Goal: Task Accomplishment & Management: Manage account settings

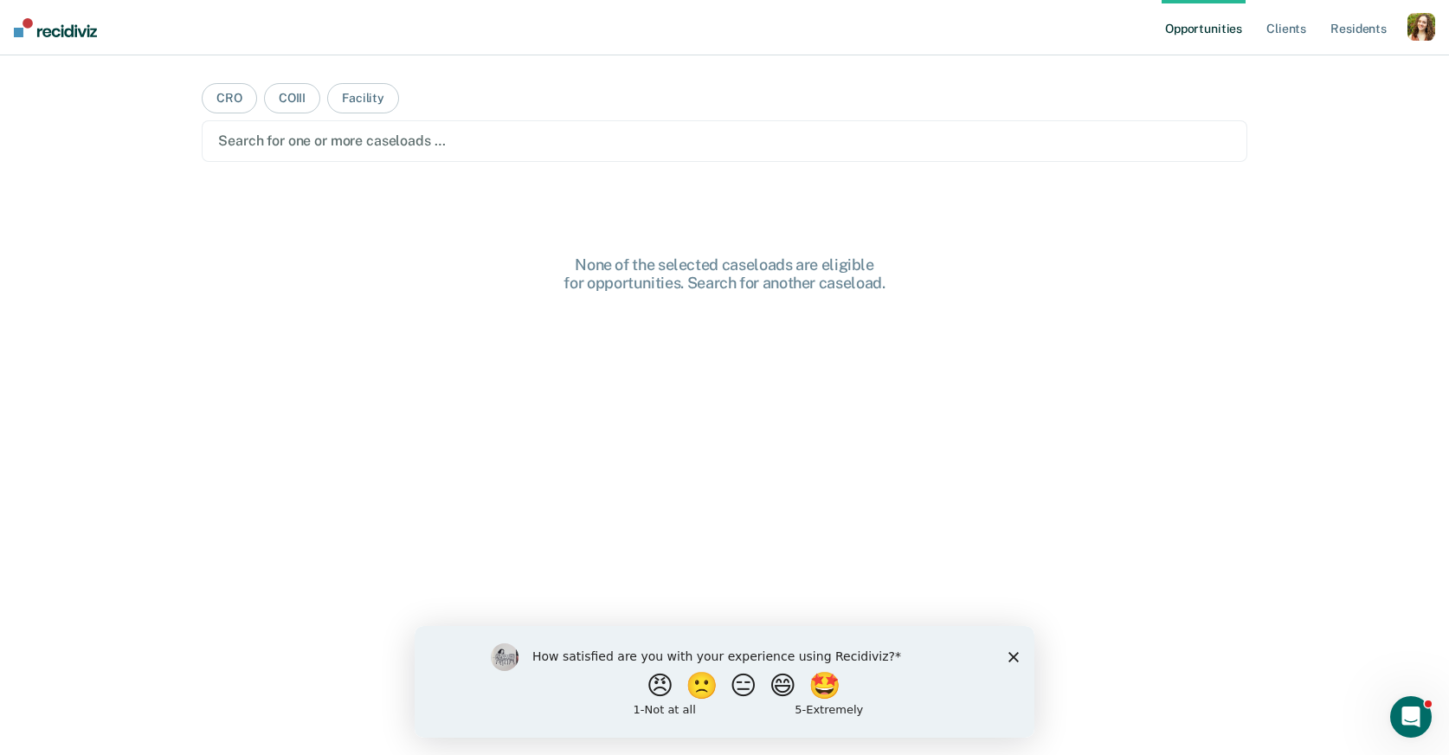
click at [1015, 653] on polygon "Close survey" at bounding box center [1013, 656] width 10 height 10
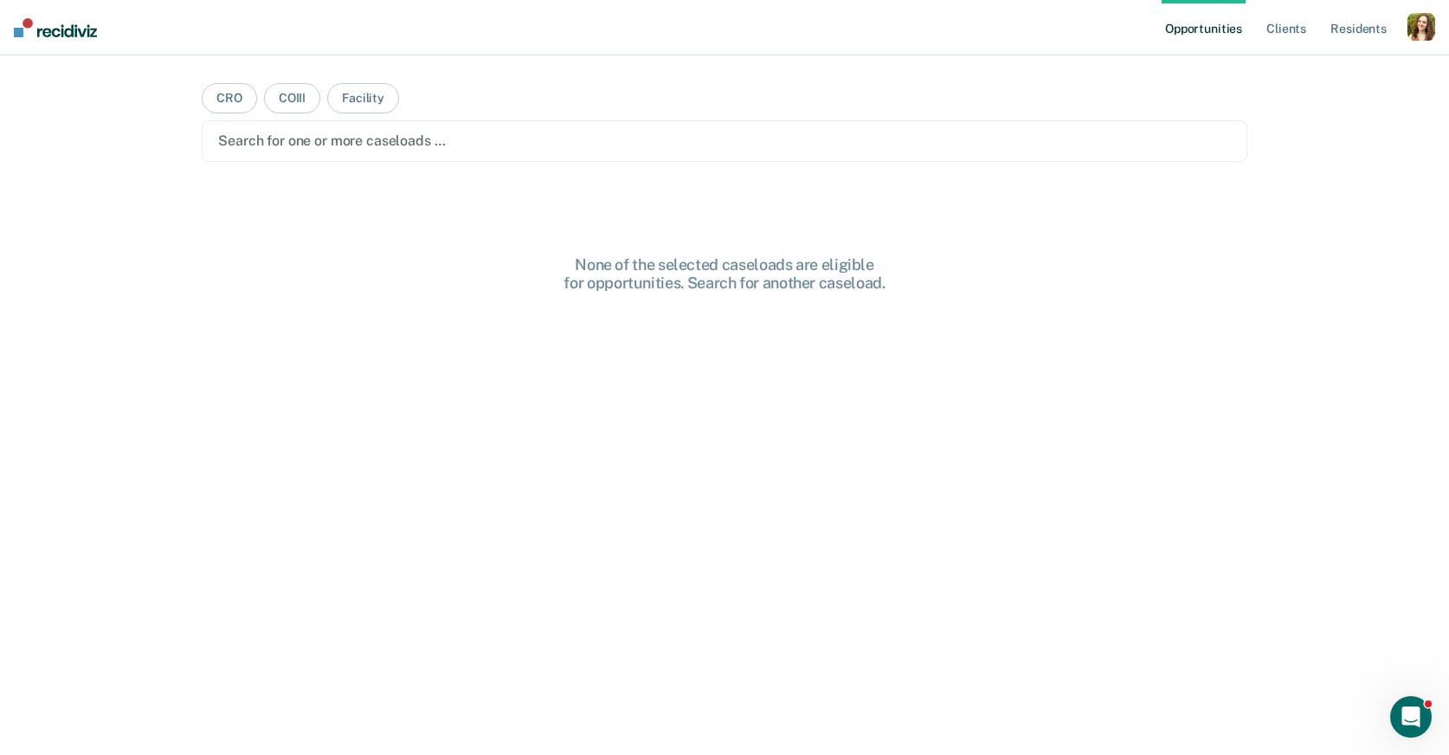
click at [1418, 28] on div "button" at bounding box center [1421, 27] width 28 height 28
click at [1313, 67] on link "Profile" at bounding box center [1351, 70] width 139 height 15
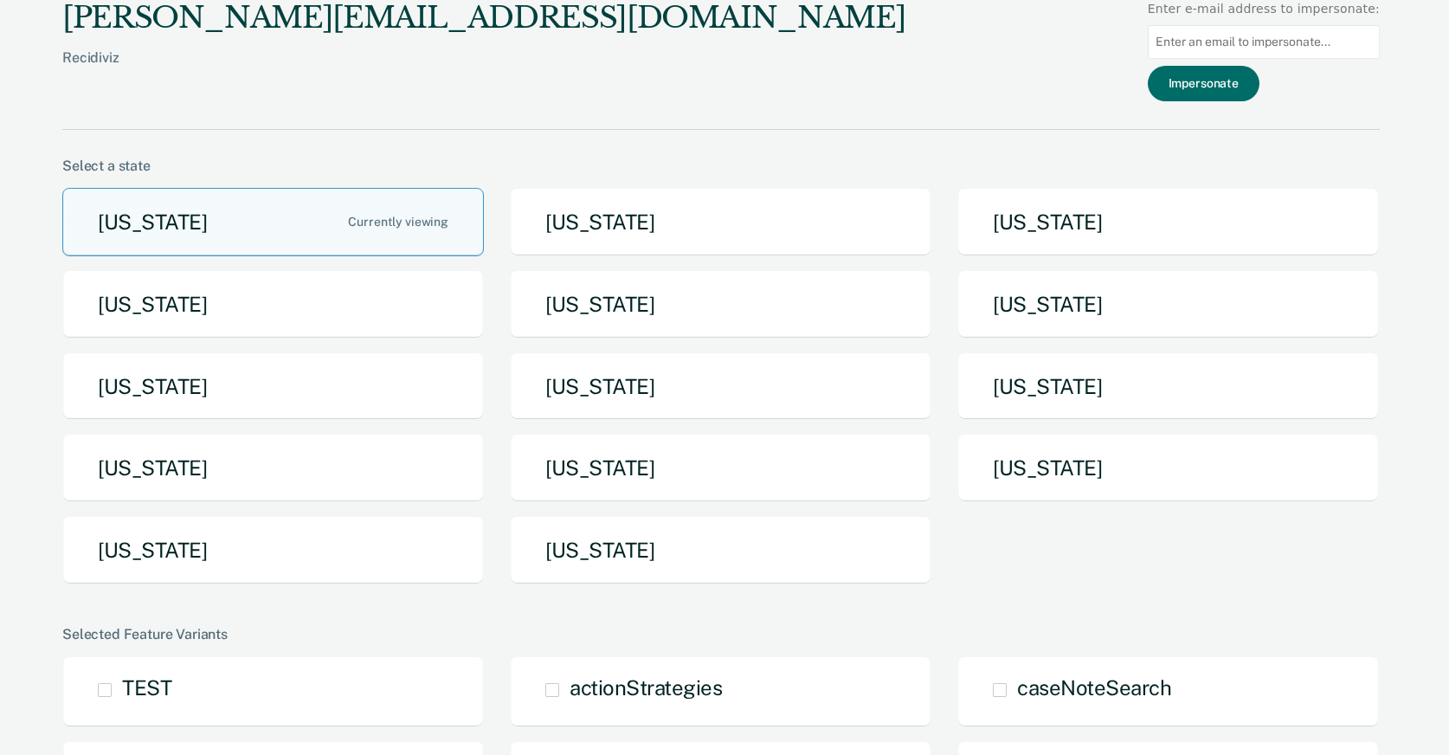
click at [1214, 49] on input at bounding box center [1264, 42] width 232 height 34
paste input "OlivarezG@michigan.gov"
type input "OlivarezG@michigan.gov"
click at [1226, 93] on button "Impersonate" at bounding box center [1204, 83] width 112 height 35
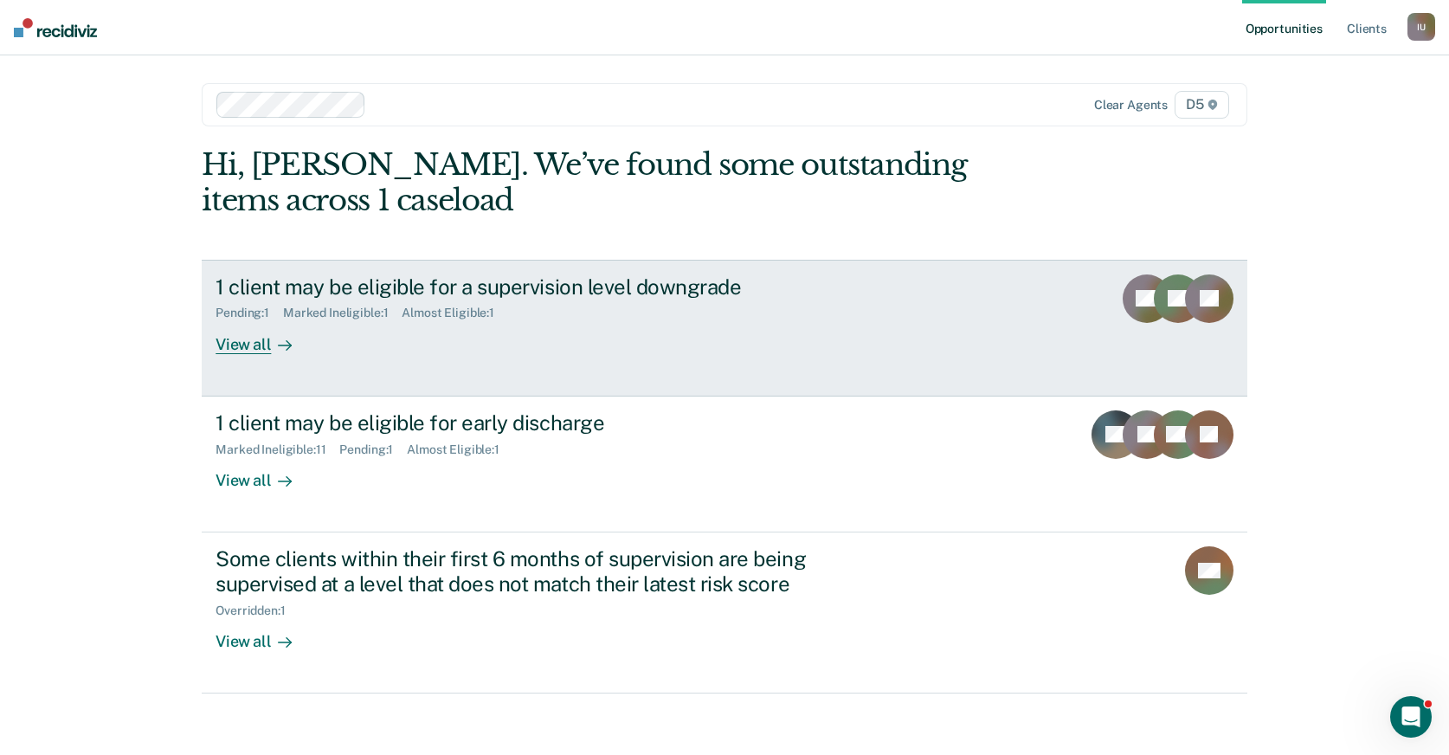
click at [382, 341] on div "1 client may be eligible for a supervision level downgrade Pending : 1 Marked I…" at bounding box center [540, 314] width 649 height 80
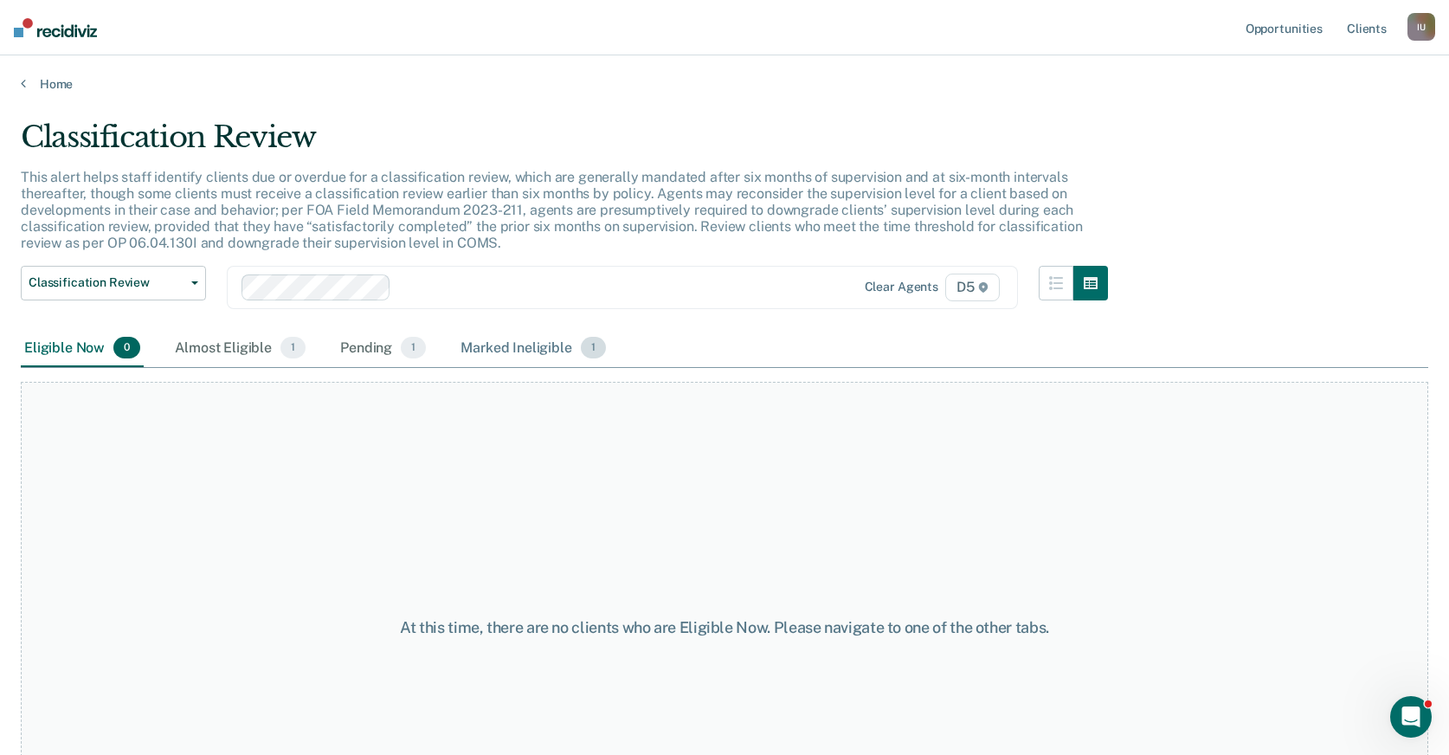
click at [548, 347] on div "Marked Ineligible 1" at bounding box center [533, 349] width 152 height 38
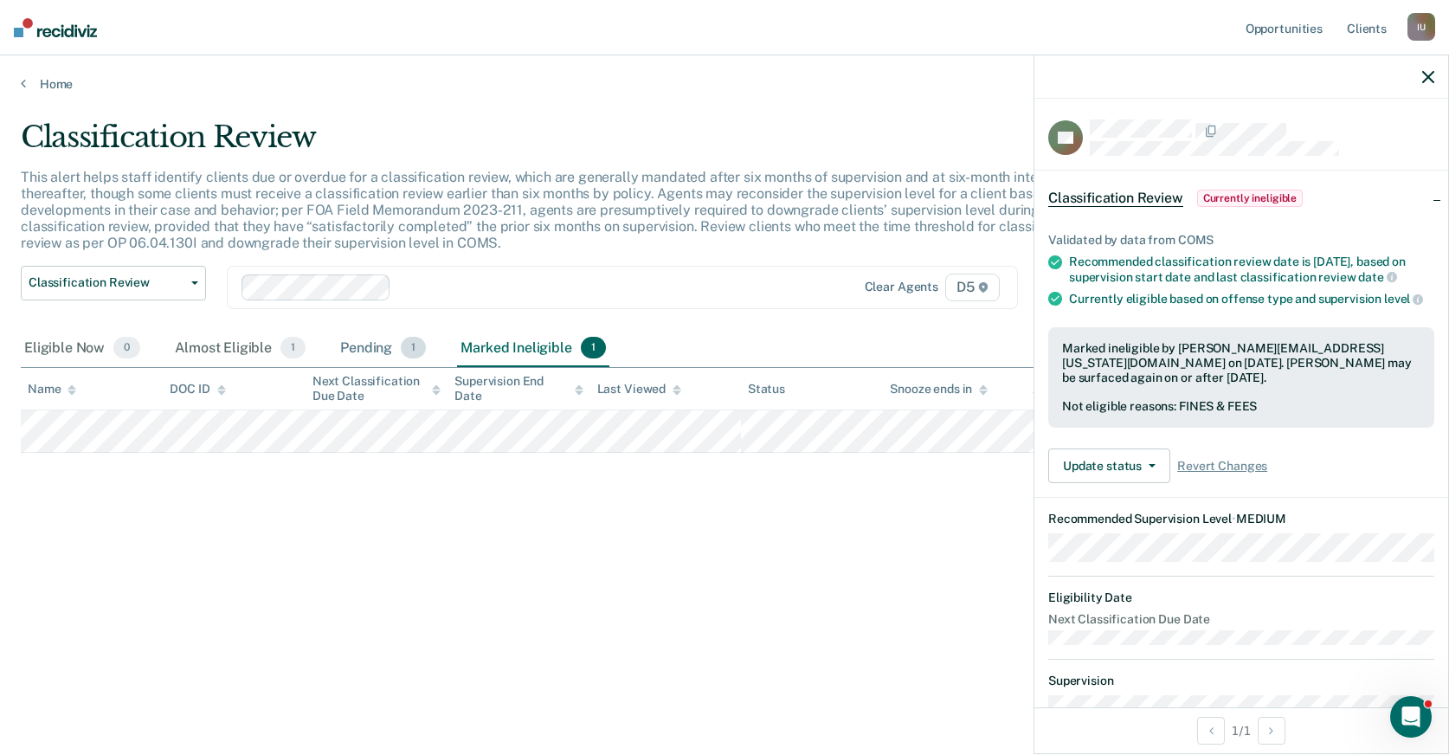
click at [367, 347] on div "Pending 1" at bounding box center [383, 349] width 93 height 38
click at [235, 349] on div "Almost Eligible 1" at bounding box center [240, 349] width 138 height 38
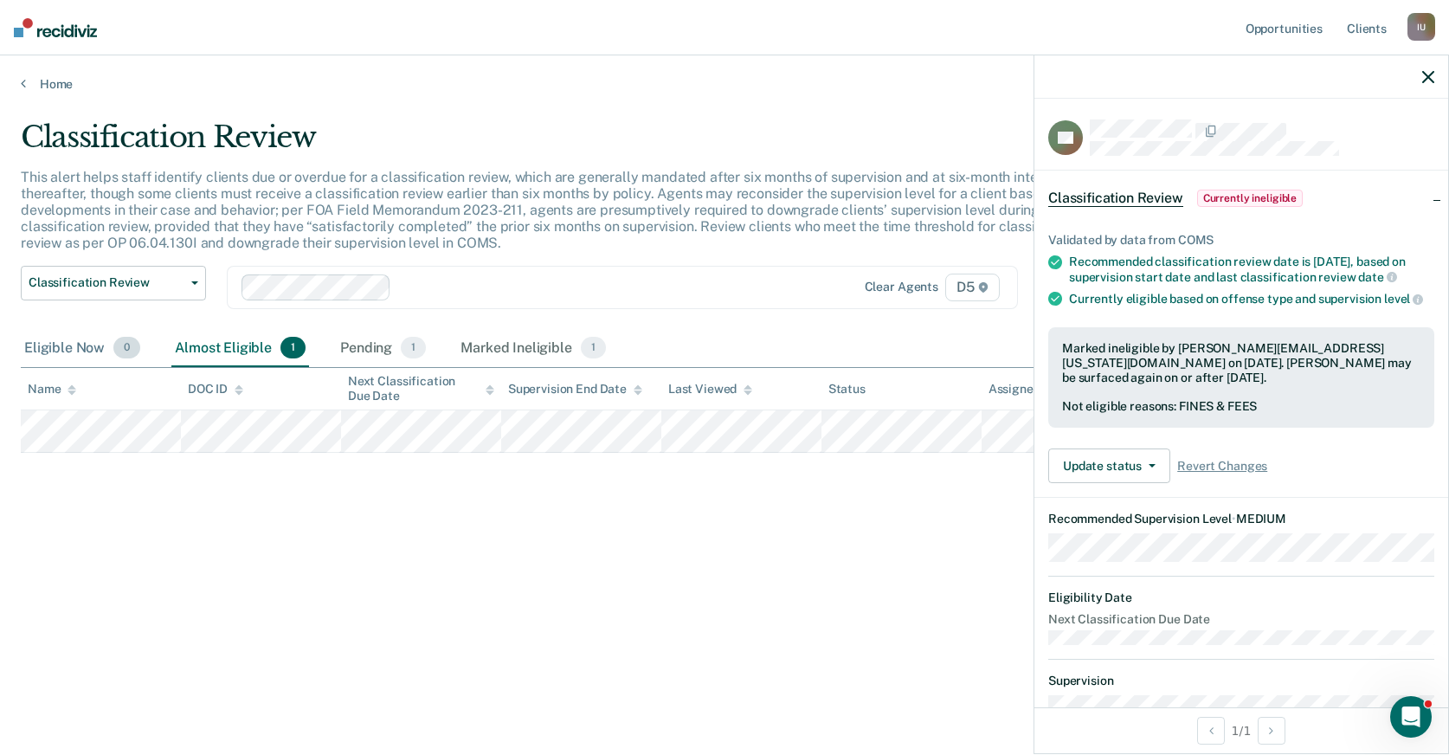
click at [77, 344] on div "Eligible Now 0" at bounding box center [82, 349] width 123 height 38
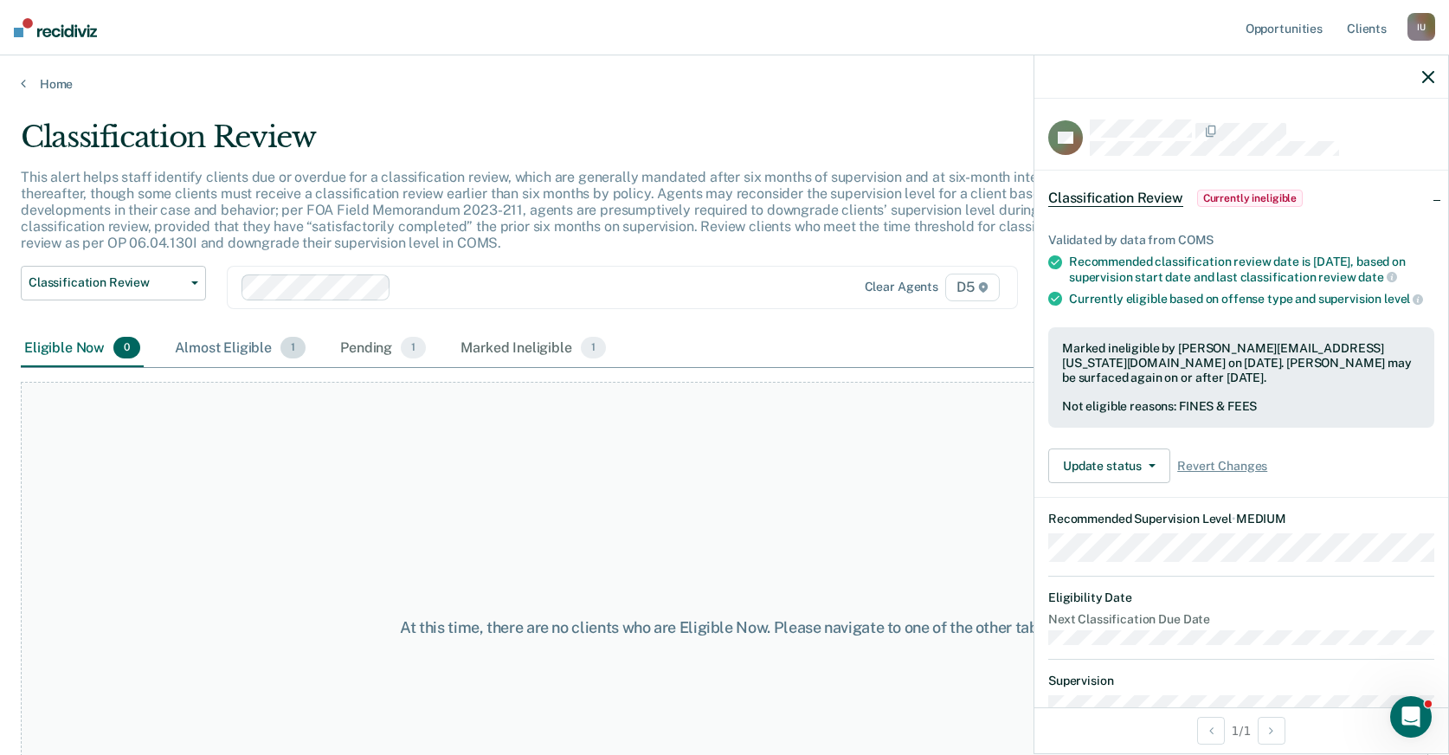
click at [224, 353] on div "Almost Eligible 1" at bounding box center [240, 349] width 138 height 38
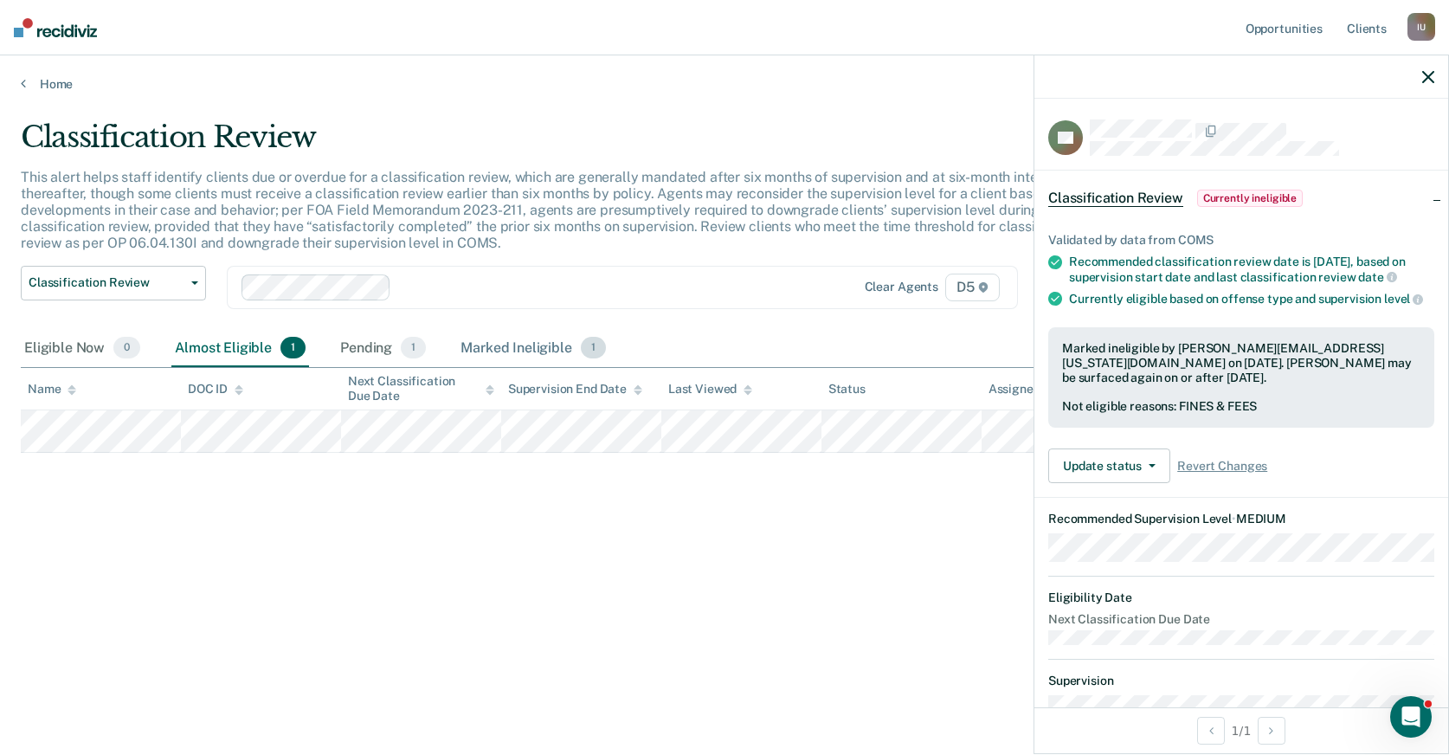
click at [502, 344] on div "Marked Ineligible 1" at bounding box center [533, 349] width 152 height 38
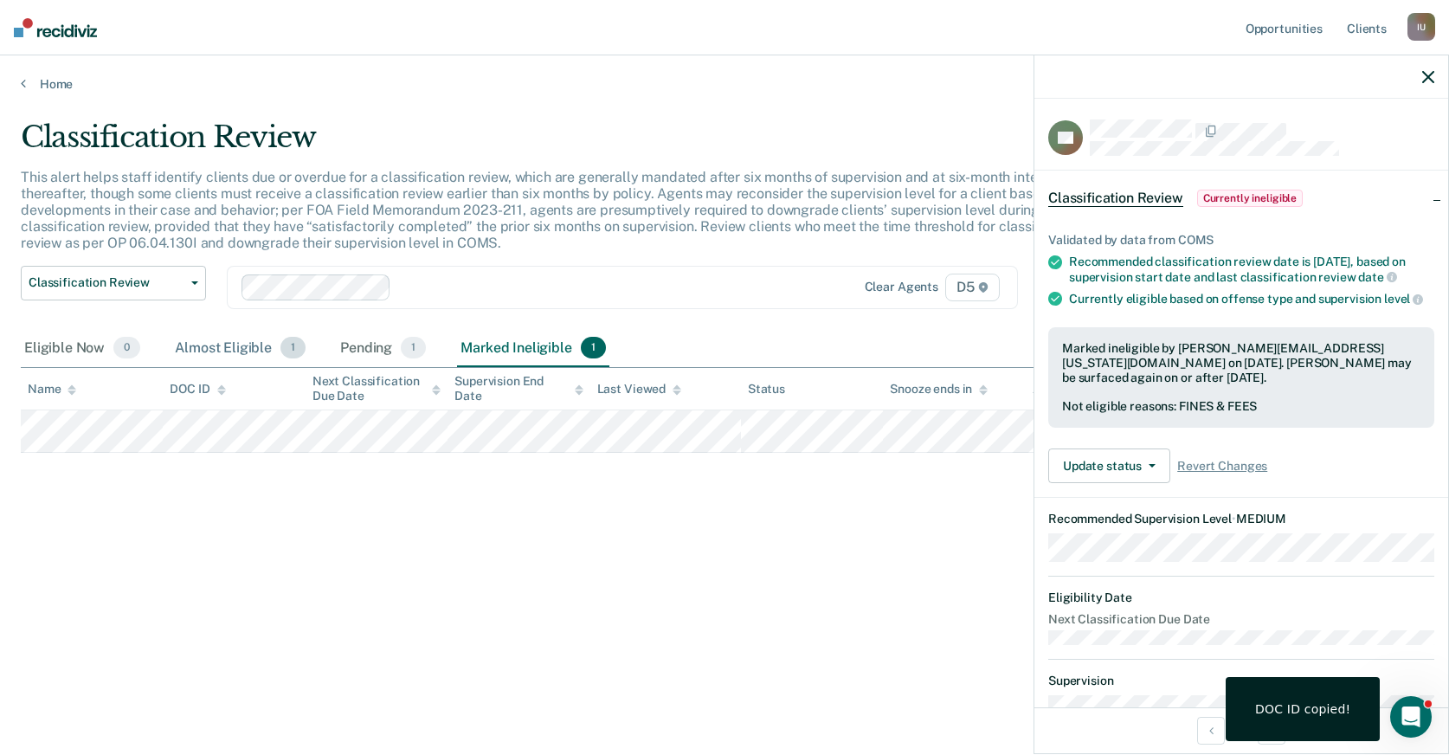
click at [266, 339] on div "Almost Eligible 1" at bounding box center [240, 349] width 138 height 38
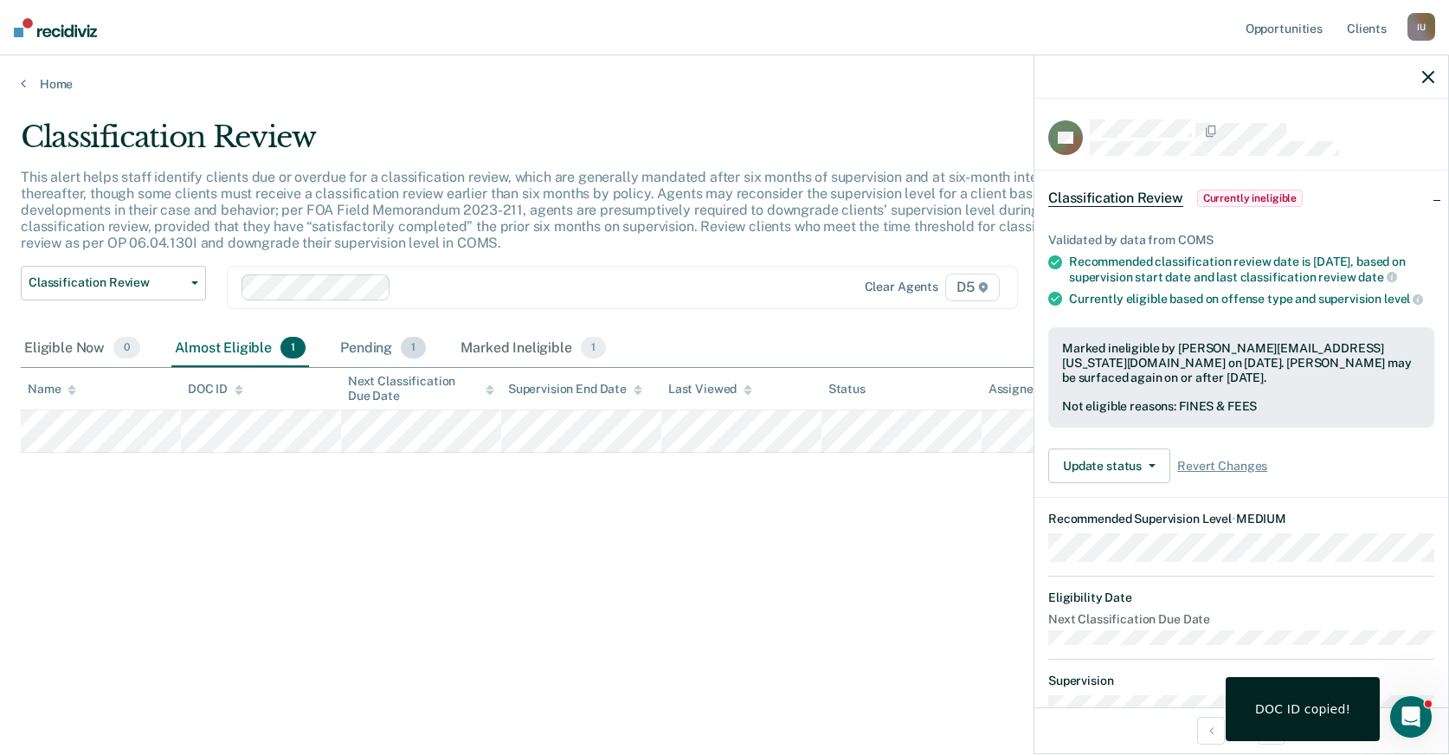
click at [389, 340] on div "Pending 1" at bounding box center [383, 349] width 93 height 38
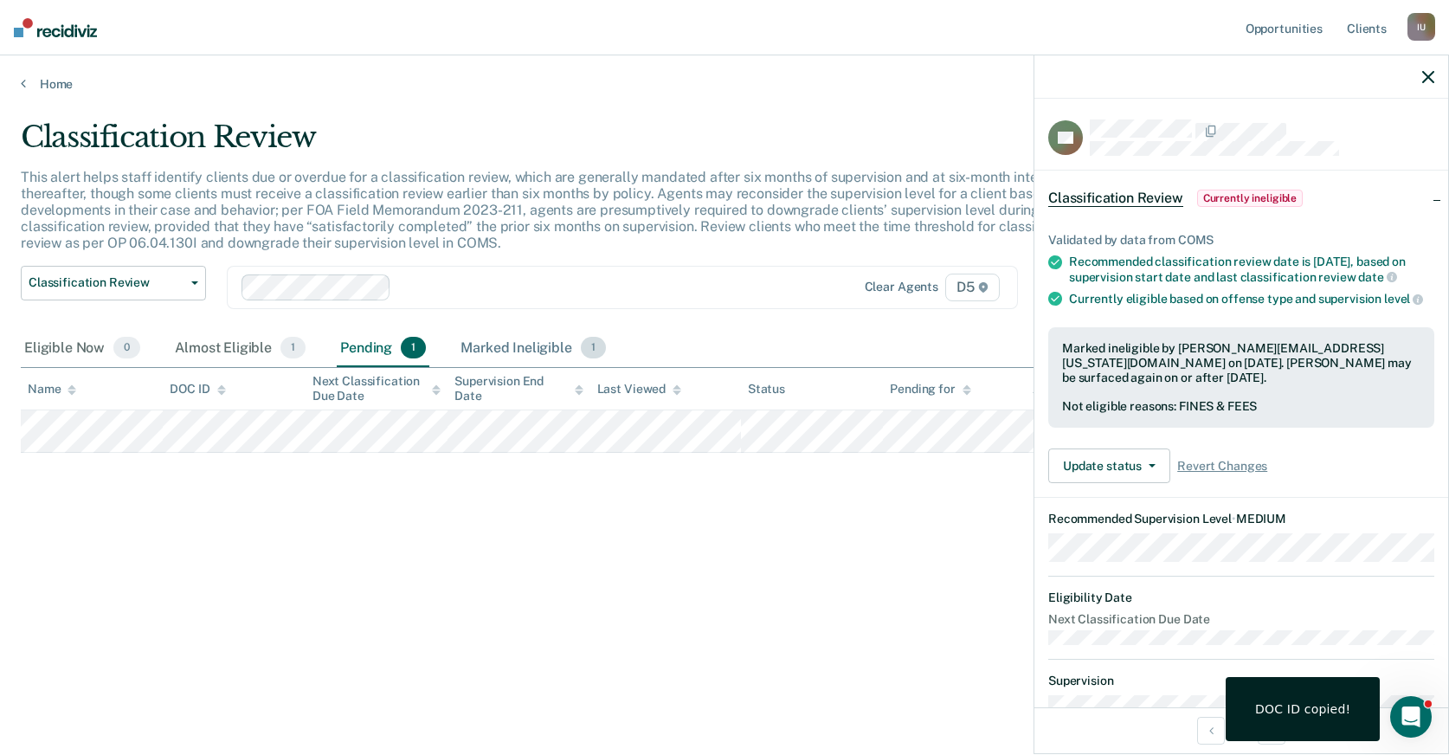
click at [539, 342] on div "Marked Ineligible 1" at bounding box center [533, 349] width 152 height 38
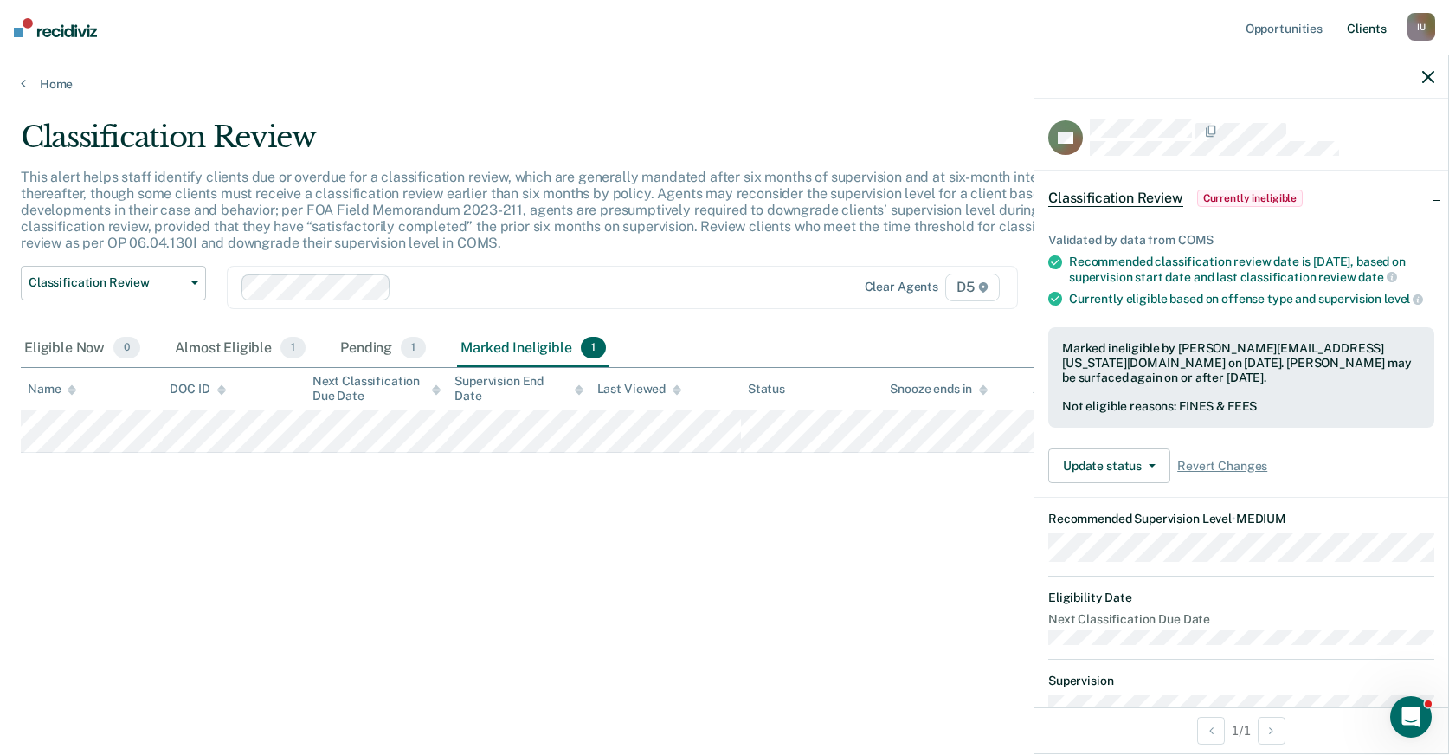
click at [1367, 30] on link "Client s" at bounding box center [1366, 27] width 47 height 55
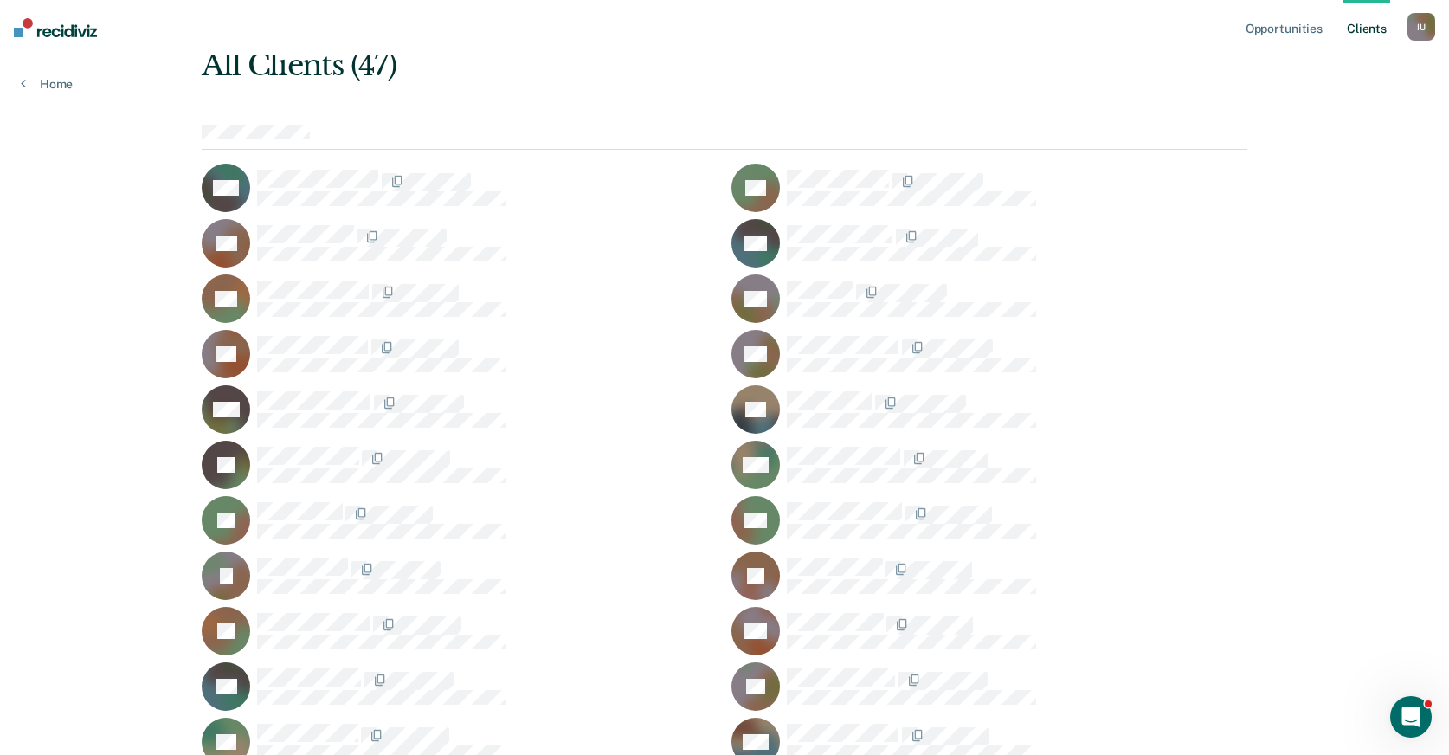
scroll to position [105, 0]
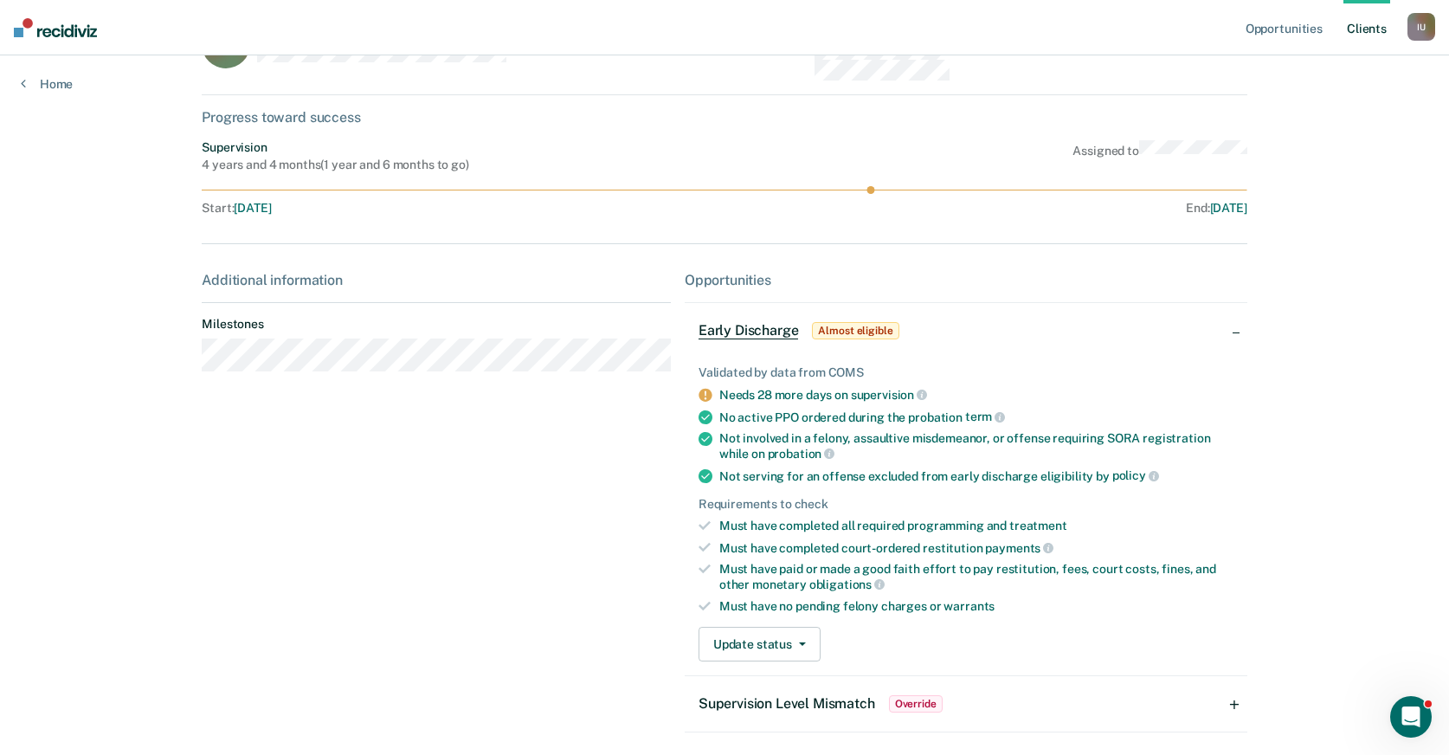
scroll to position [140, 0]
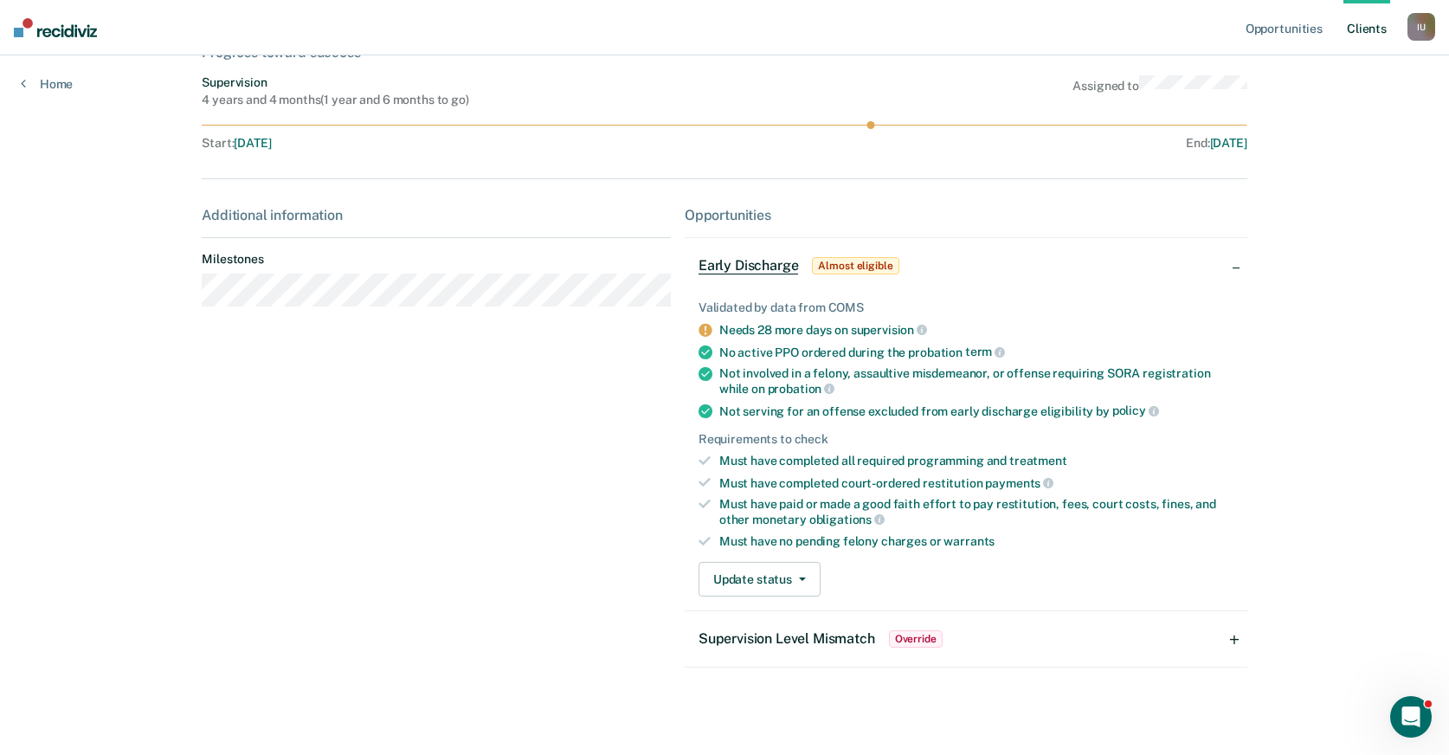
click at [862, 641] on span "Supervision Level Mismatch" at bounding box center [786, 638] width 177 height 16
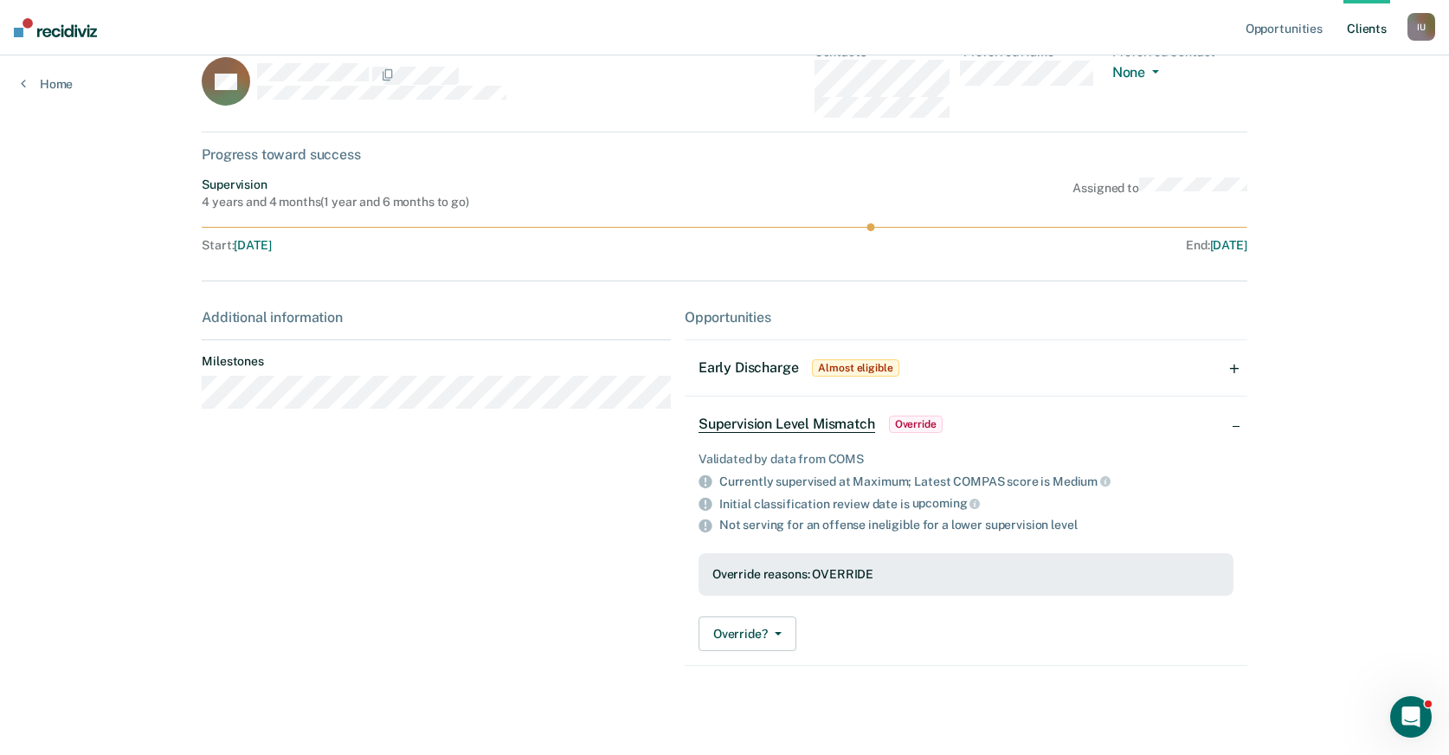
scroll to position [0, 0]
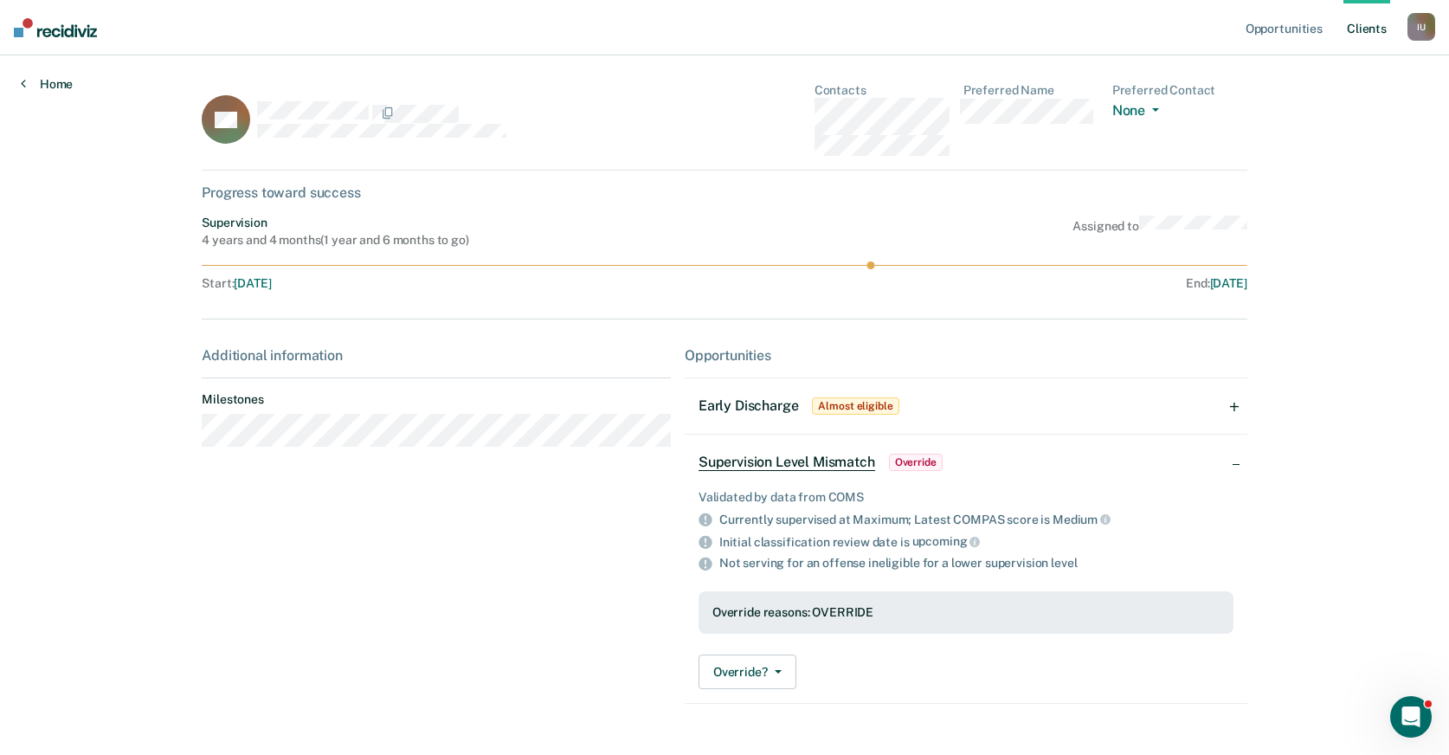
click at [57, 81] on link "Home" at bounding box center [47, 84] width 52 height 16
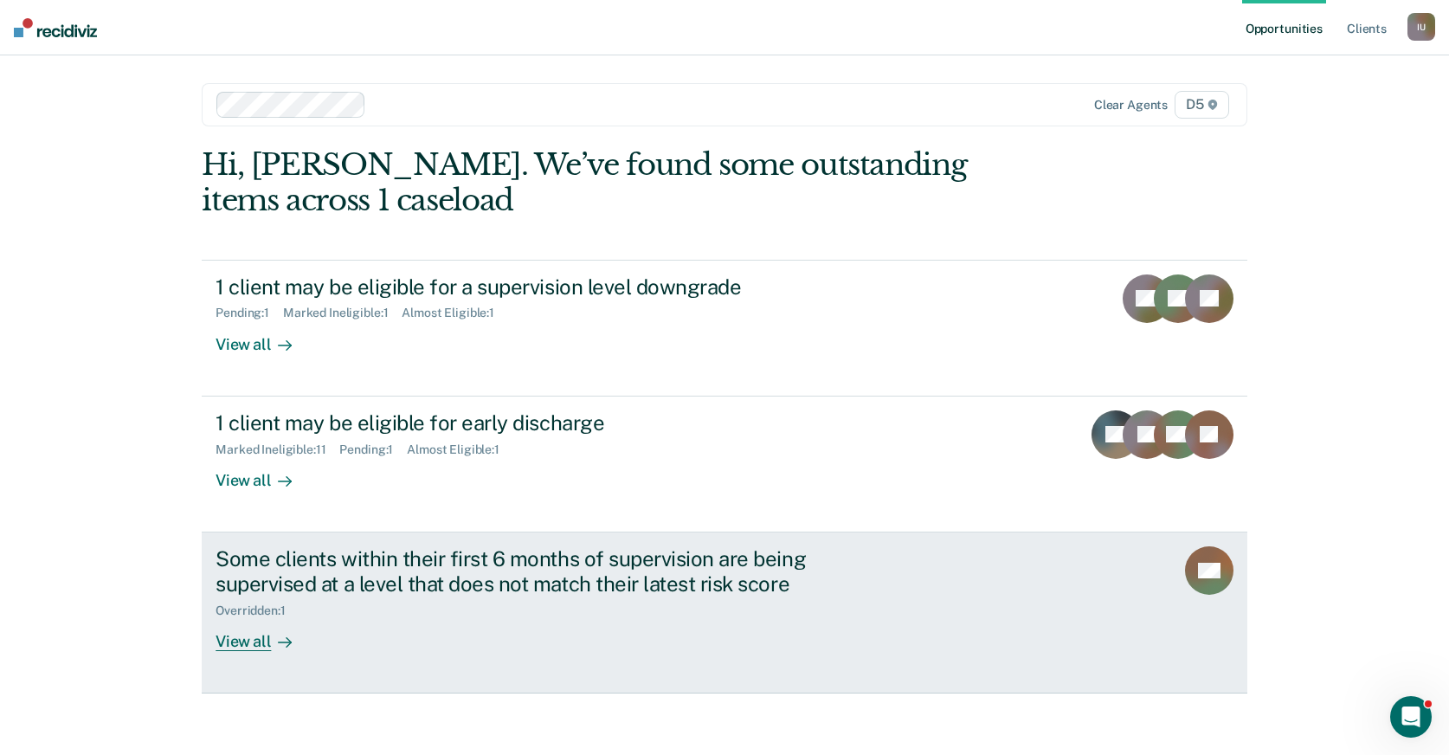
click at [344, 622] on div "Some clients within their first 6 months of supervision are being supervised at…" at bounding box center [540, 598] width 649 height 105
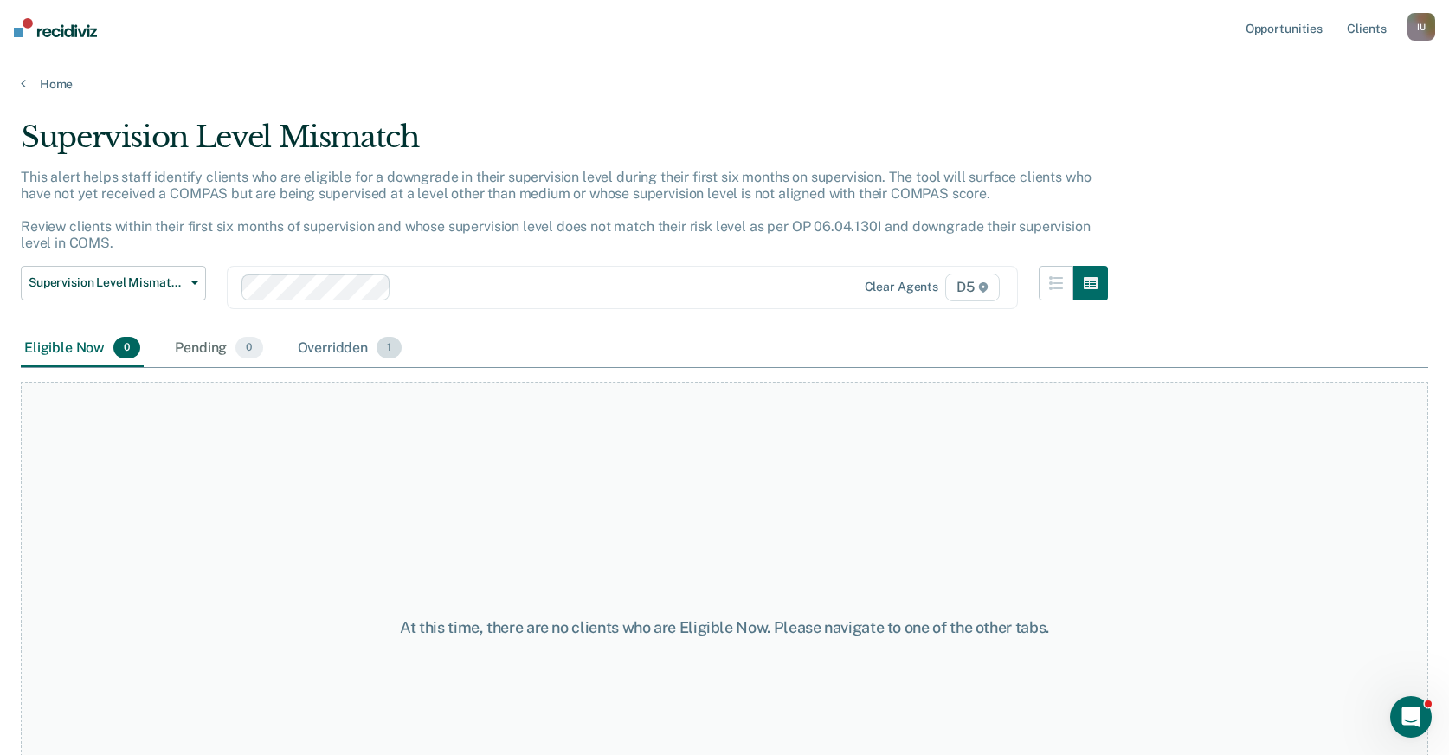
click at [341, 356] on div "Overridden 1" at bounding box center [350, 349] width 112 height 38
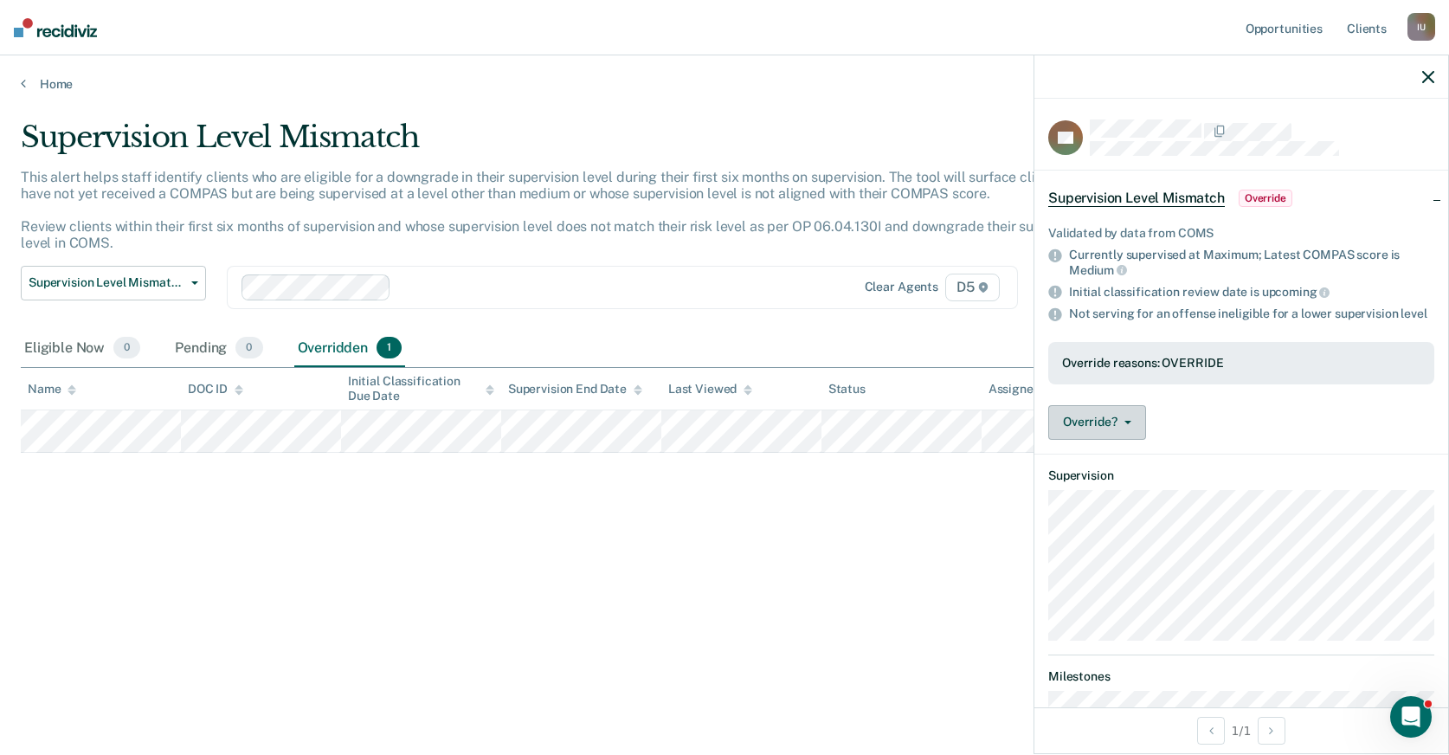
click at [1129, 421] on icon "button" at bounding box center [1127, 422] width 7 height 3
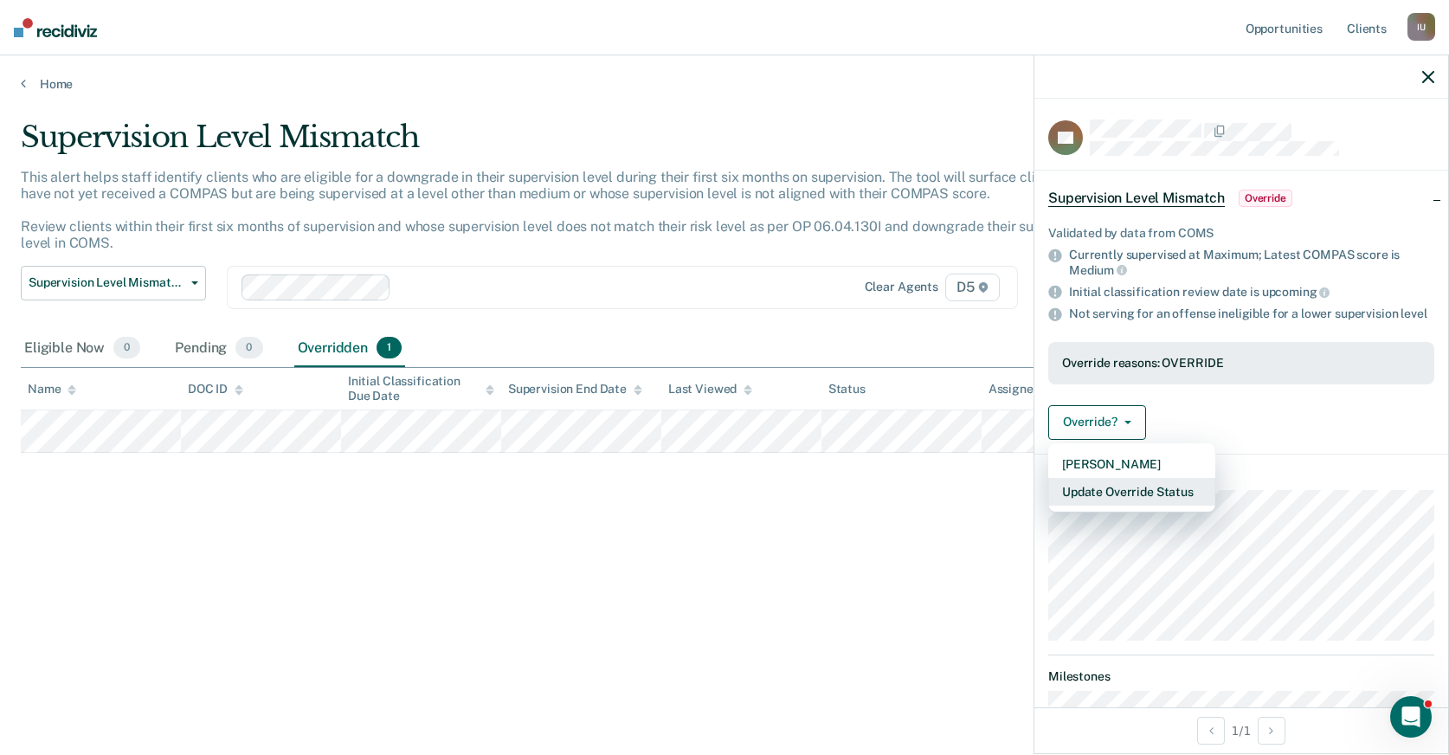
click at [1138, 488] on button "Update Override Status" at bounding box center [1131, 492] width 167 height 28
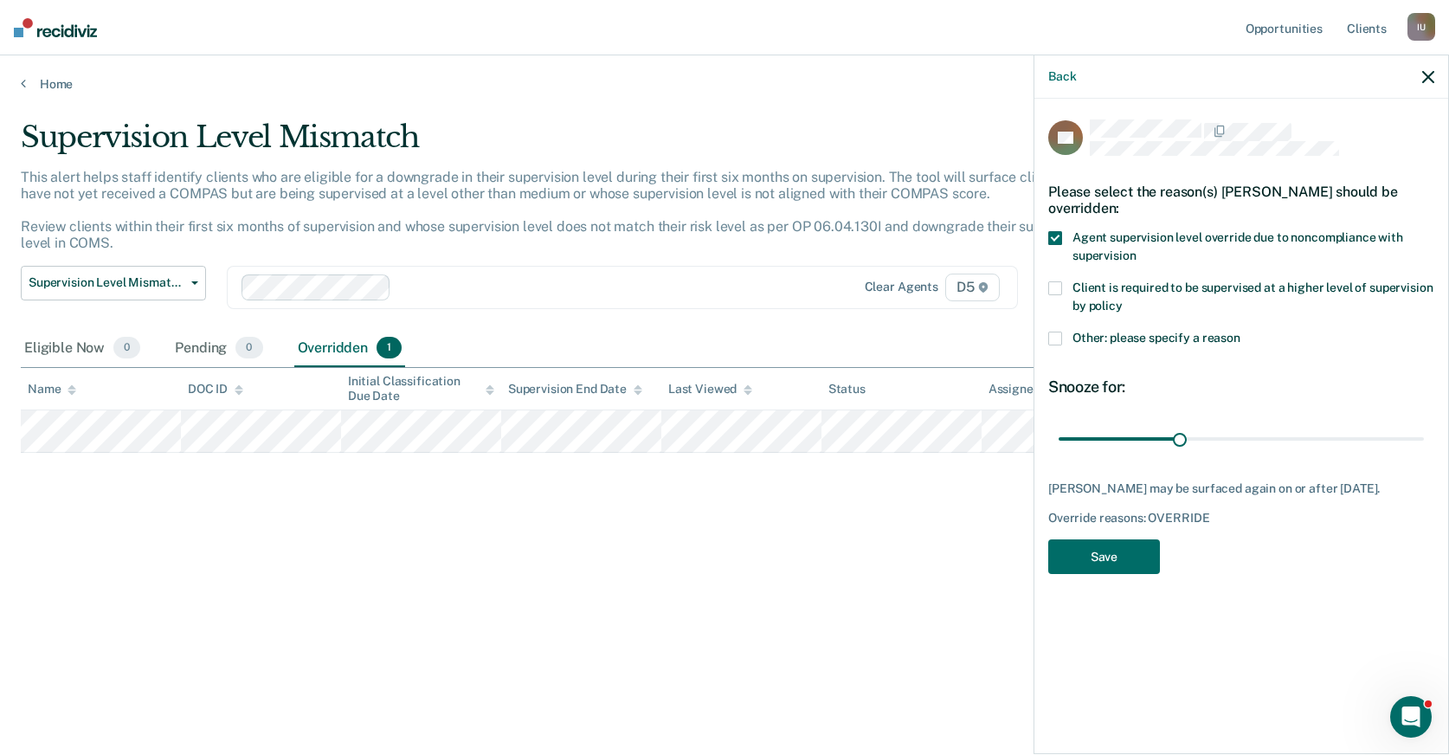
click at [1422, 78] on icon "button" at bounding box center [1428, 77] width 12 height 12
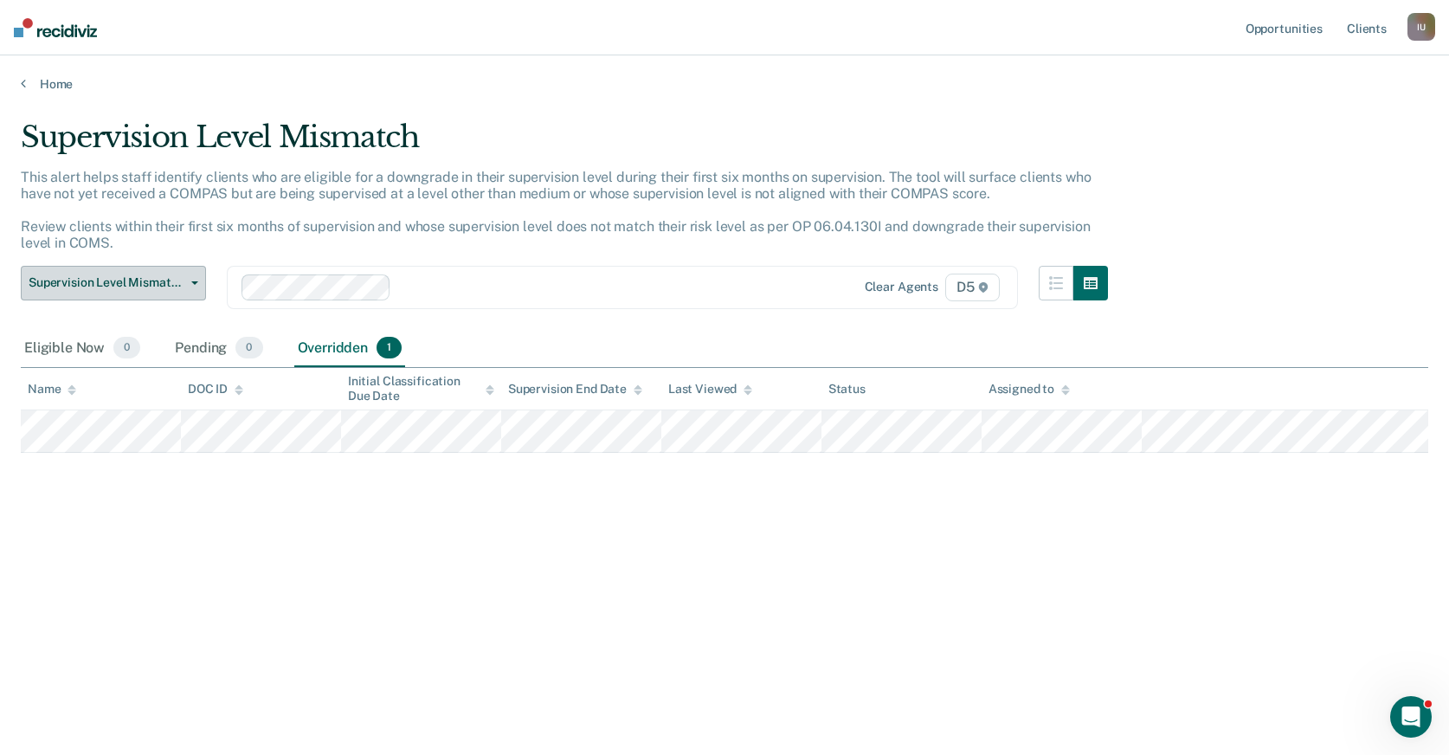
click at [158, 279] on span "Supervision Level Mismatch" at bounding box center [107, 282] width 156 height 15
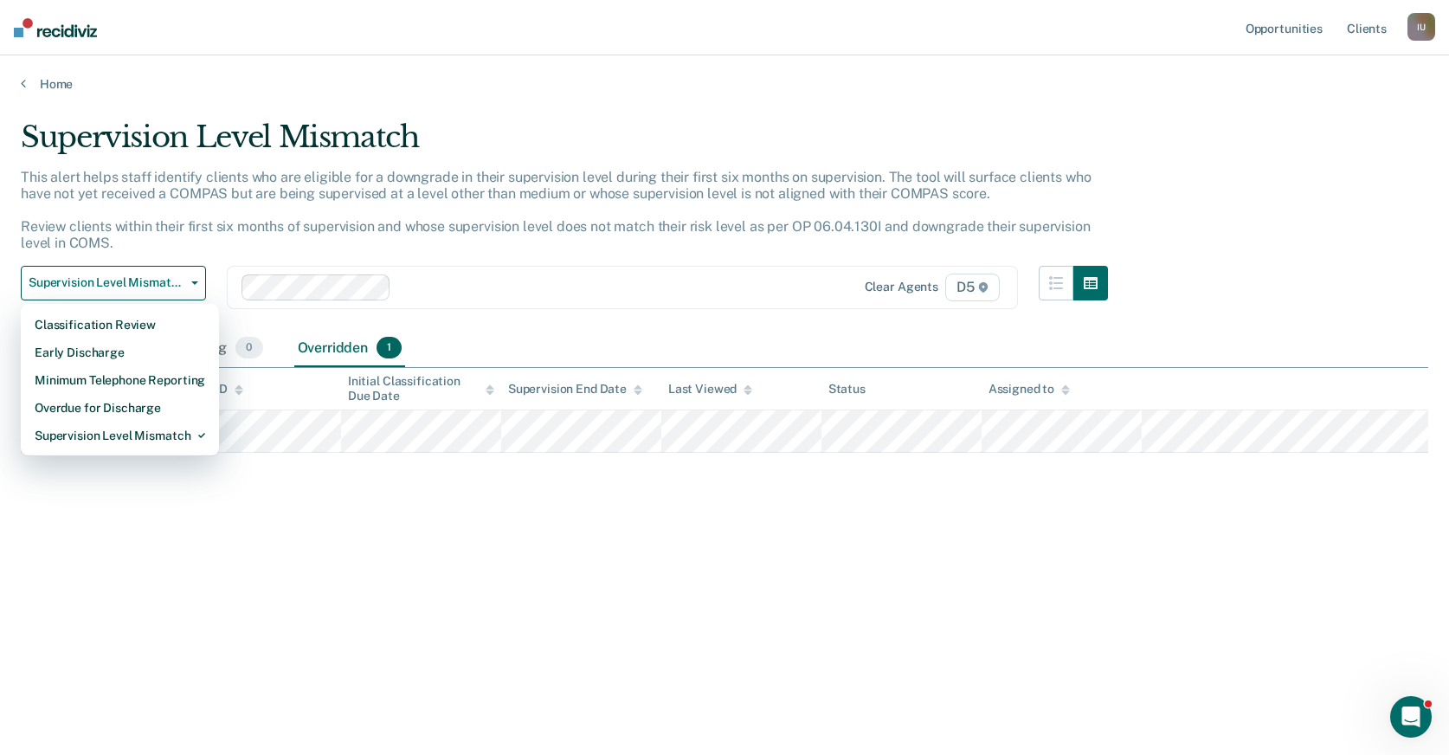
click at [151, 101] on main "Supervision Level Mismatch This alert helps staff identify clients who are elig…" at bounding box center [724, 421] width 1449 height 658
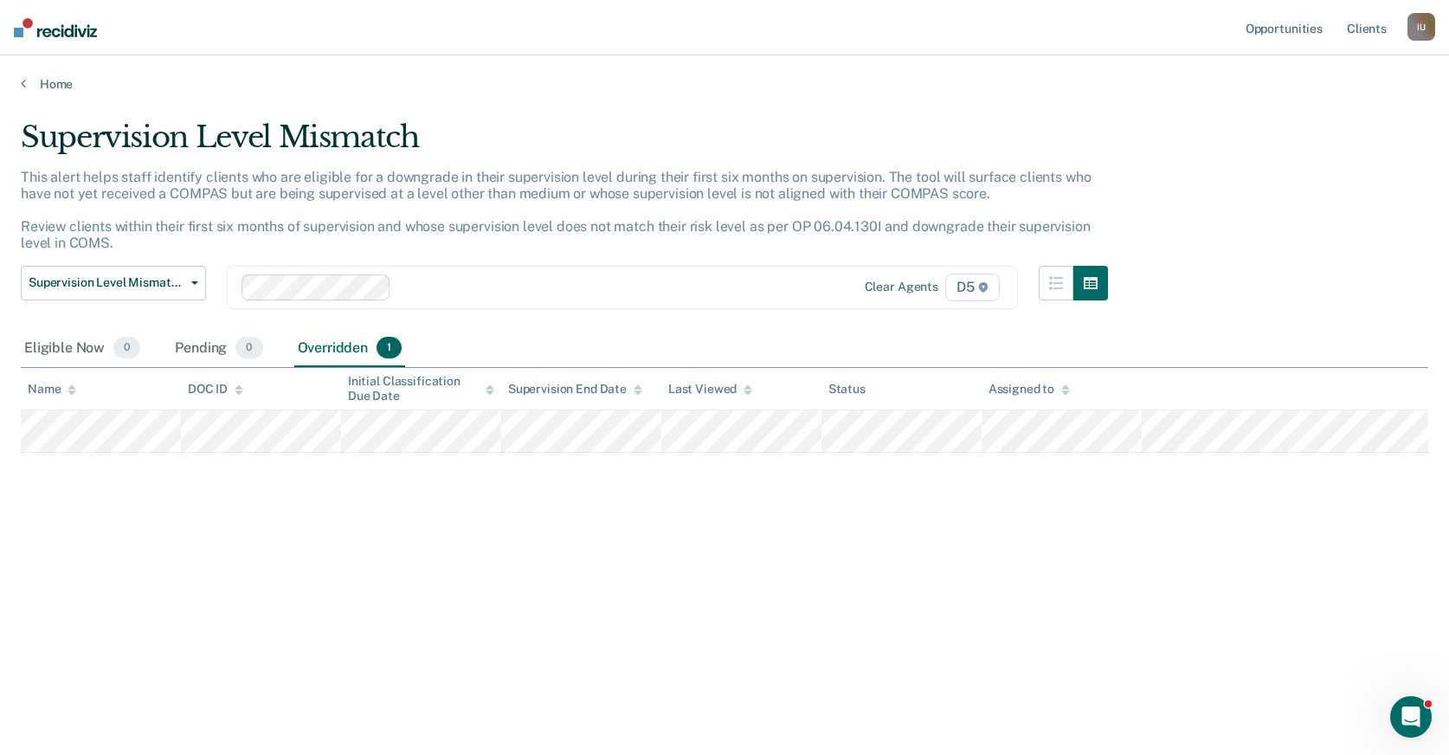
click at [50, 93] on main "Supervision Level Mismatch This alert helps staff identify clients who are elig…" at bounding box center [724, 421] width 1449 height 658
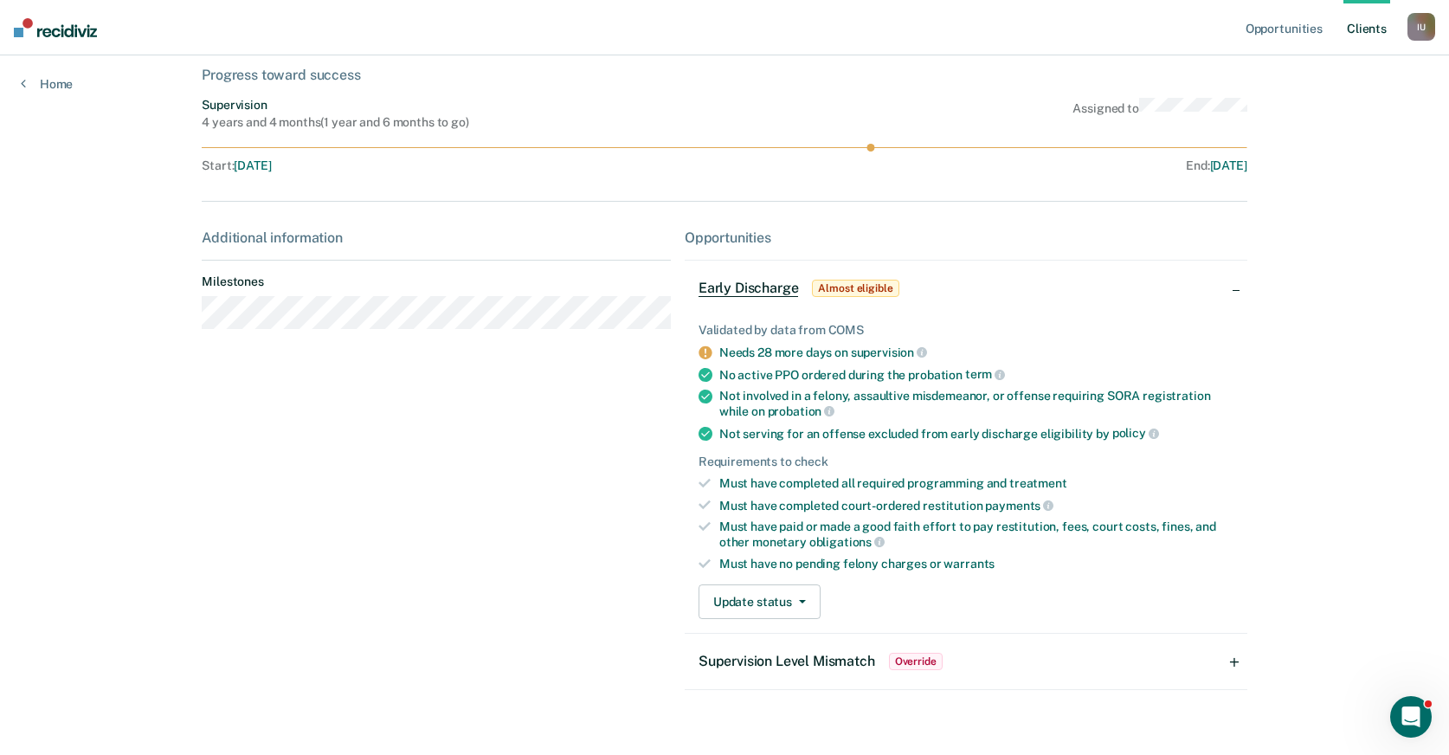
scroll to position [140, 0]
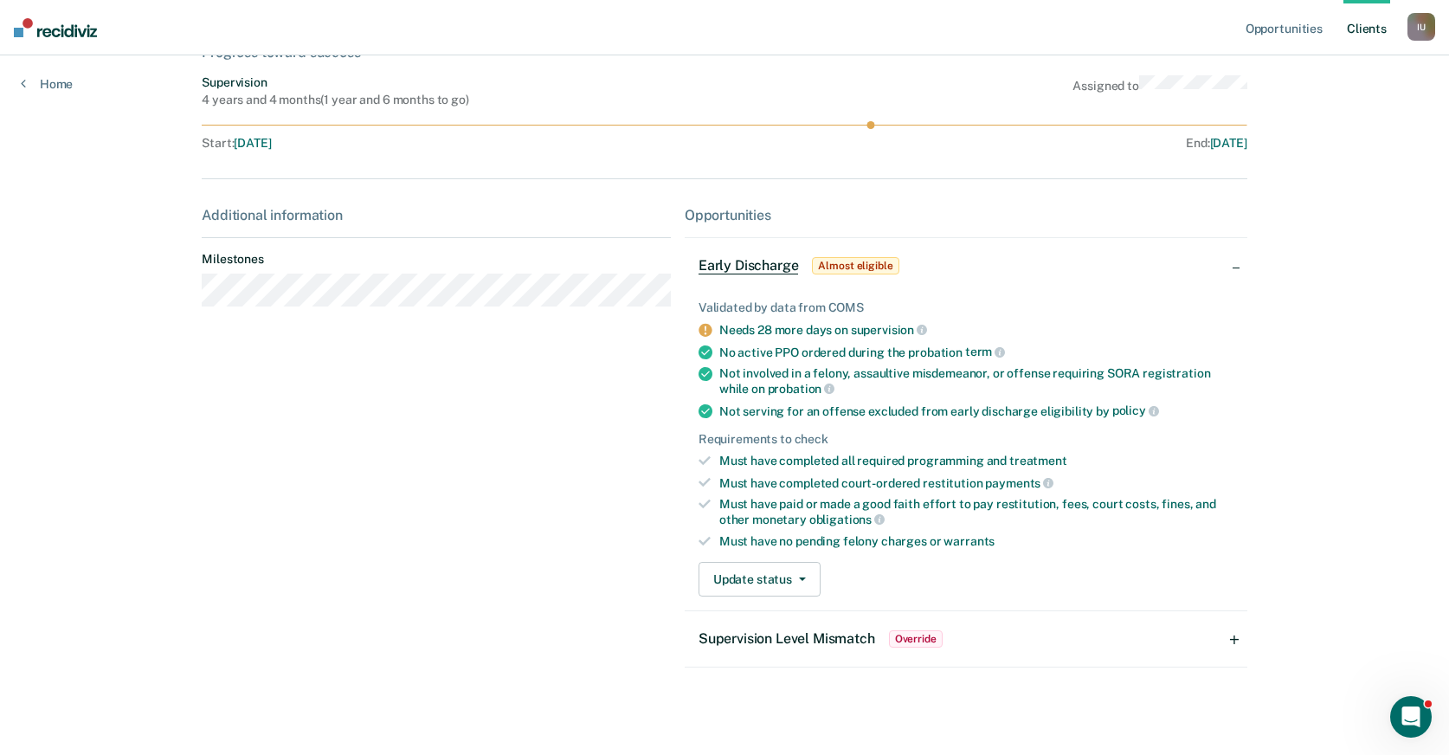
click at [830, 630] on span "Supervision Level Mismatch" at bounding box center [786, 638] width 177 height 16
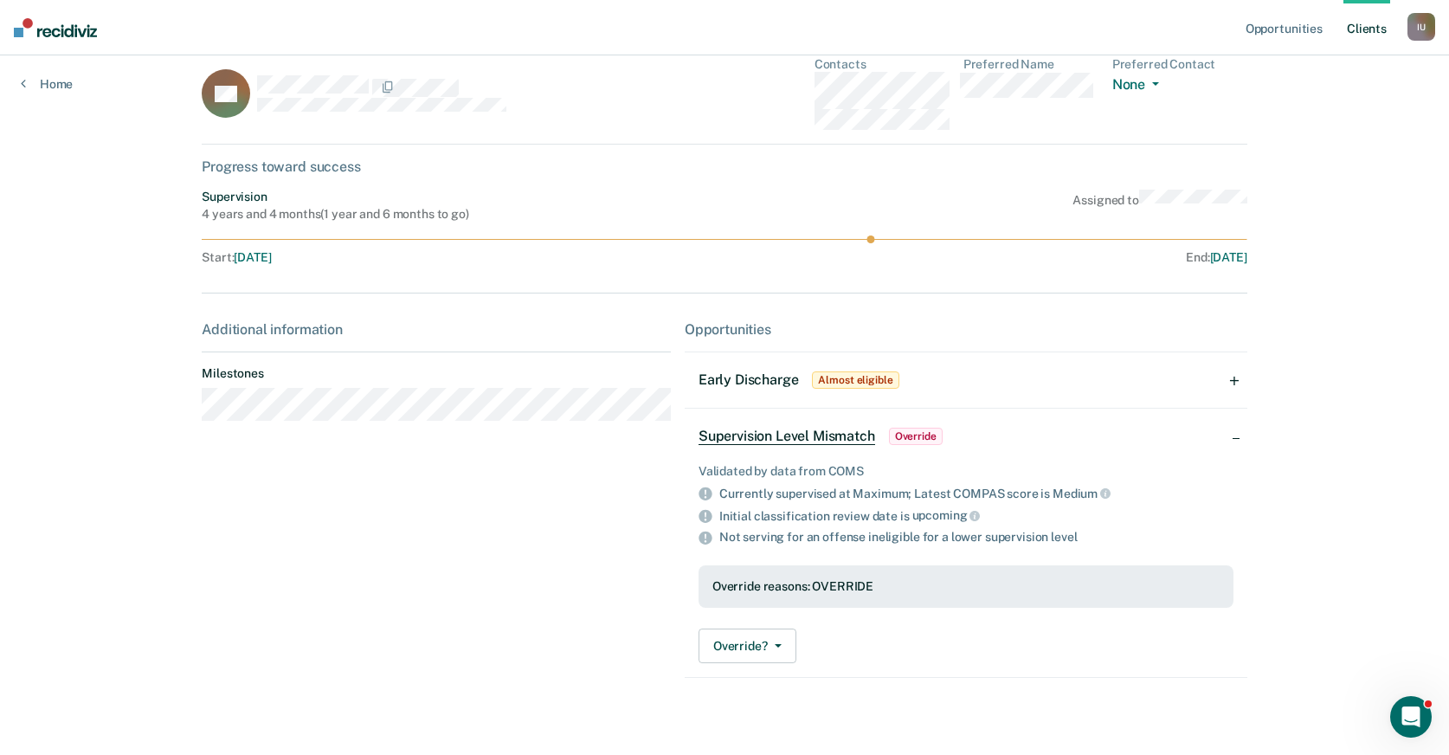
scroll to position [0, 0]
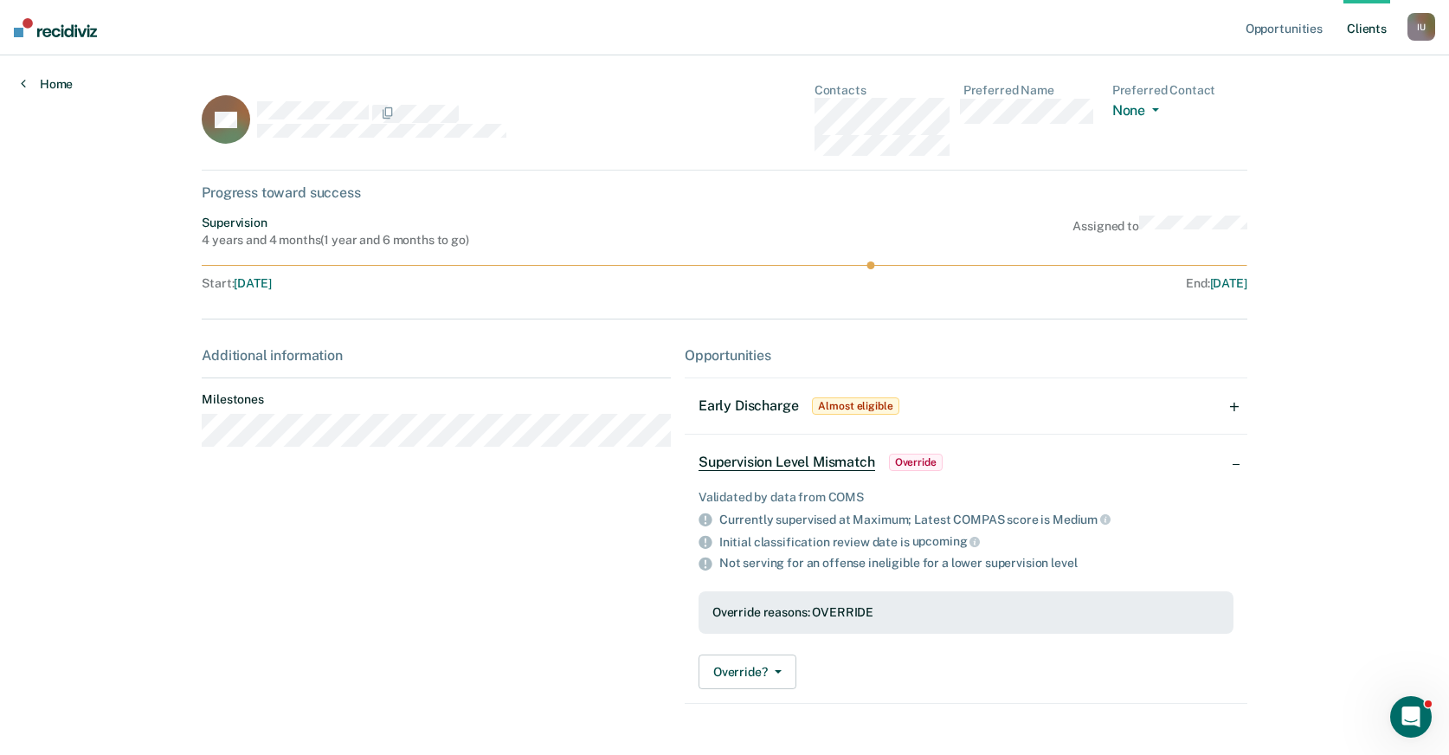
click at [64, 83] on link "Home" at bounding box center [47, 84] width 52 height 16
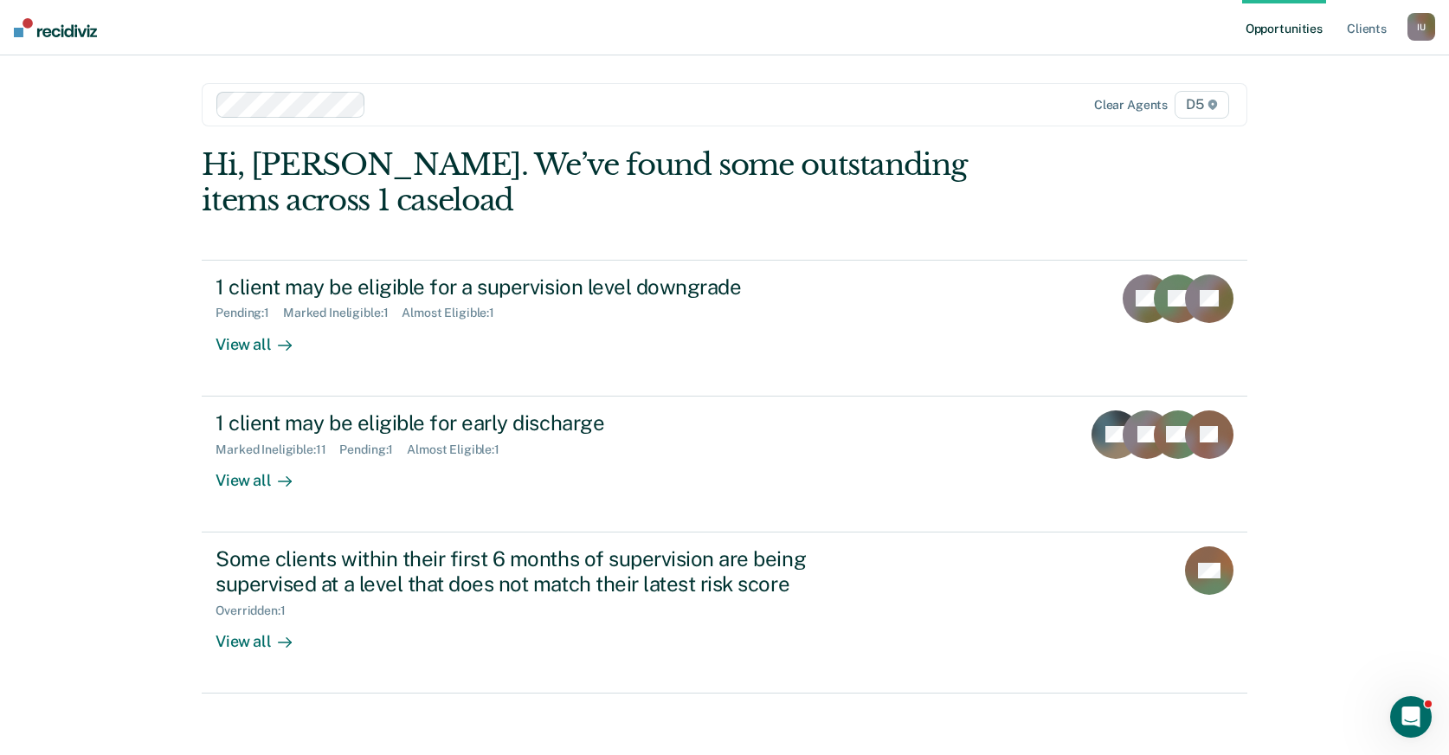
click at [1432, 28] on div "I U" at bounding box center [1421, 27] width 28 height 28
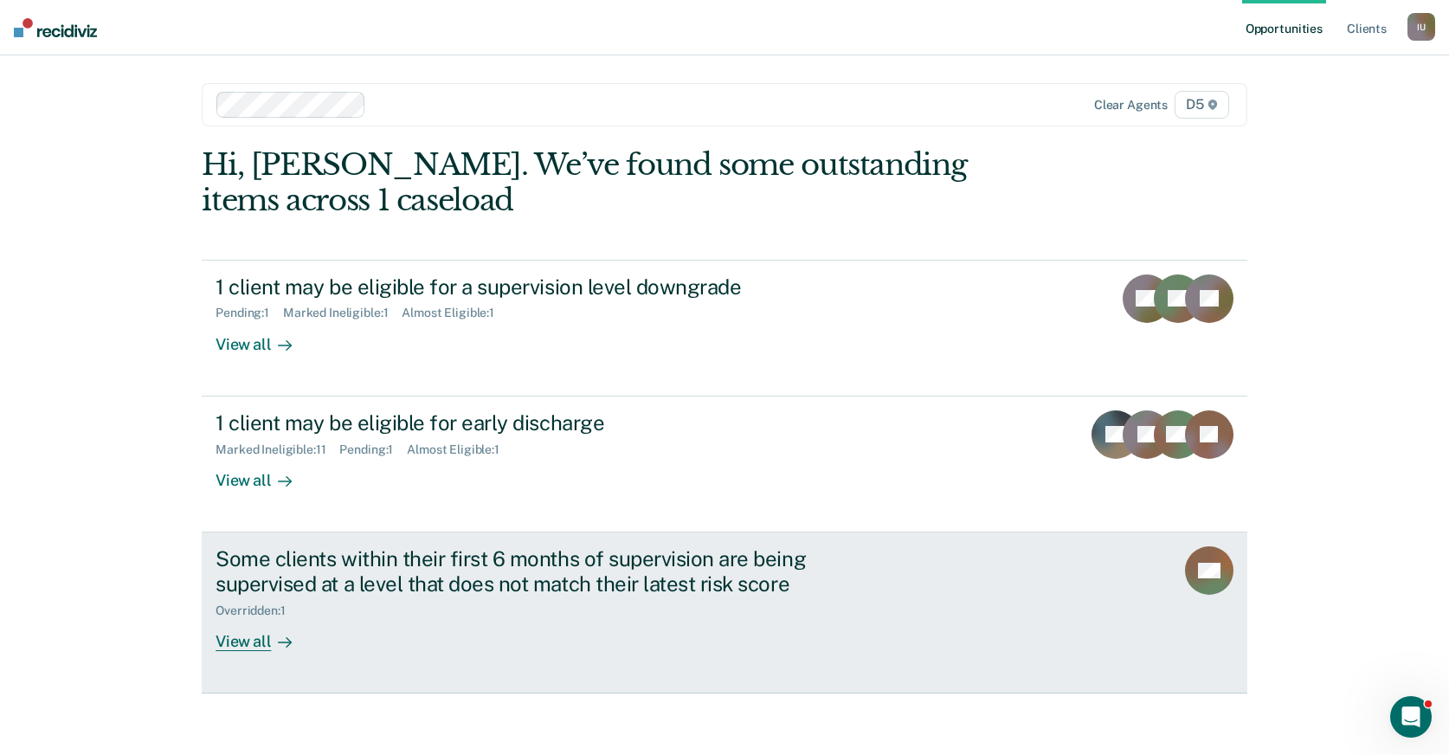
click at [790, 559] on div "Some clients within their first 6 months of supervision are being supervised at…" at bounding box center [520, 571] width 608 height 50
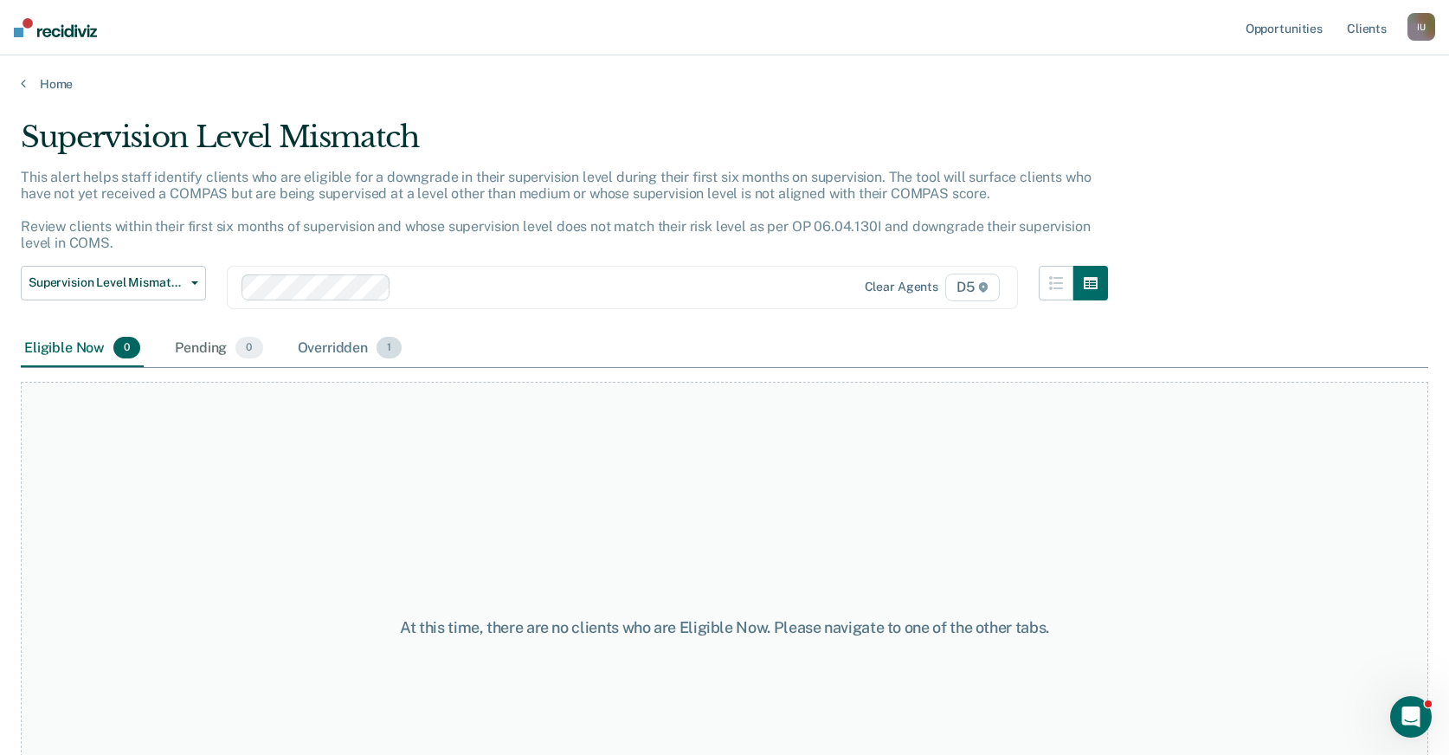
click at [348, 348] on div "Overridden 1" at bounding box center [350, 349] width 112 height 38
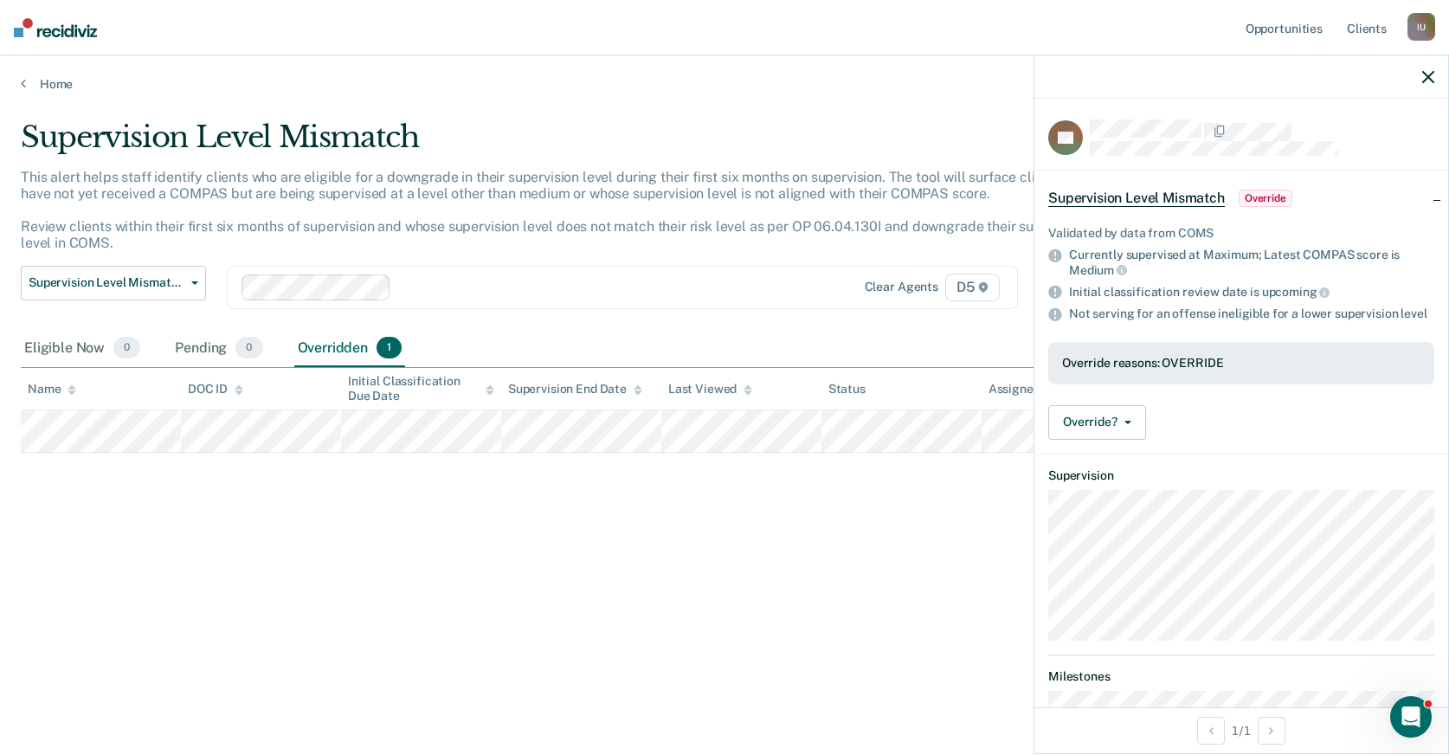
click at [1409, 21] on div "I U" at bounding box center [1421, 27] width 28 height 28
click at [1320, 69] on link "Profile" at bounding box center [1351, 70] width 139 height 15
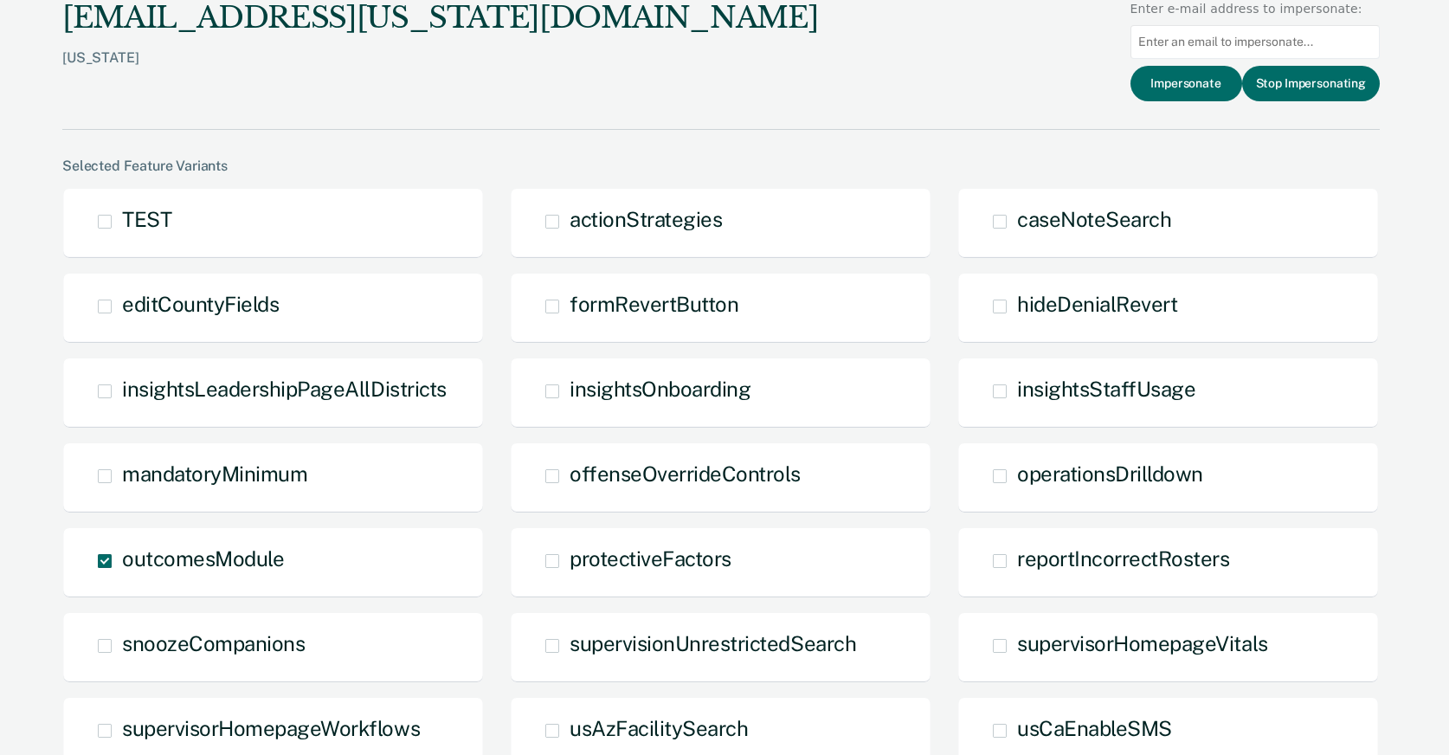
click at [1257, 35] on input at bounding box center [1254, 42] width 249 height 34
paste input "Chad.A.Cooper@maine.gov"
type input "Chad.A.Cooper@maine.gov"
click at [1211, 76] on button "Impersonate" at bounding box center [1186, 83] width 112 height 35
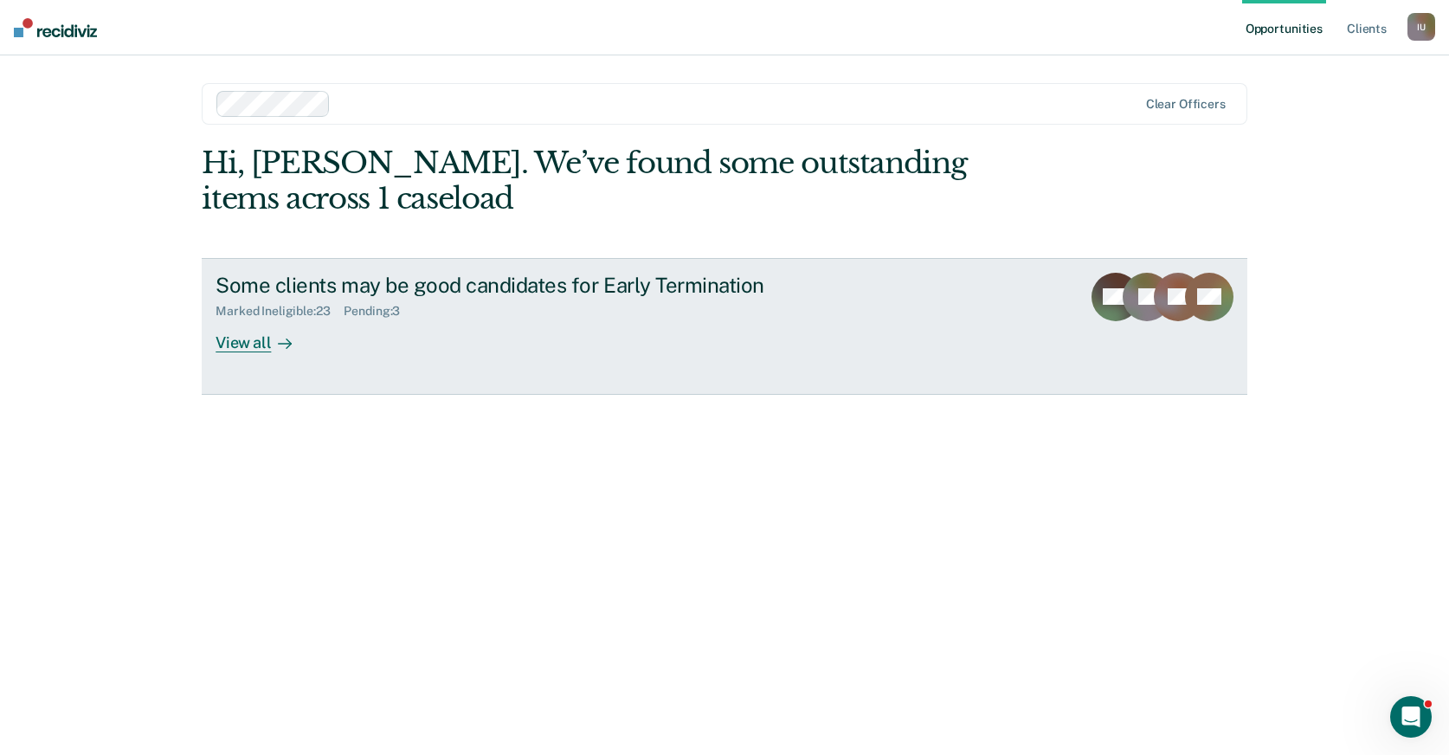
click at [351, 354] on link "Some clients may be good candidates for Early Termination Marked Ineligible : 2…" at bounding box center [725, 326] width 1046 height 137
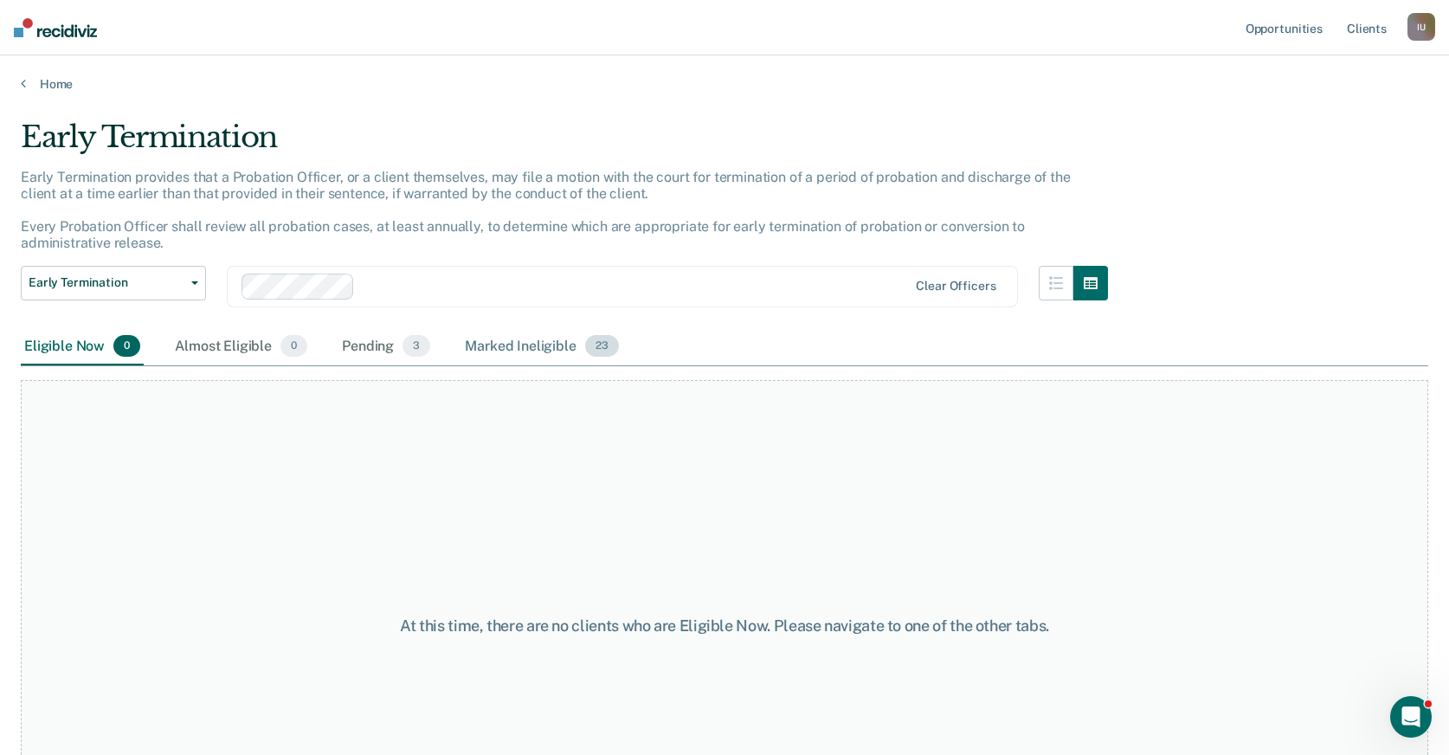
click at [547, 357] on div "Marked Ineligible 23" at bounding box center [541, 347] width 160 height 38
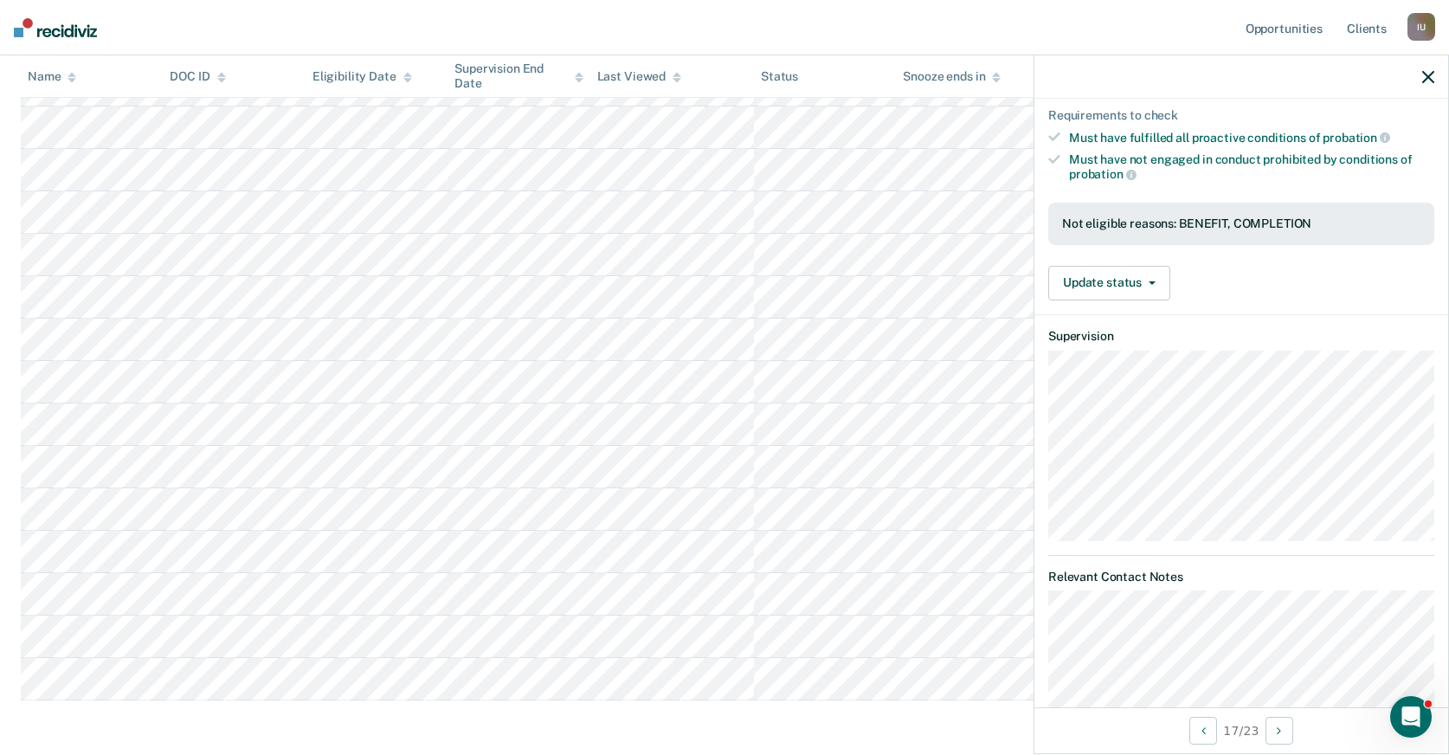
scroll to position [753, 0]
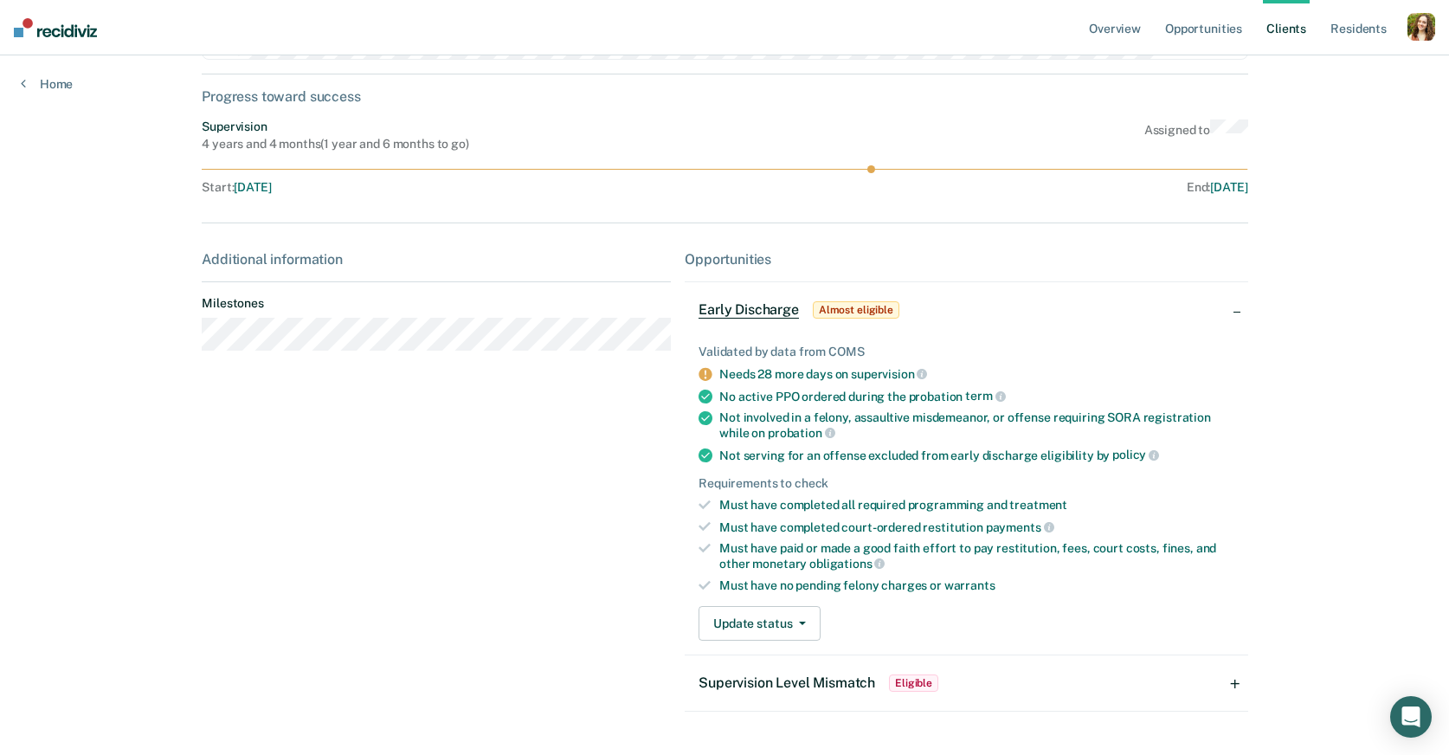
scroll to position [216, 0]
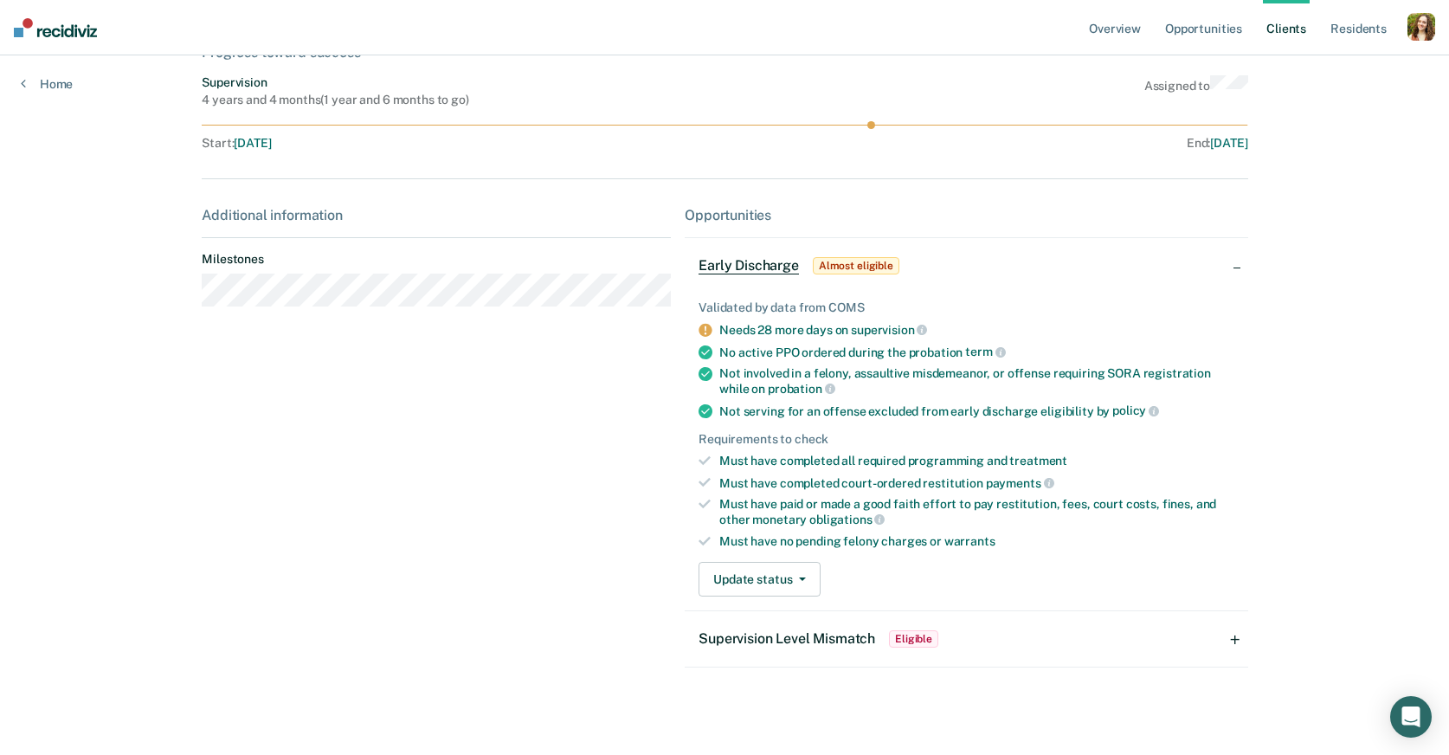
click at [790, 645] on div "Supervision Level Mismatch Eligible" at bounding box center [819, 639] width 243 height 28
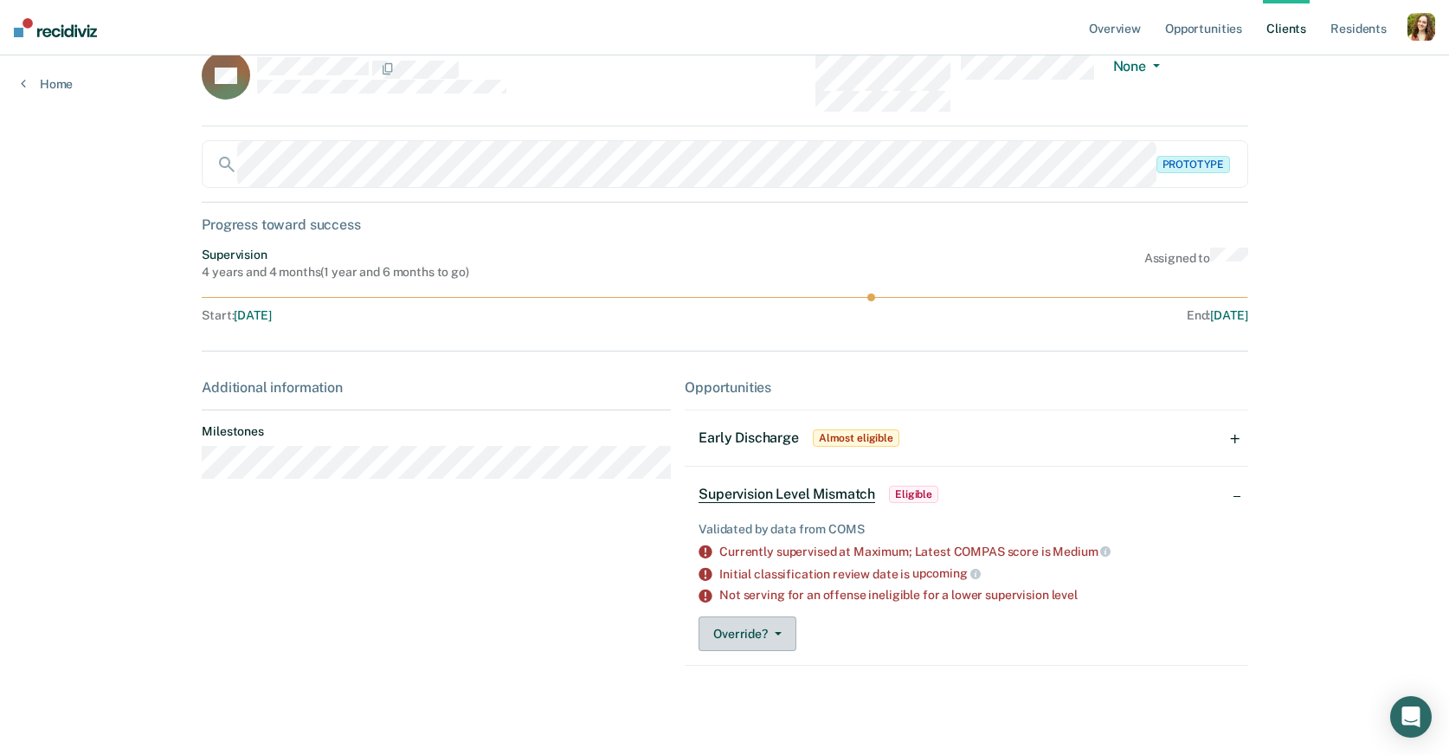
click at [771, 628] on button "Override?" at bounding box center [747, 633] width 98 height 35
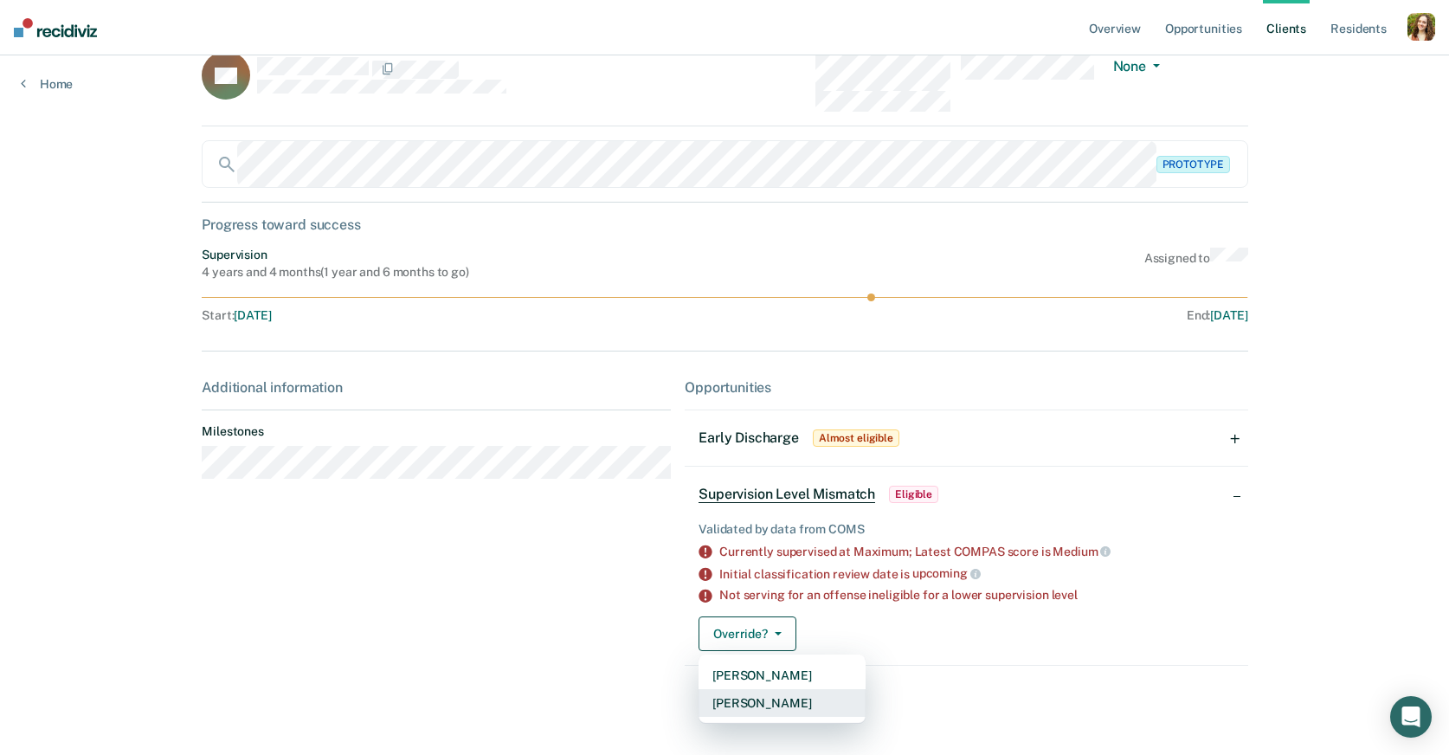
click at [783, 706] on button "[PERSON_NAME]" at bounding box center [781, 703] width 167 height 28
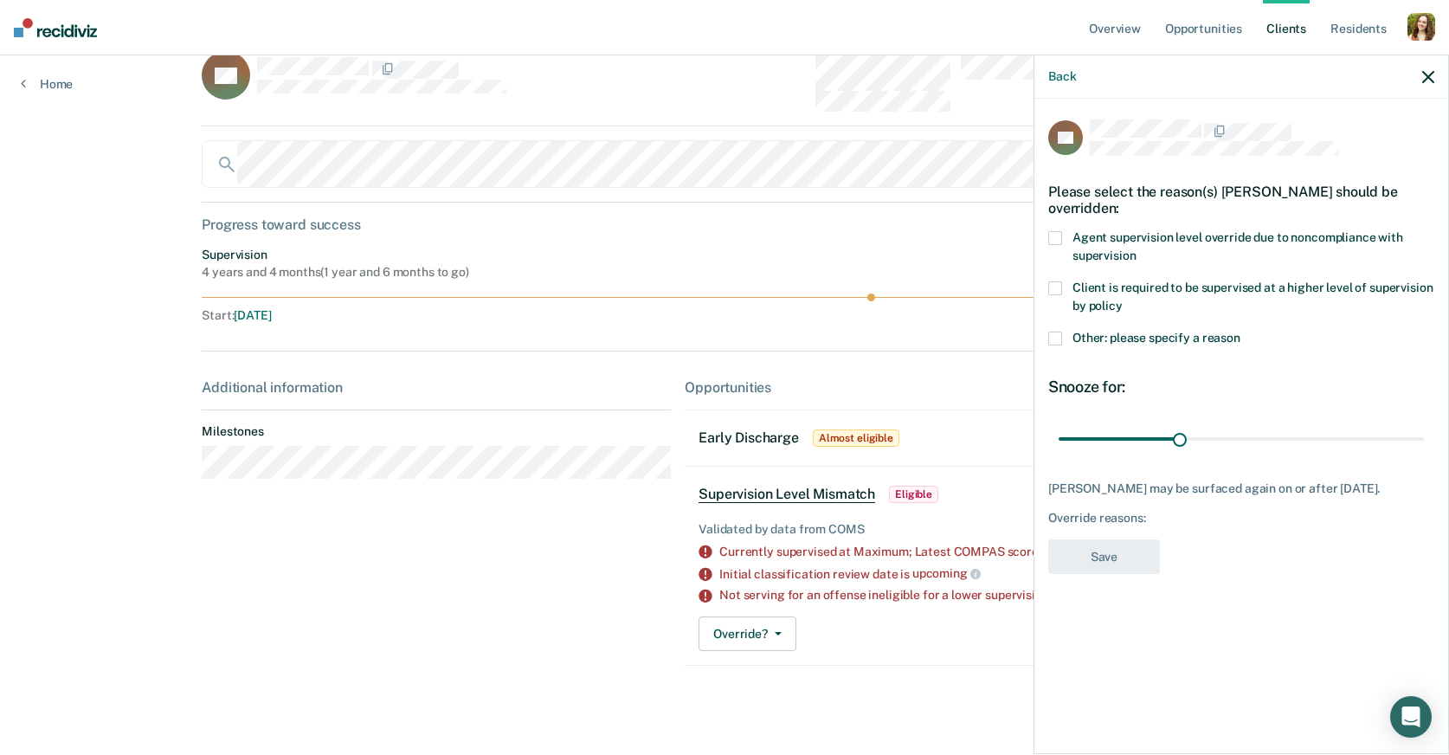
click at [1057, 237] on span at bounding box center [1055, 238] width 14 height 14
click at [1056, 241] on span at bounding box center [1055, 238] width 14 height 14
click at [1099, 562] on button "Save" at bounding box center [1104, 556] width 112 height 35
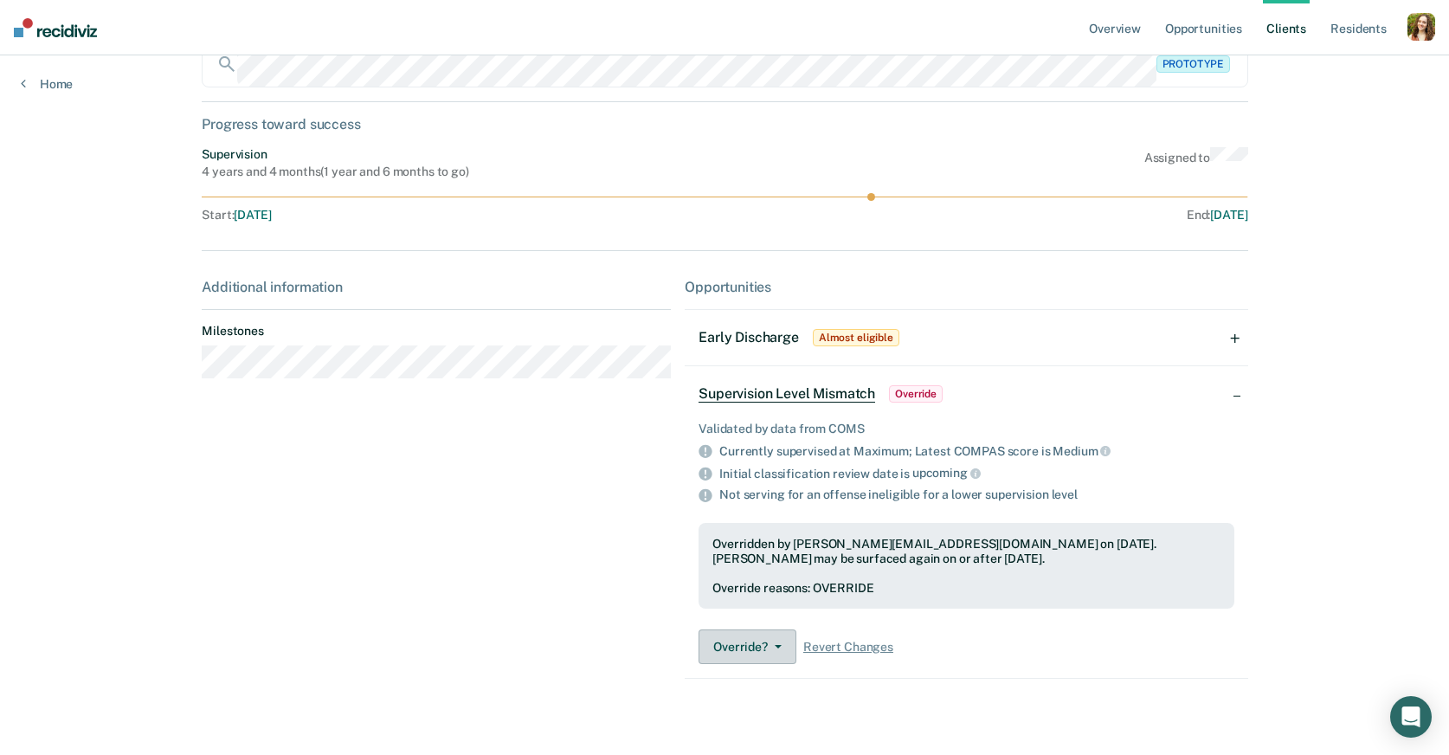
scroll to position [158, 0]
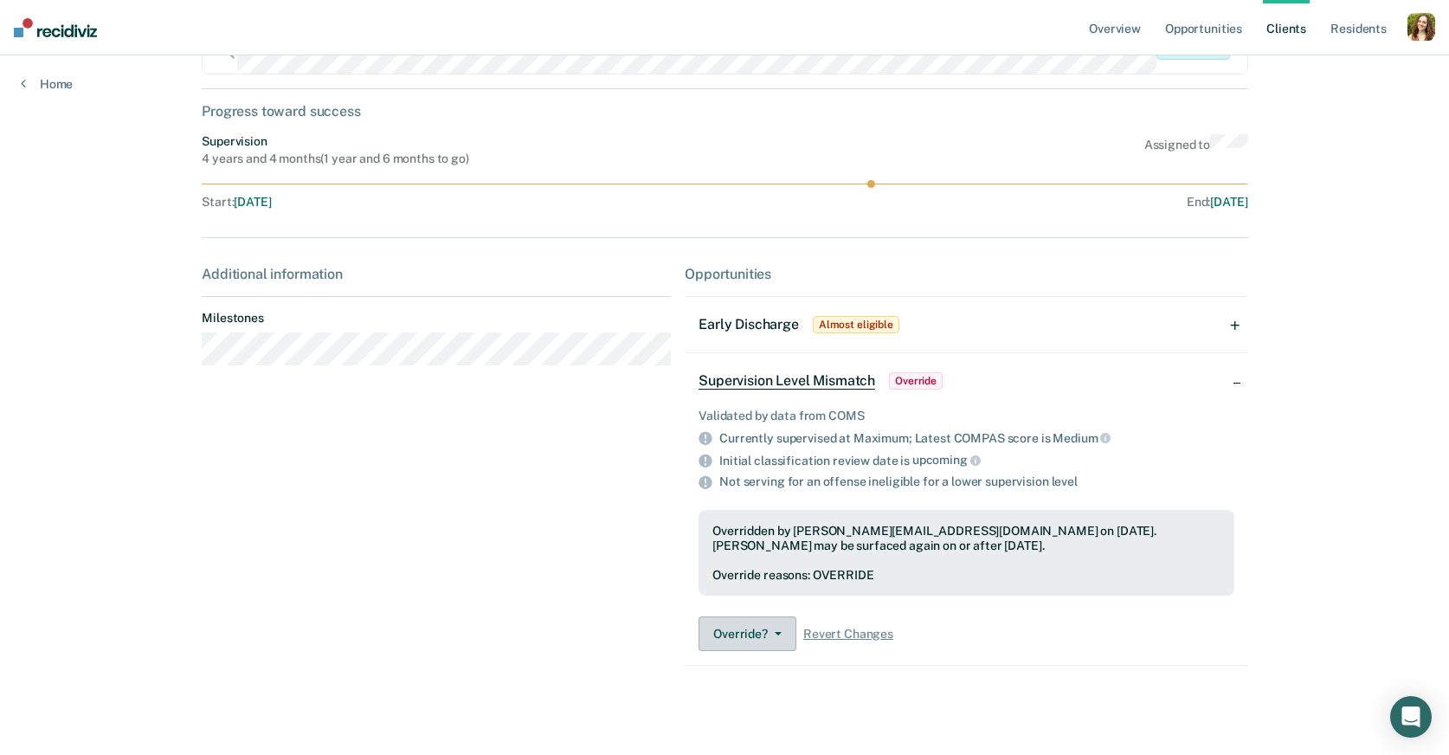
click at [772, 635] on button "Override?" at bounding box center [747, 633] width 98 height 35
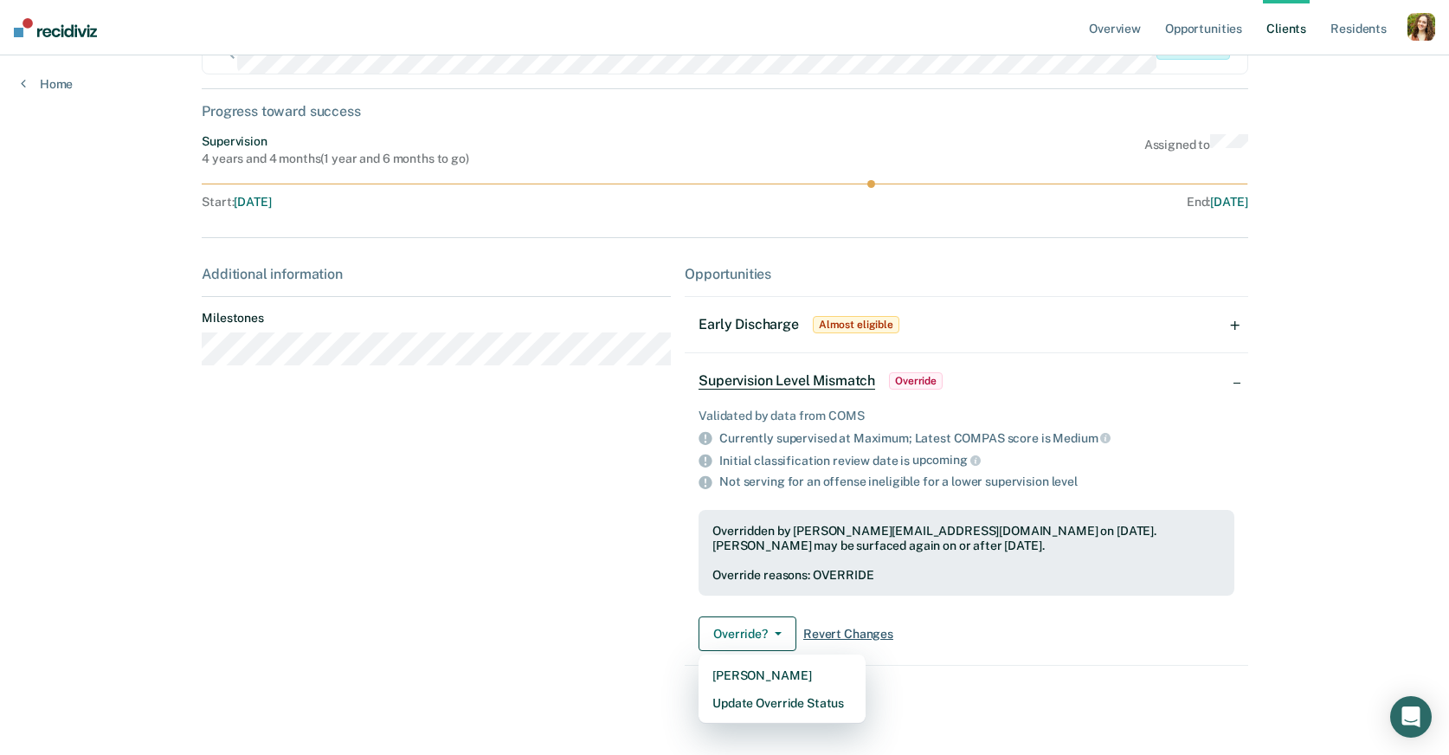
click at [852, 635] on span "Revert Changes" at bounding box center [848, 634] width 90 height 15
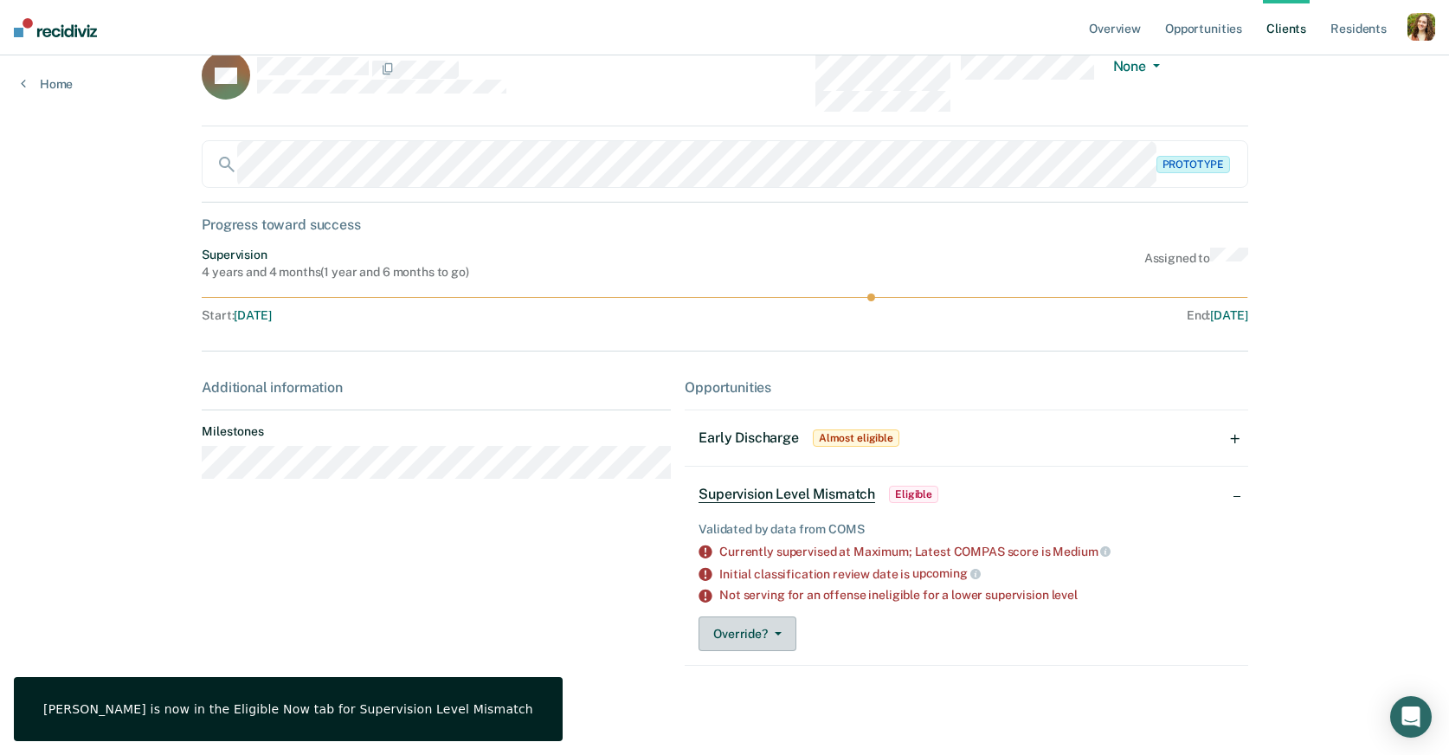
click at [768, 630] on button "Override?" at bounding box center [747, 633] width 98 height 35
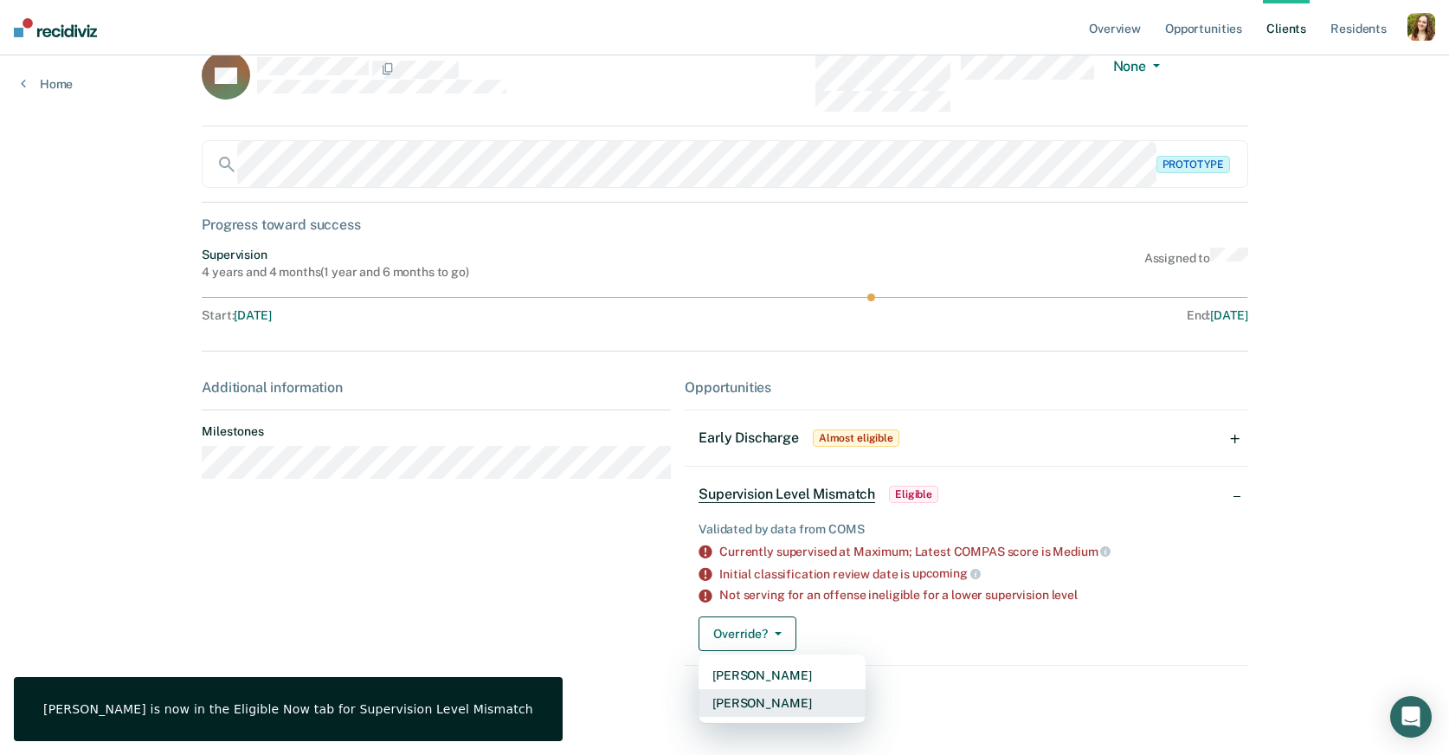
click at [768, 702] on button "[PERSON_NAME]" at bounding box center [781, 703] width 167 height 28
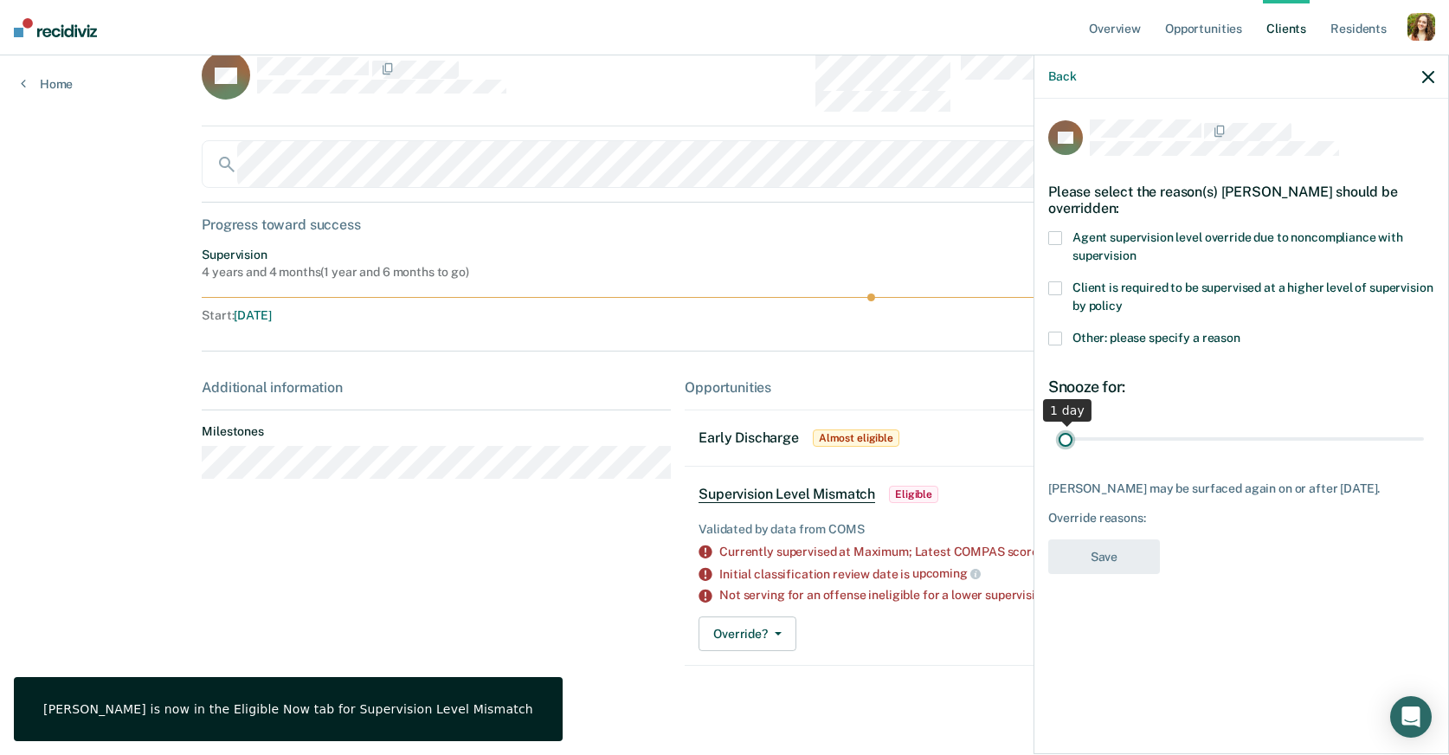
drag, startPoint x: 1174, startPoint y: 440, endPoint x: 651, endPoint y: 448, distance: 522.9
click at [1059, 448] on input "range" at bounding box center [1241, 438] width 365 height 30
click at [1050, 234] on span at bounding box center [1055, 238] width 14 height 14
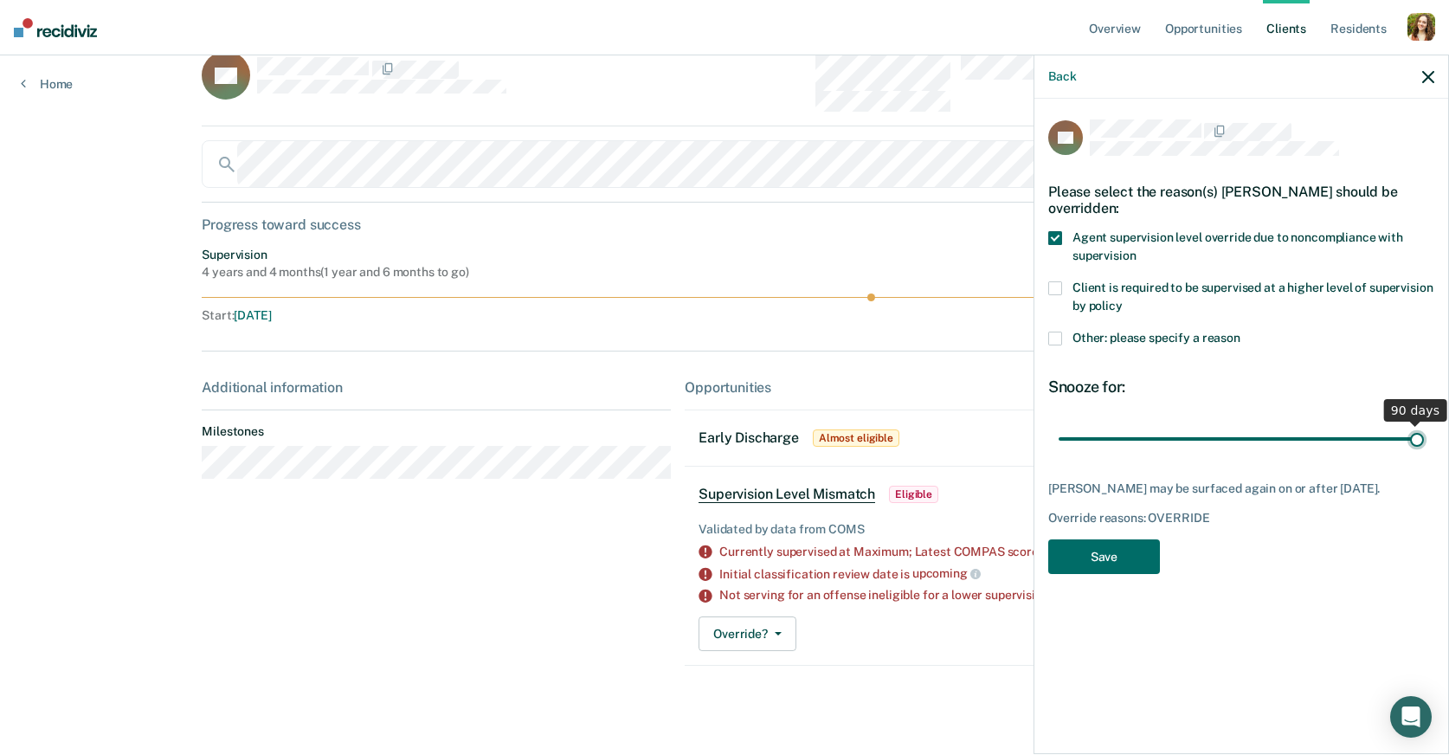
drag, startPoint x: 1067, startPoint y: 435, endPoint x: 1495, endPoint y: 405, distance: 428.6
type input "90"
click at [1424, 423] on input "range" at bounding box center [1241, 438] width 365 height 30
click at [1115, 567] on button "Save" at bounding box center [1104, 556] width 112 height 35
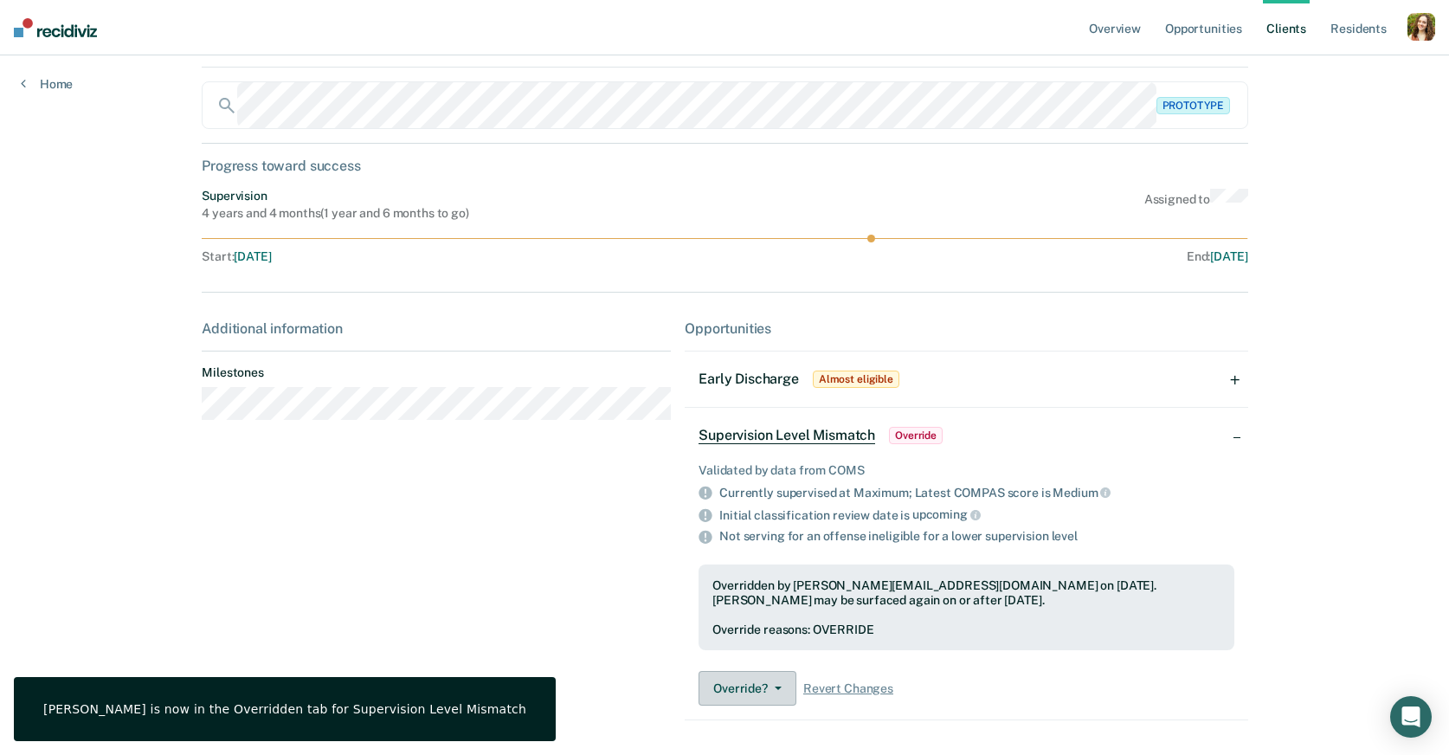
scroll to position [116, 0]
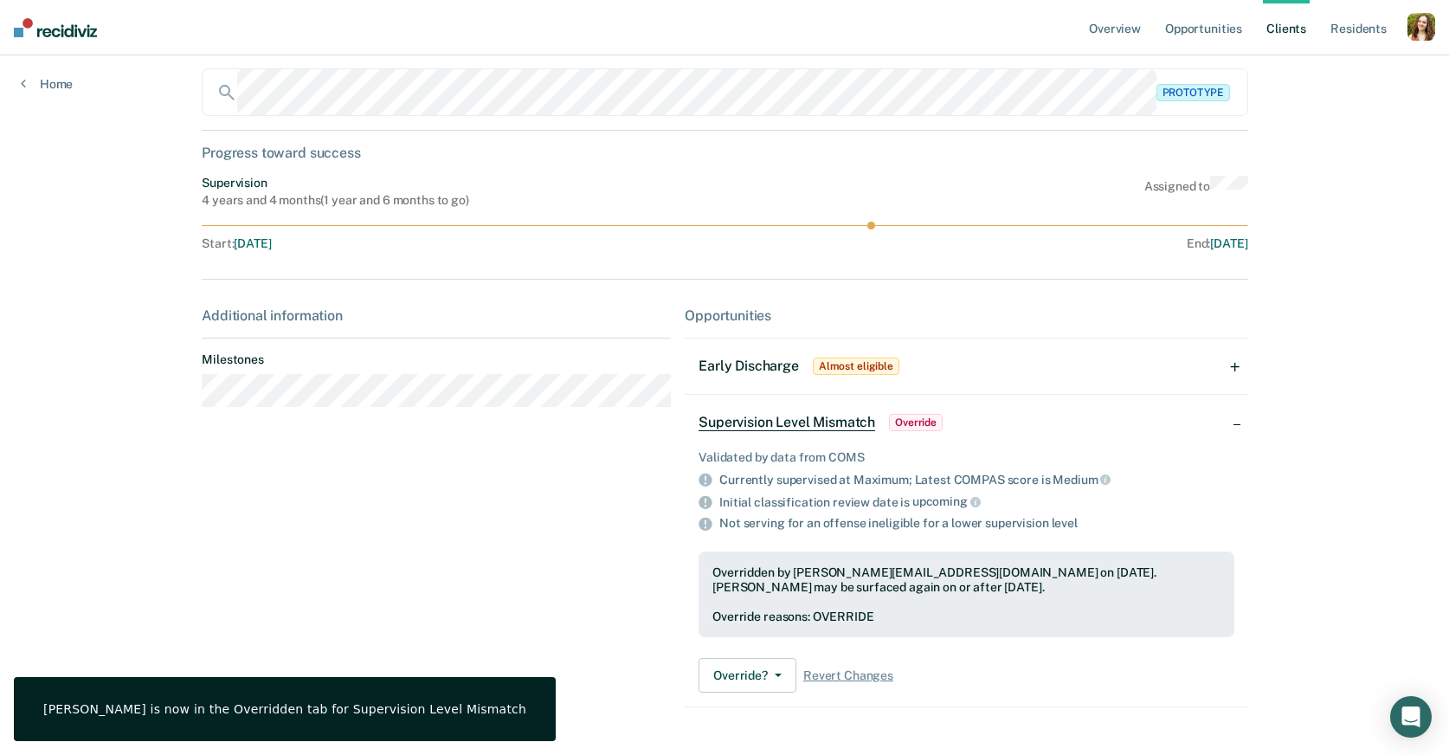
click at [943, 611] on div "Override reasons: OVERRIDE" at bounding box center [965, 616] width 507 height 15
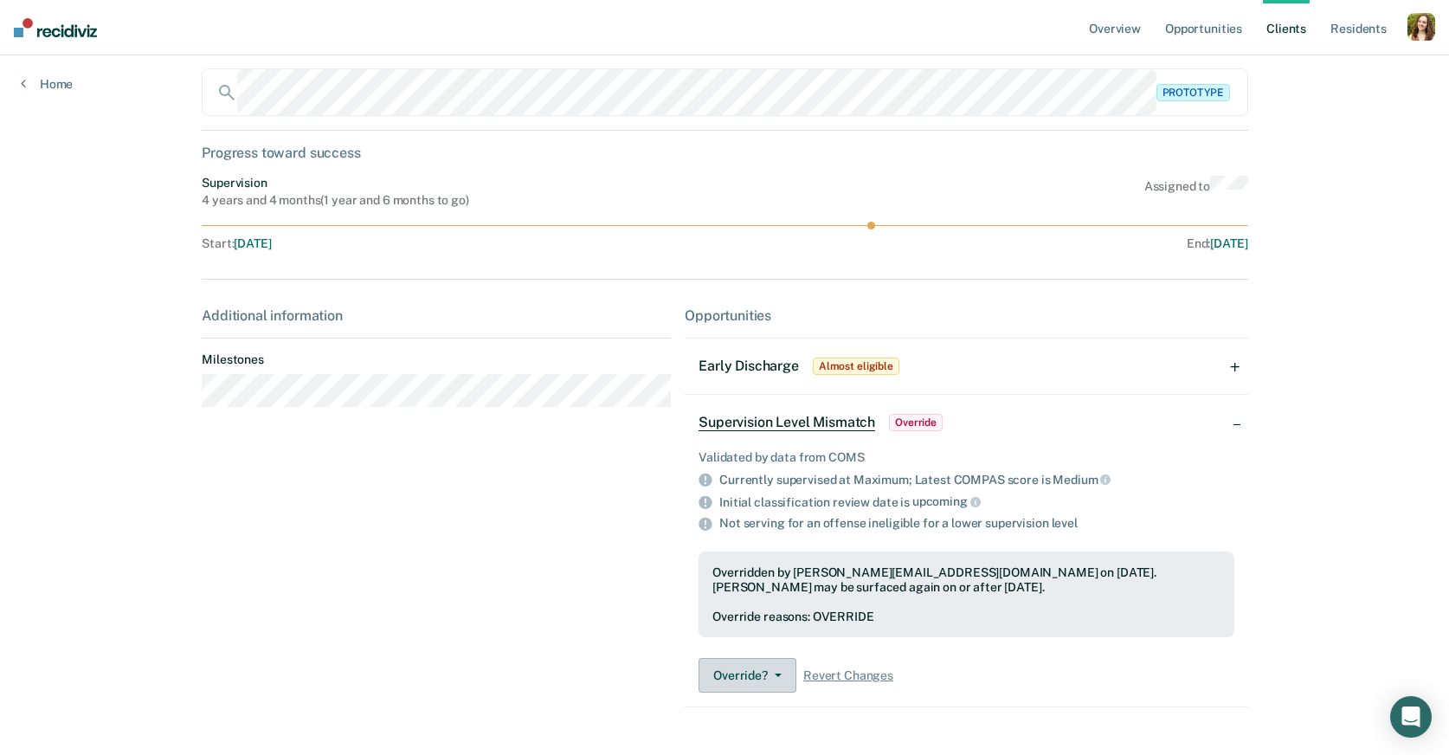
click at [770, 674] on span "button" at bounding box center [775, 674] width 14 height 3
click at [832, 676] on span "Revert Changes" at bounding box center [848, 675] width 90 height 15
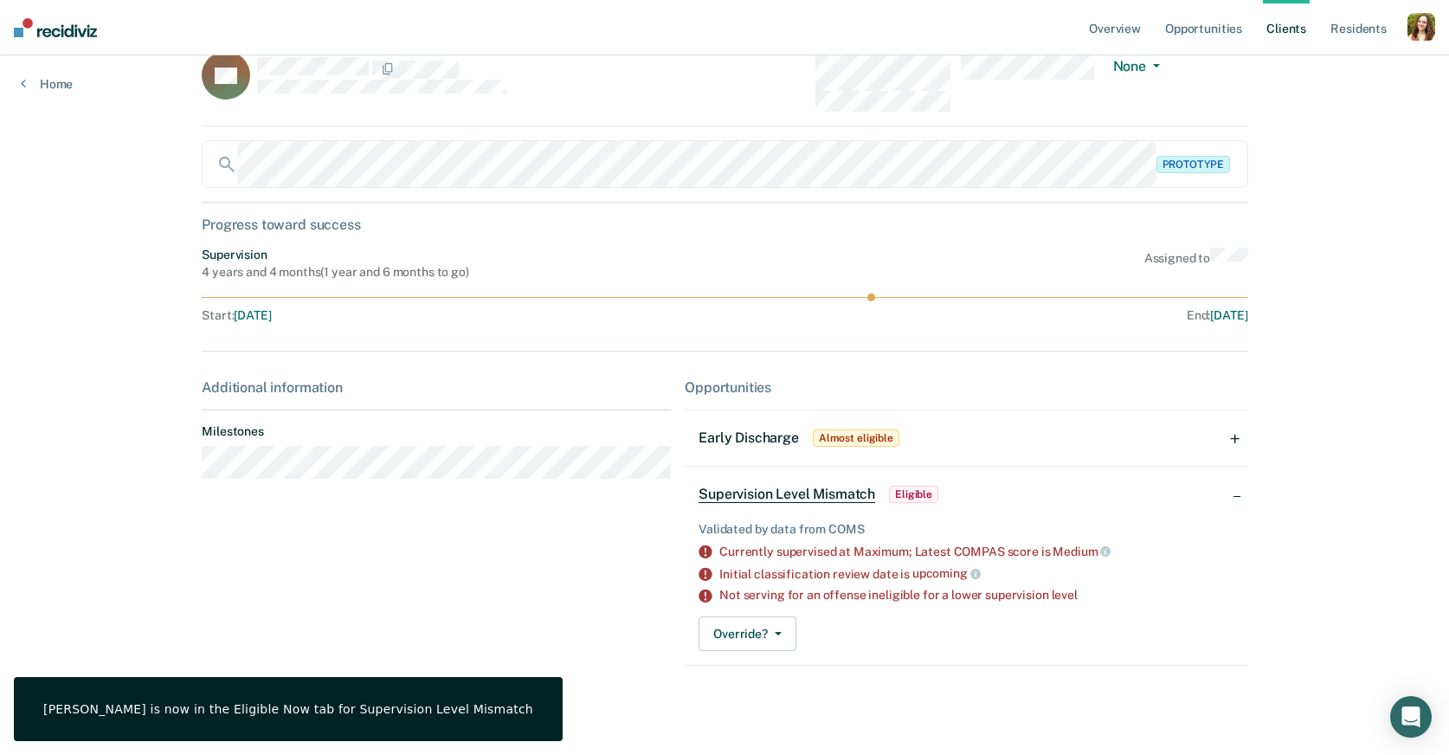
click at [771, 651] on div "Validated by data from COMS Currently supervised at Maximum; Latest COMPAS scor…" at bounding box center [966, 583] width 563 height 164
click at [761, 635] on button "Override?" at bounding box center [747, 633] width 98 height 35
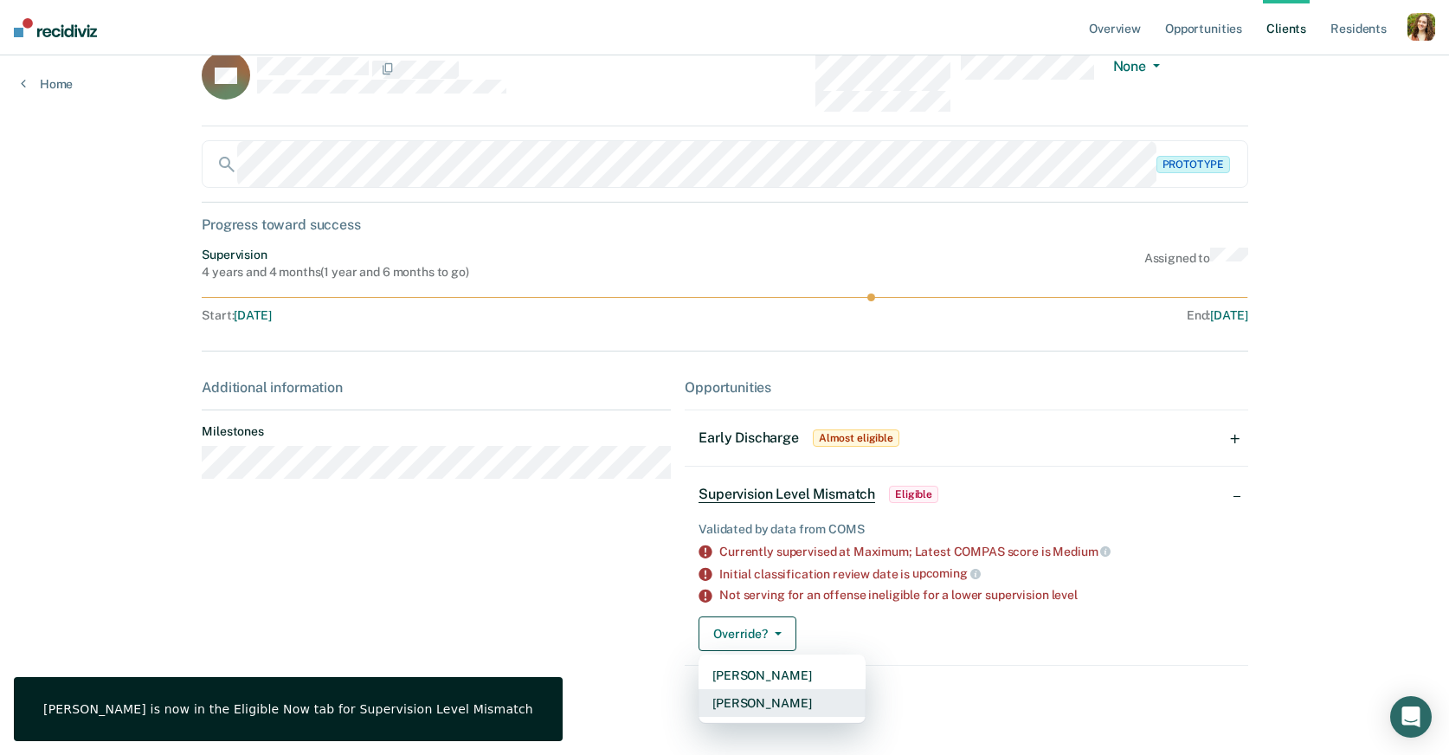
click at [771, 704] on button "[PERSON_NAME]" at bounding box center [781, 703] width 167 height 28
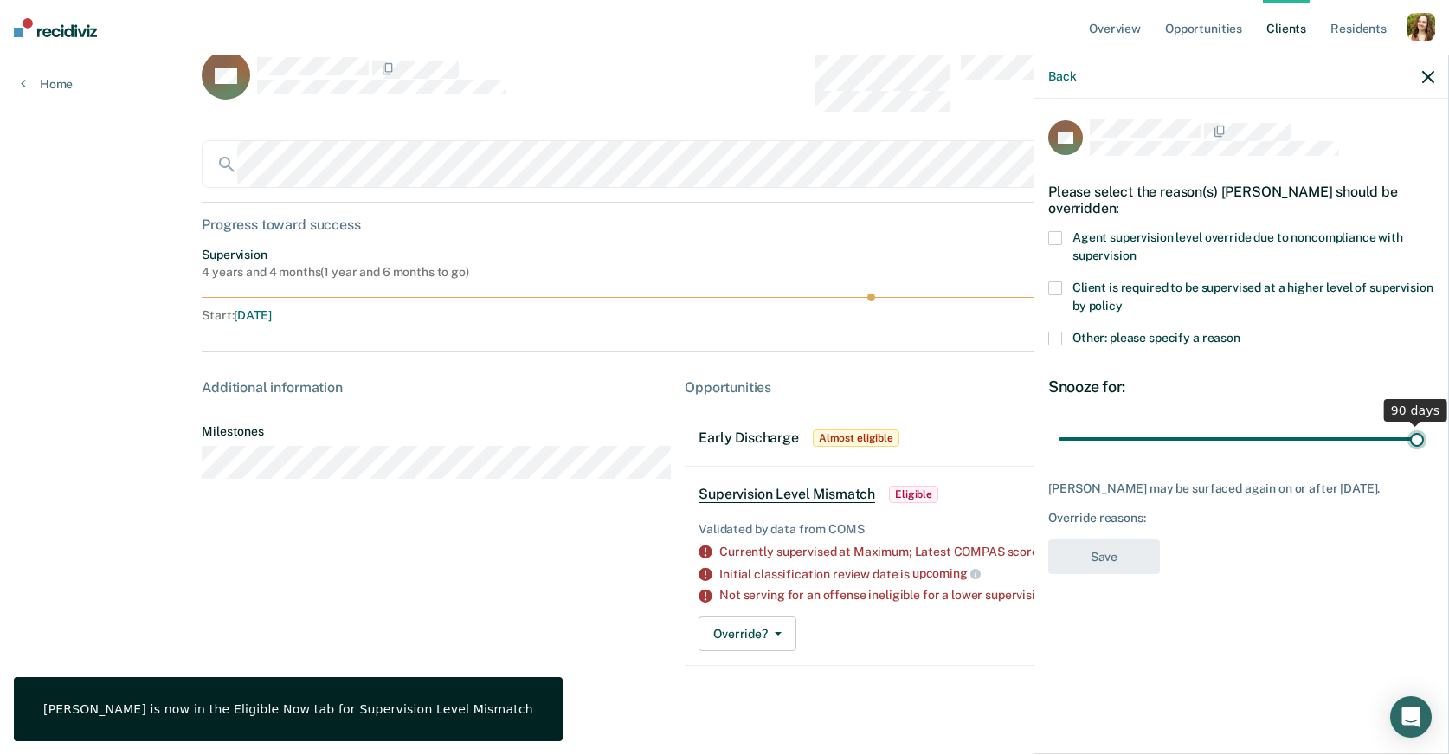
drag, startPoint x: 1181, startPoint y: 436, endPoint x: 1462, endPoint y: 403, distance: 283.2
type input "90"
click at [1424, 423] on input "range" at bounding box center [1241, 438] width 365 height 30
click at [1404, 342] on label "Other: please specify a reason" at bounding box center [1241, 341] width 386 height 18
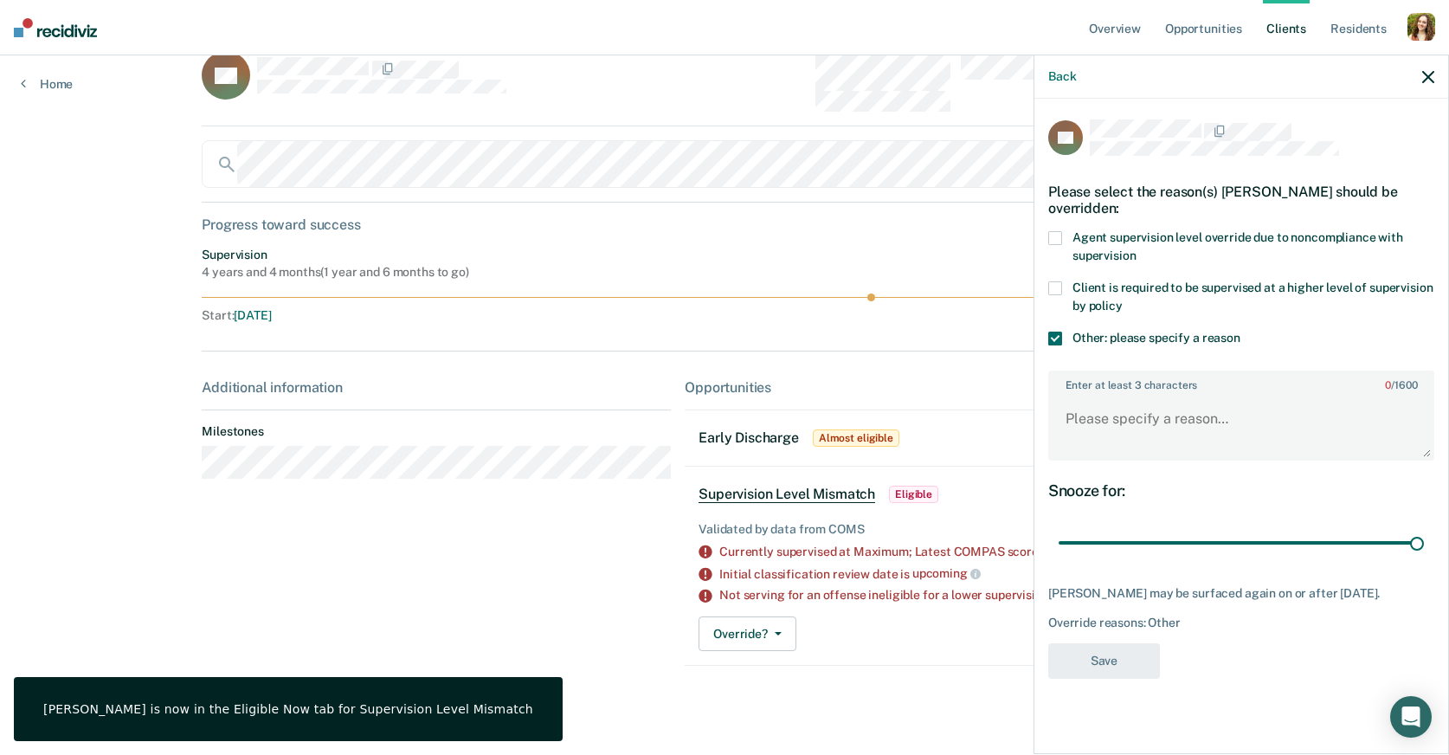
click at [1404, 342] on label "Other: please specify a reason" at bounding box center [1241, 341] width 386 height 18
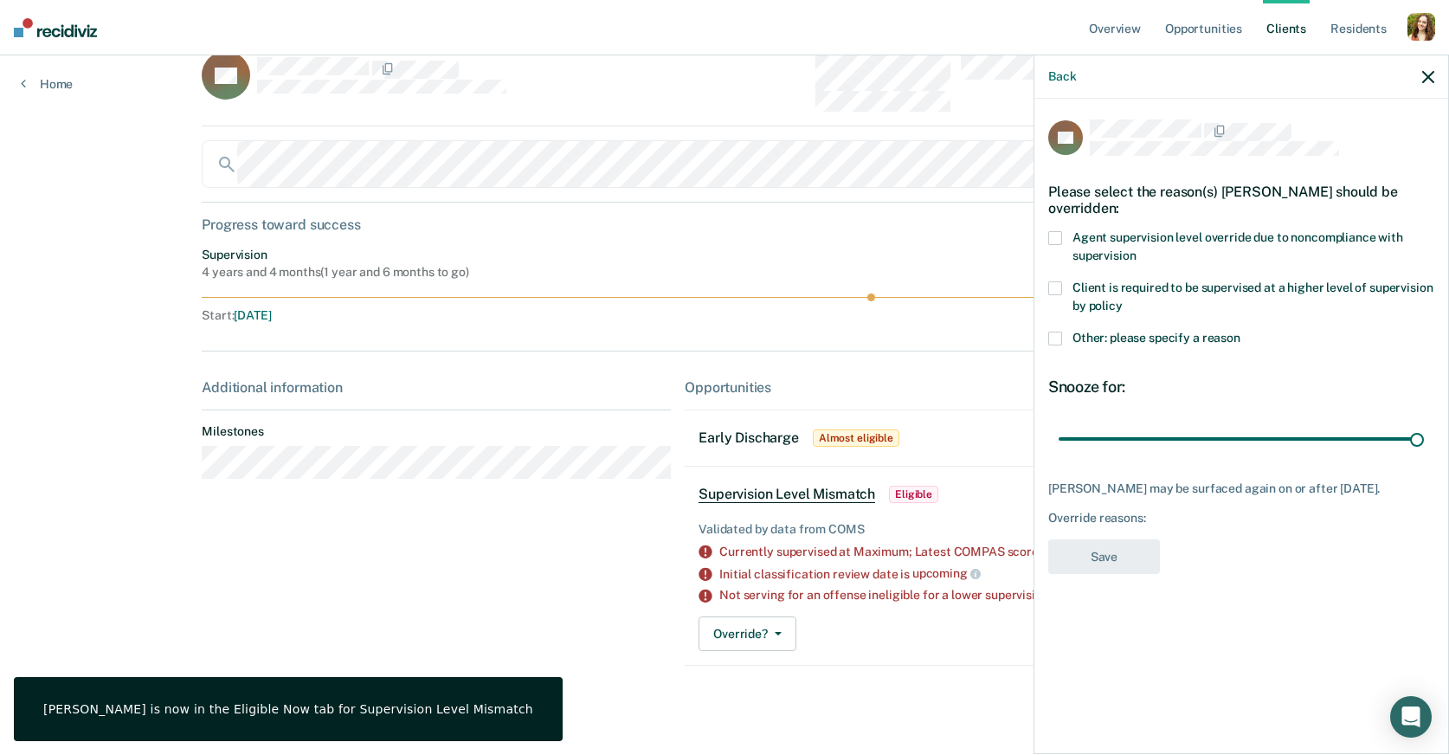
click at [1404, 342] on label "Other: please specify a reason" at bounding box center [1241, 341] width 386 height 18
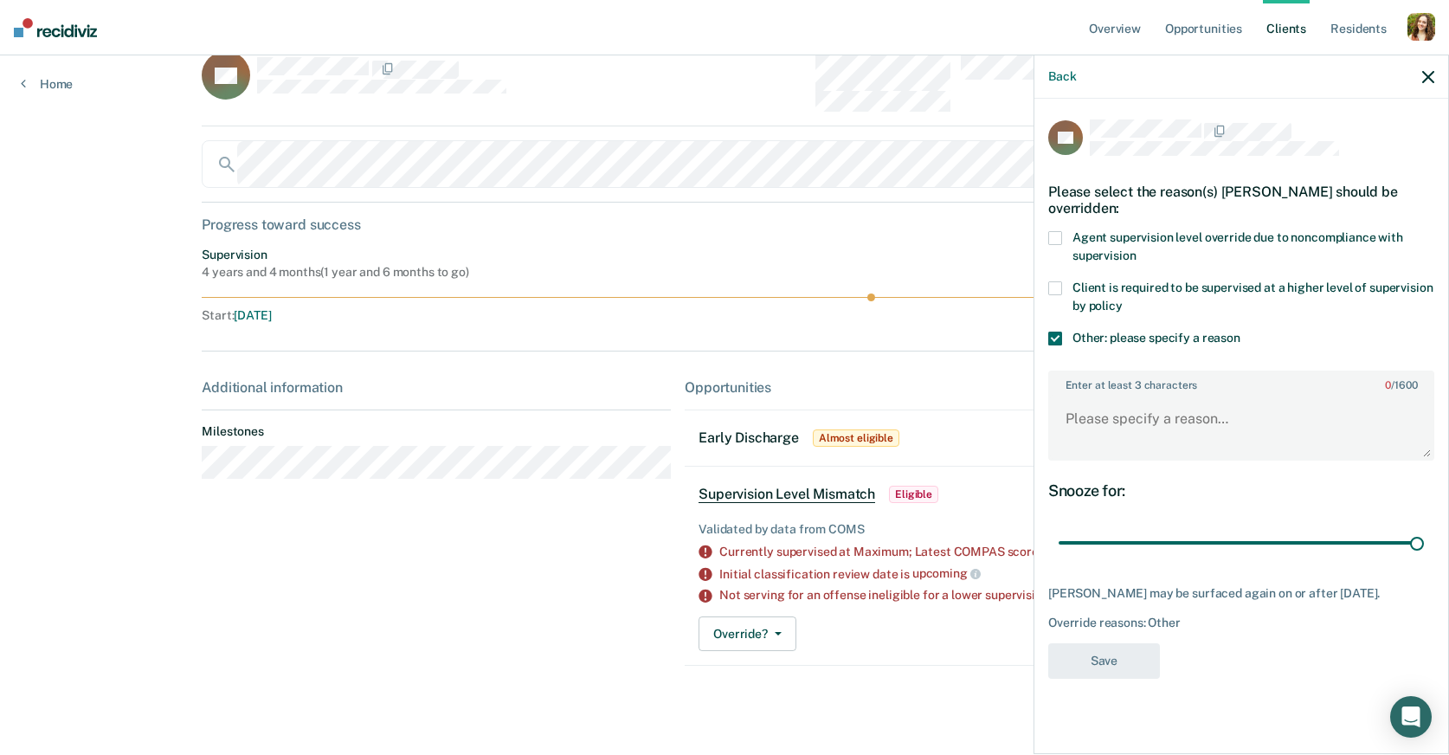
click at [1404, 342] on label "Other: please specify a reason" at bounding box center [1241, 341] width 386 height 18
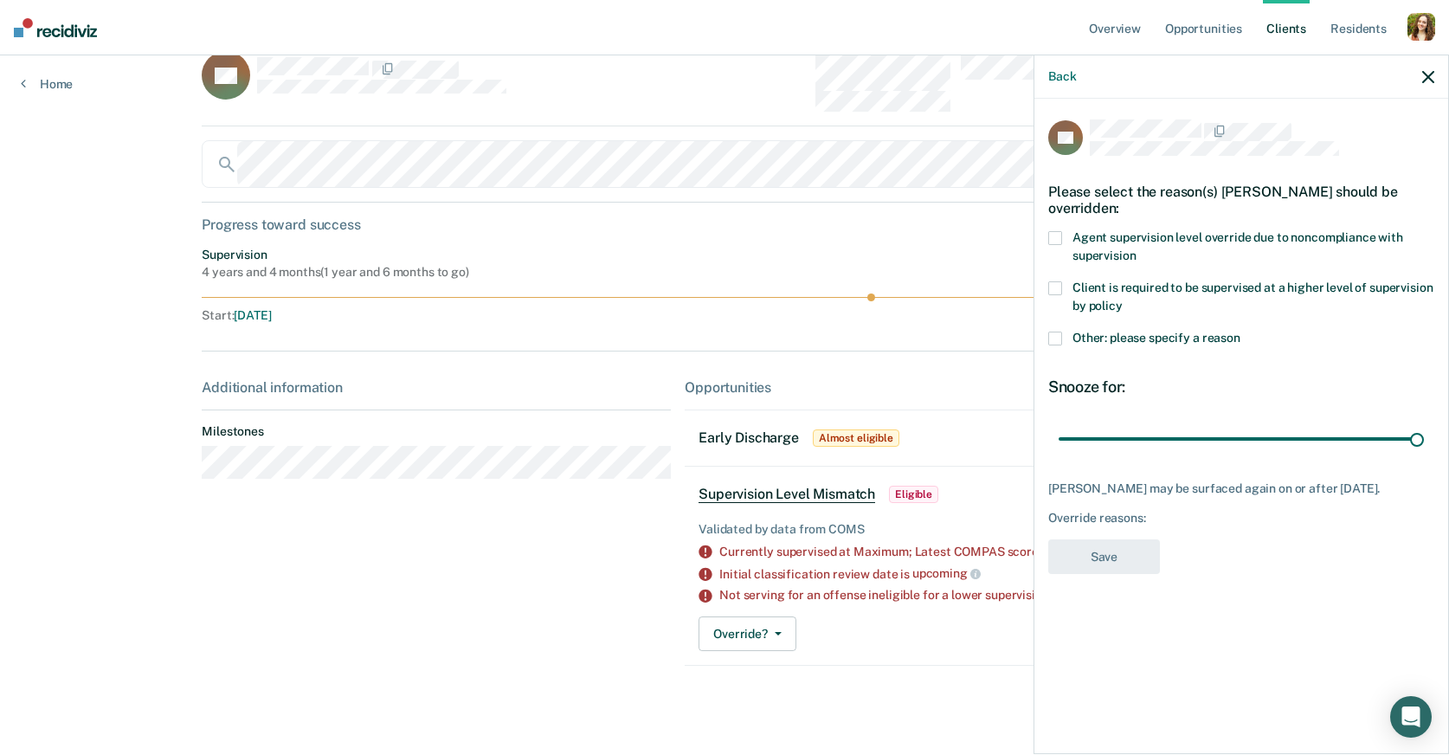
click at [1274, 230] on span "Agent supervision level override due to noncompliance with supervision" at bounding box center [1237, 246] width 331 height 32
click at [1420, 436] on input "range" at bounding box center [1241, 438] width 365 height 30
click at [1404, 469] on div "BC Please select the reason(s) [PERSON_NAME] should be overridden: Agent superv…" at bounding box center [1241, 352] width 386 height 466
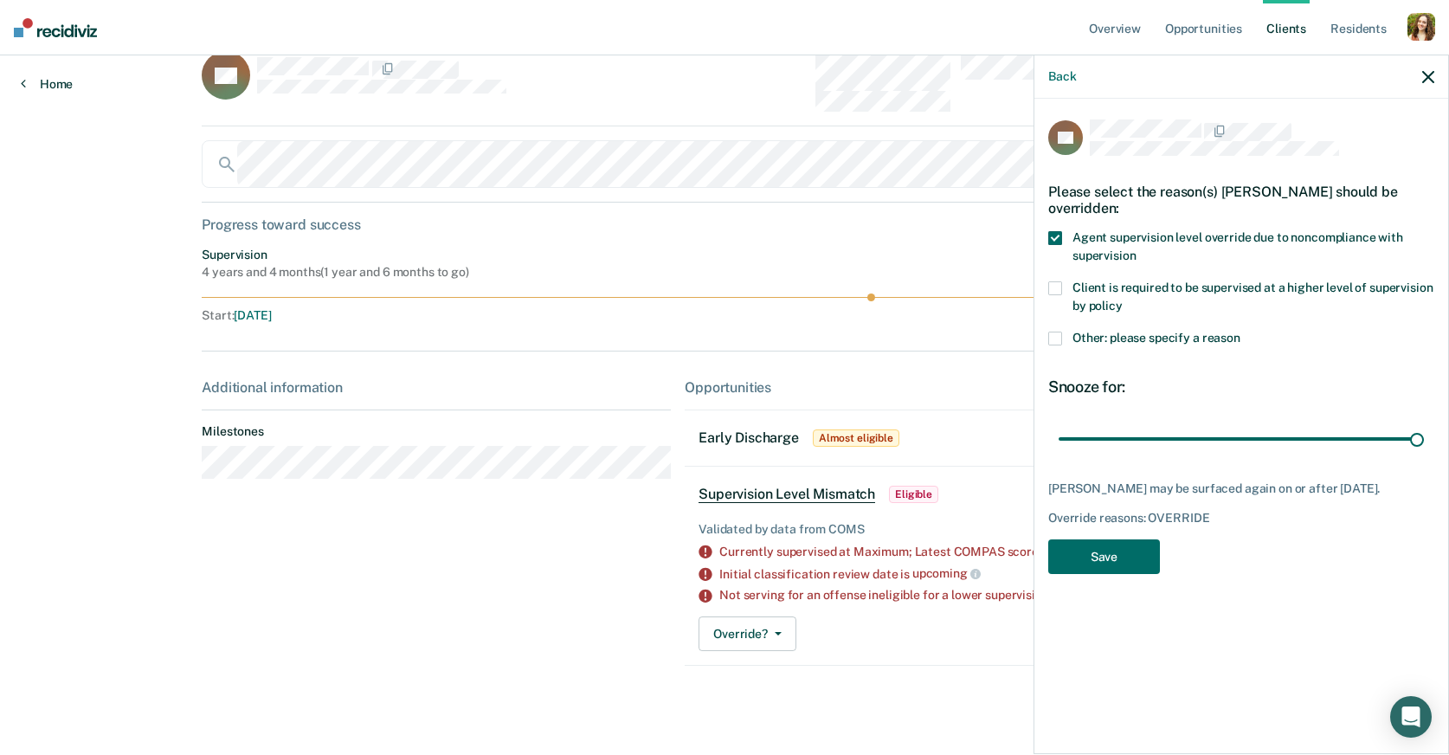
click at [59, 83] on link "Home" at bounding box center [47, 84] width 52 height 16
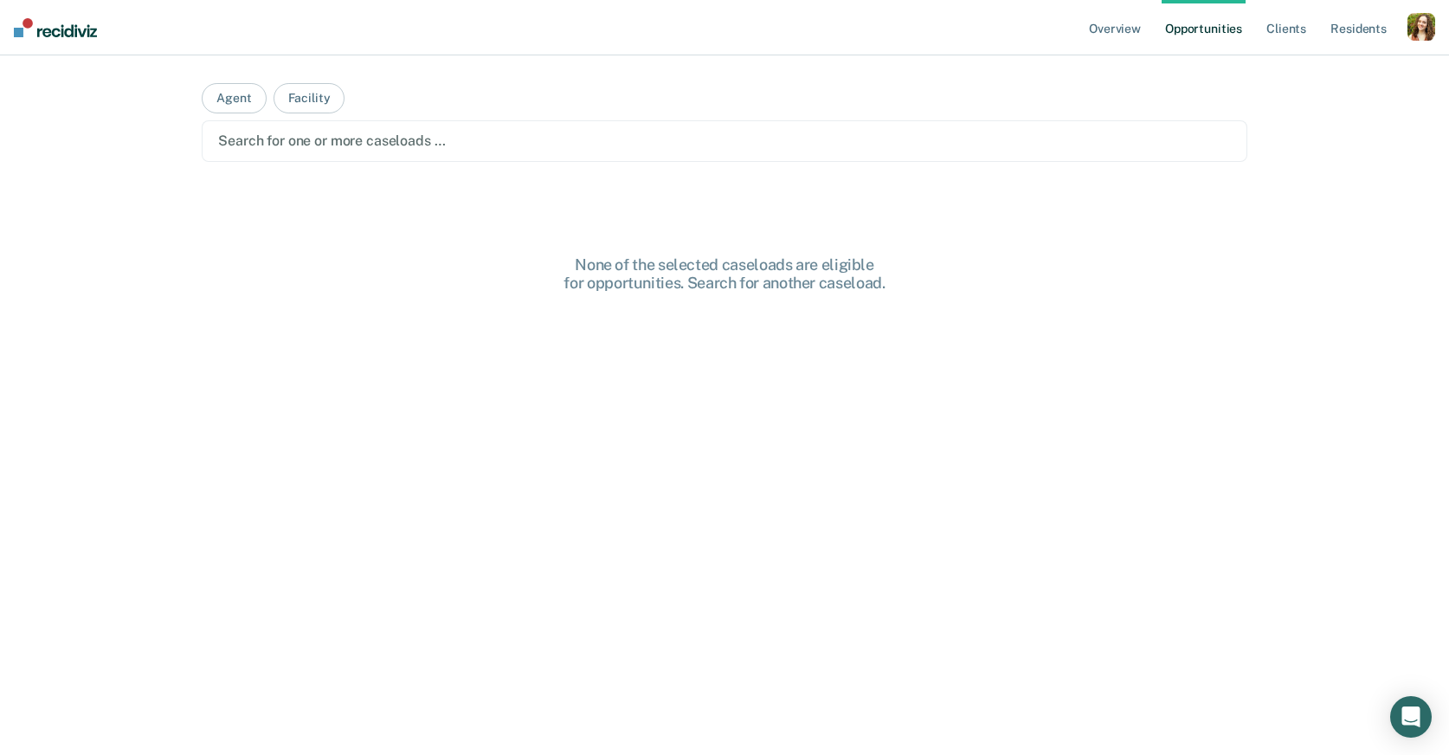
click at [424, 133] on div at bounding box center [724, 141] width 1013 height 20
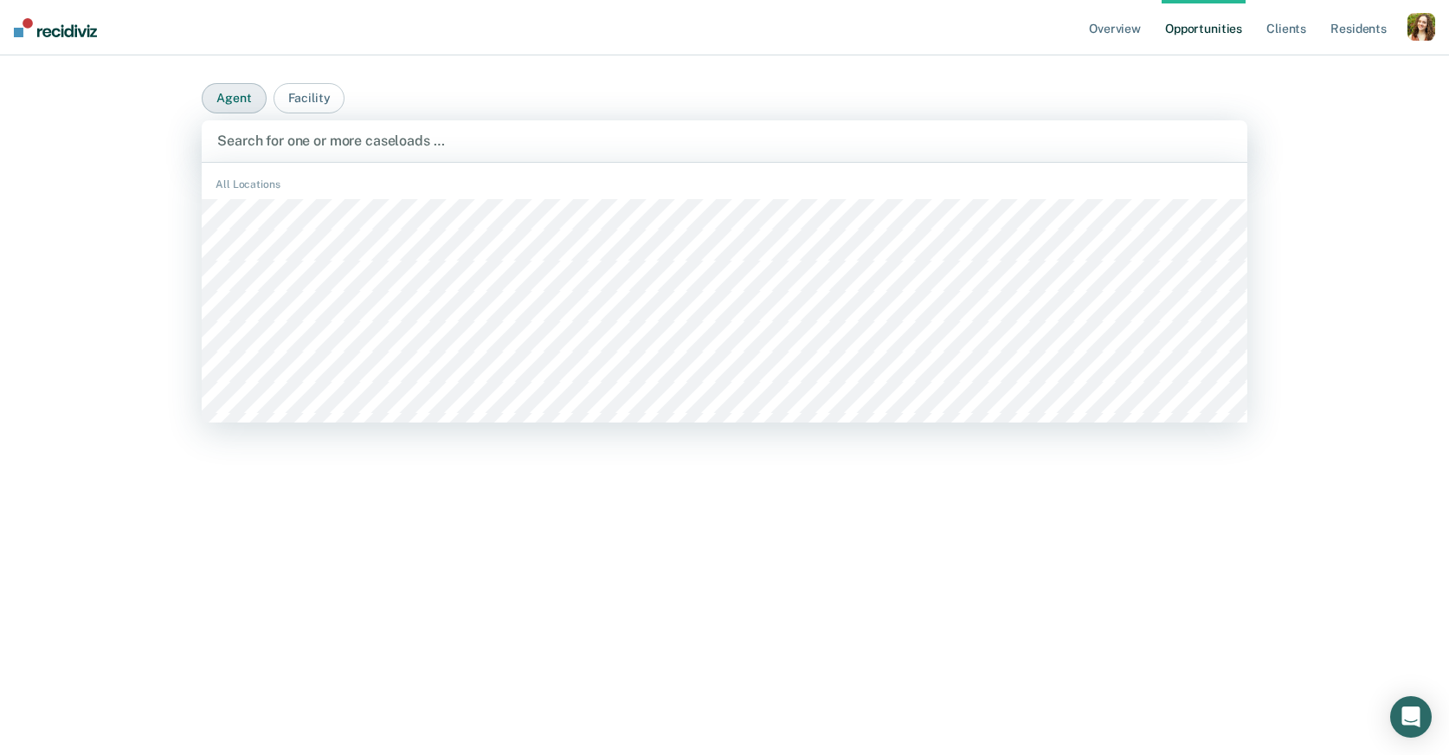
click at [236, 103] on button "Agent" at bounding box center [234, 98] width 64 height 30
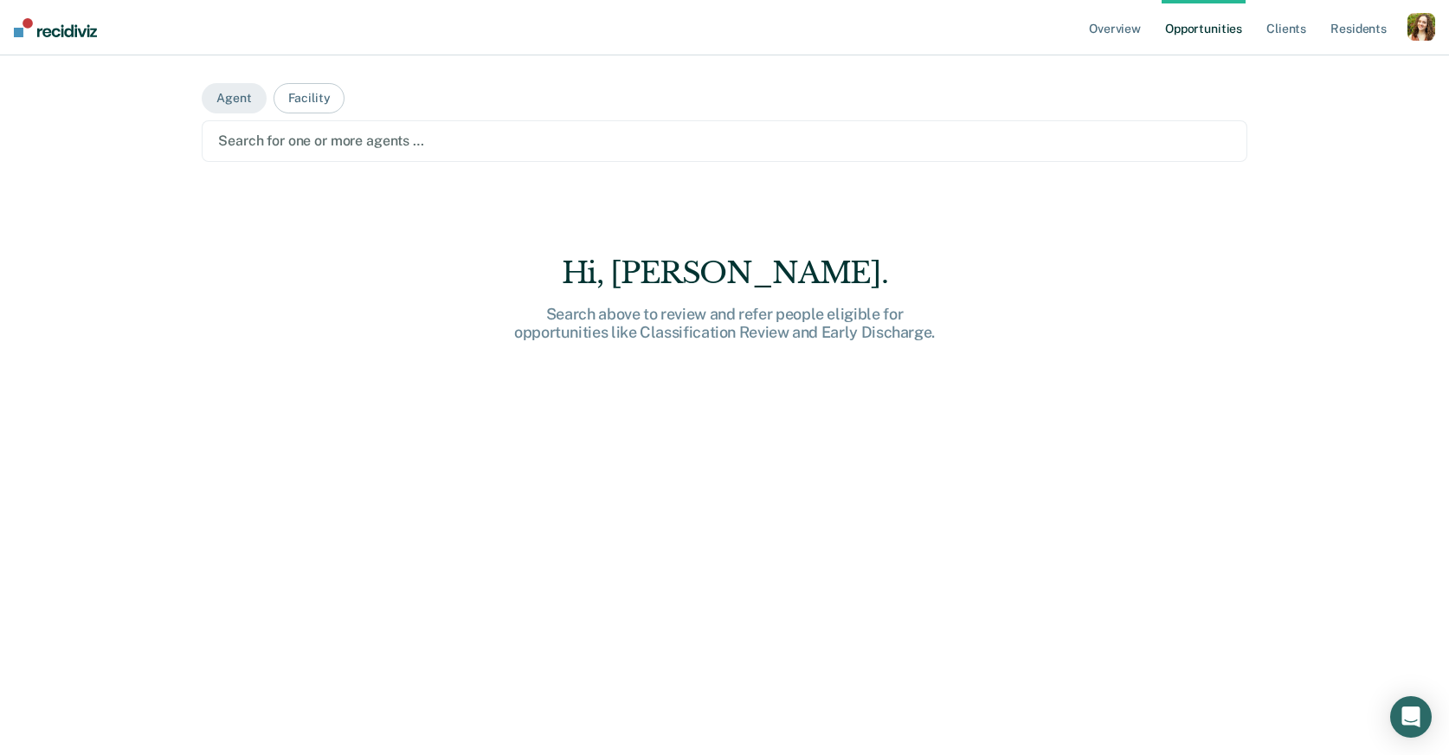
click at [266, 137] on div at bounding box center [724, 141] width 1013 height 20
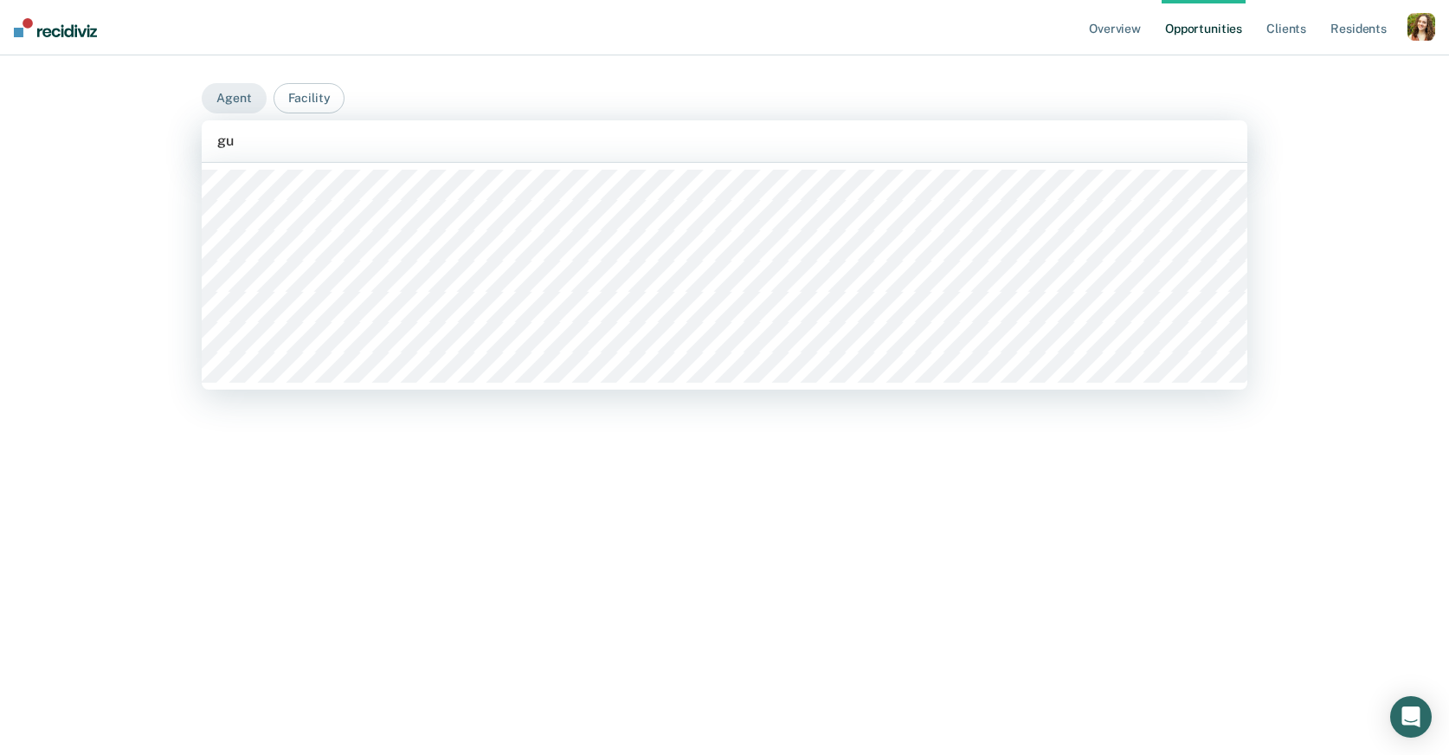
type input "gua"
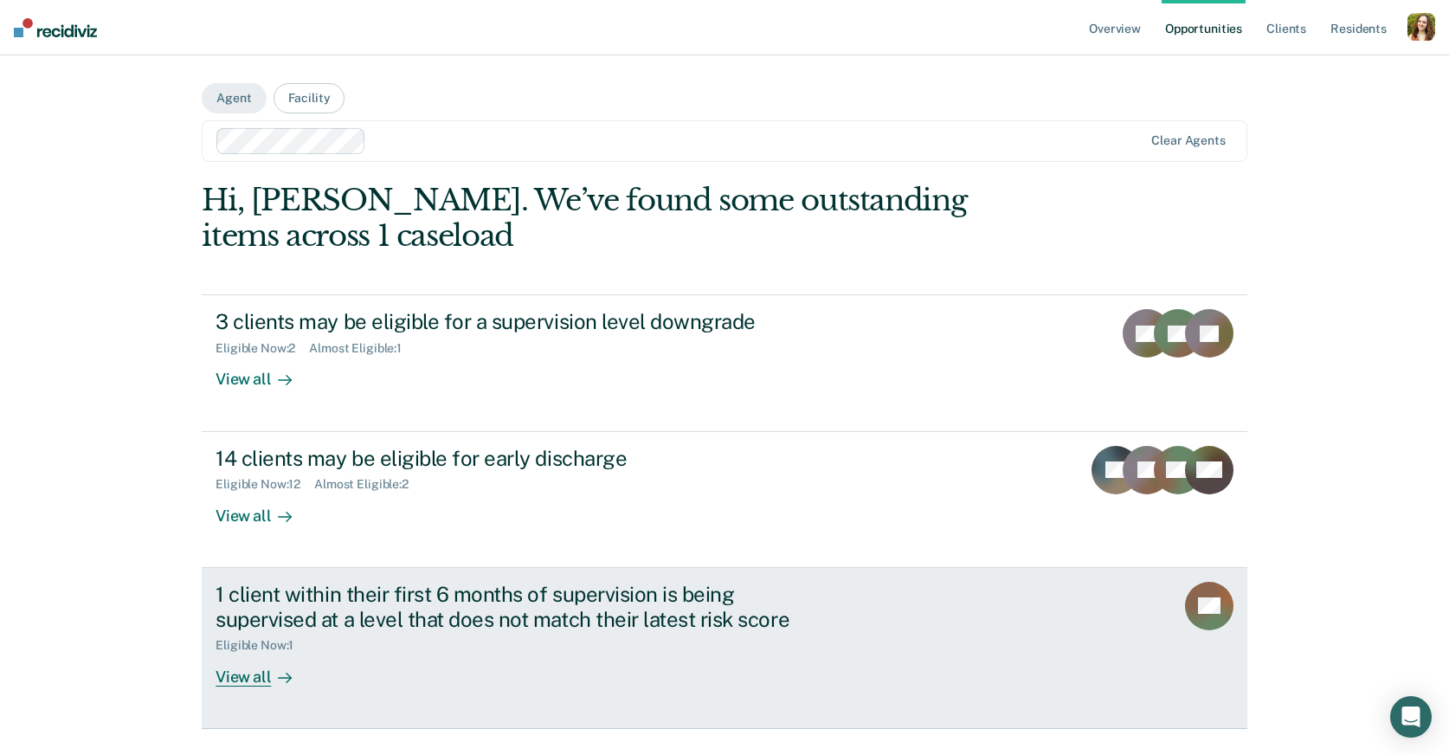
click at [299, 599] on div "1 client within their first 6 months of supervision is being supervised at a le…" at bounding box center [520, 607] width 608 height 50
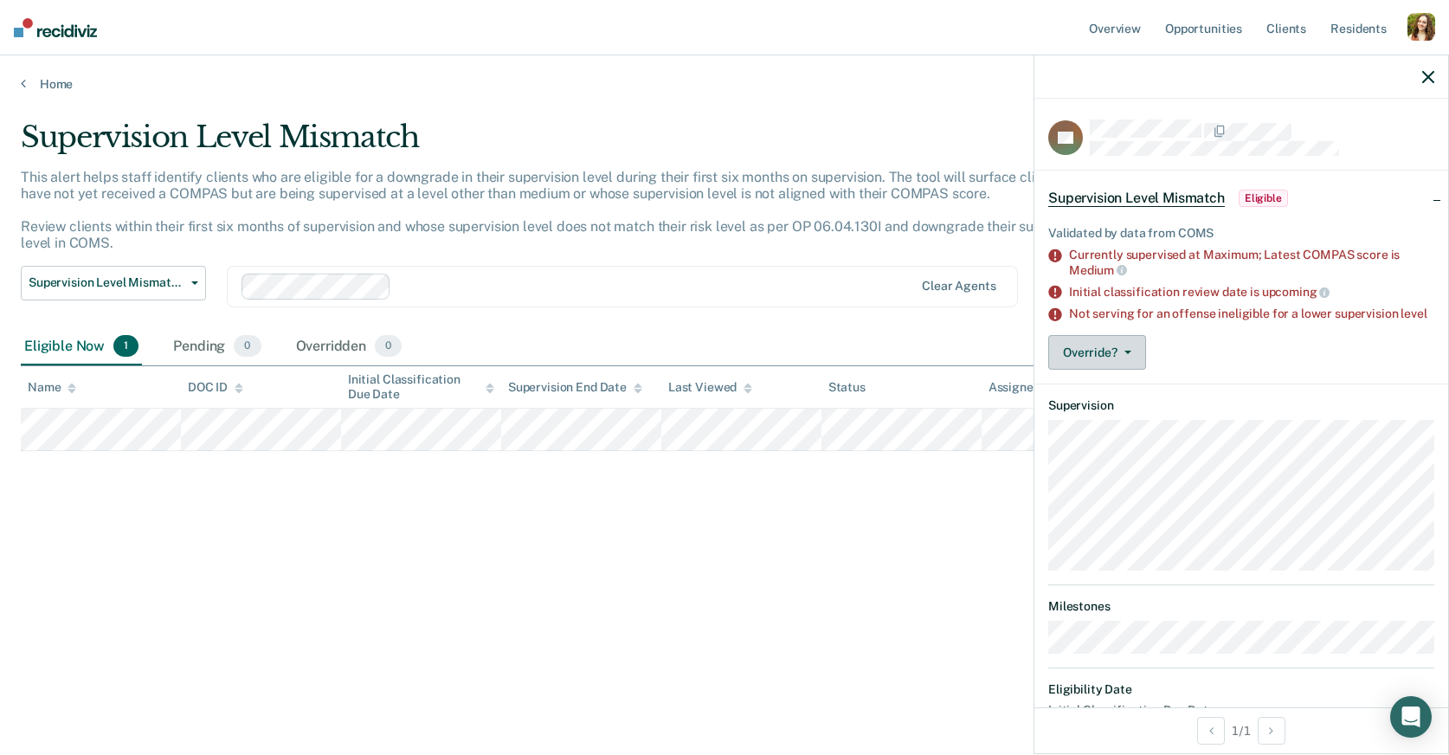
click at [1091, 351] on button "Override?" at bounding box center [1097, 352] width 98 height 35
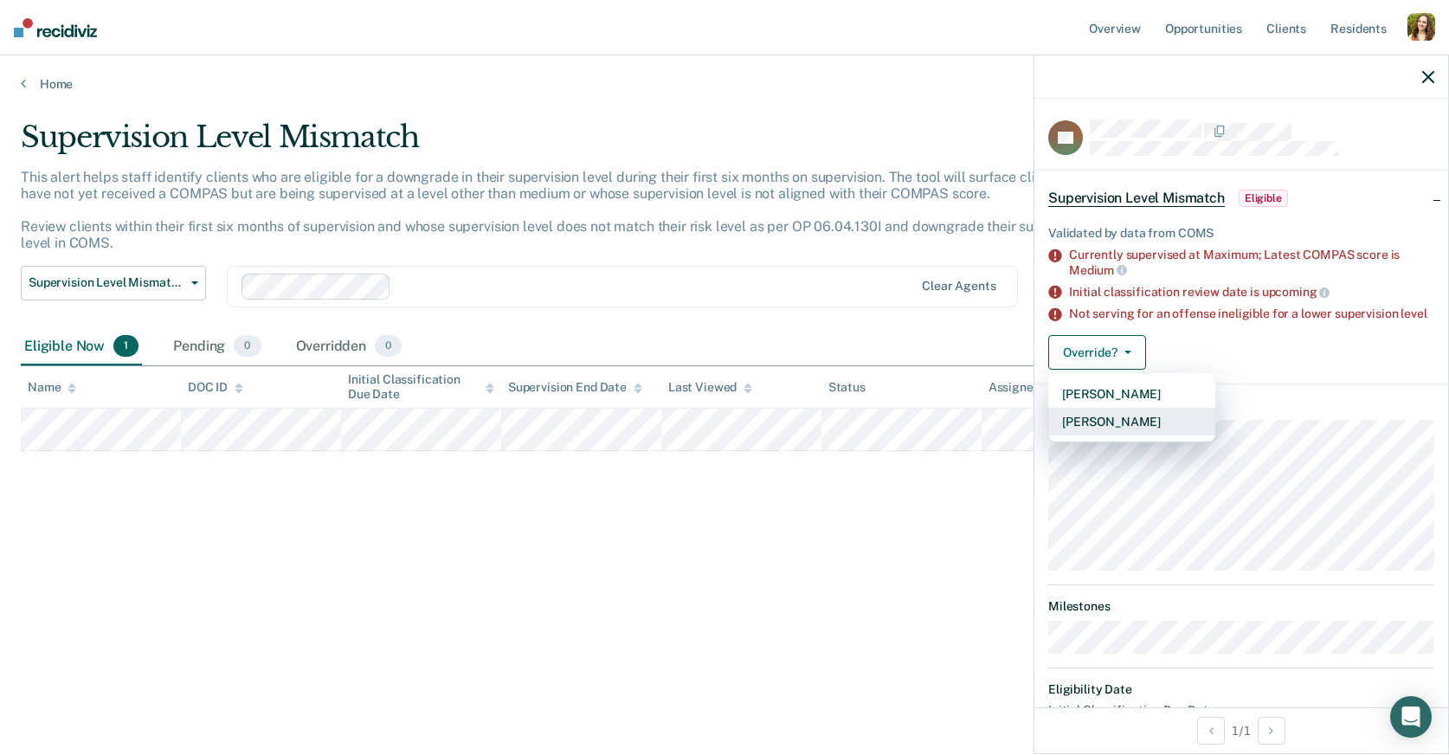
click at [1086, 413] on button "[PERSON_NAME]" at bounding box center [1131, 422] width 167 height 28
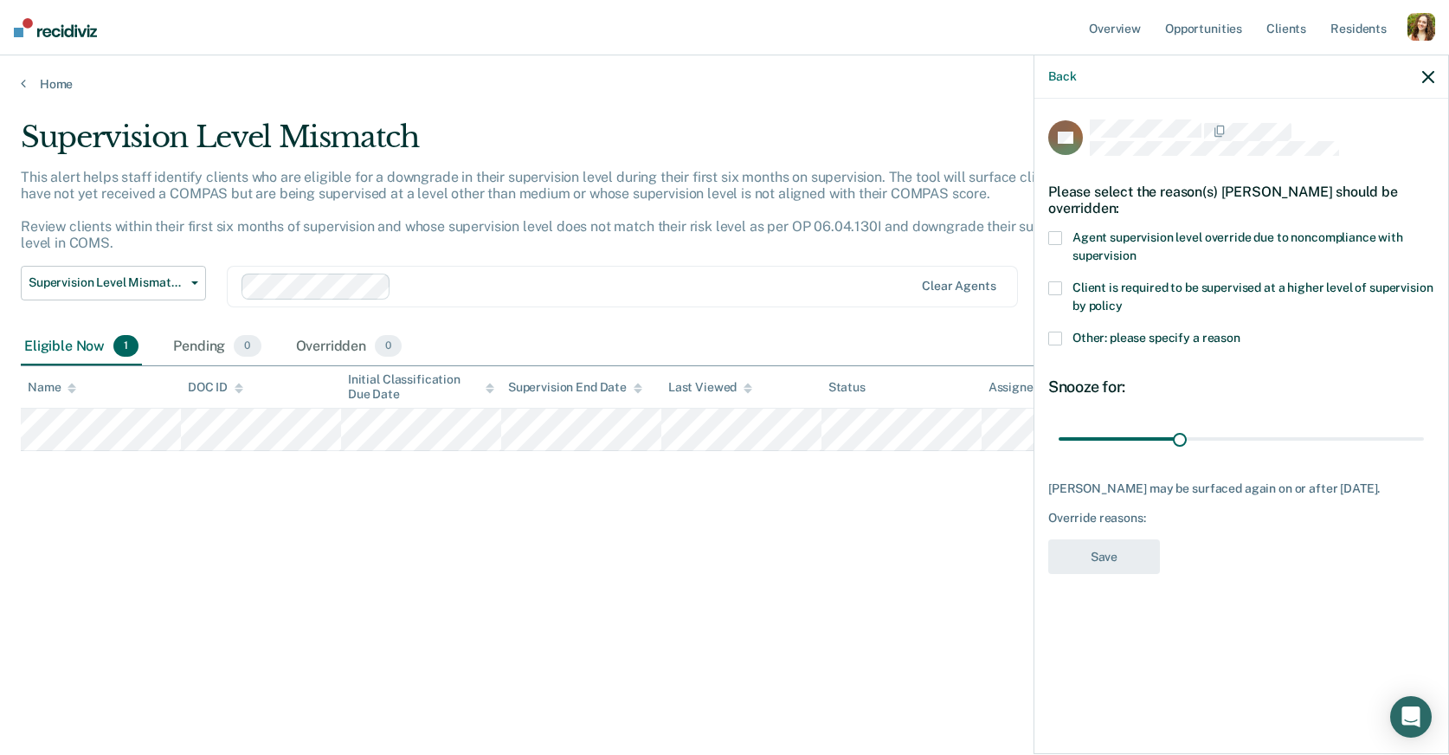
click at [1054, 234] on span at bounding box center [1055, 238] width 14 height 14
drag, startPoint x: 1181, startPoint y: 437, endPoint x: 775, endPoint y: 288, distance: 432.4
type input "1"
click at [1059, 423] on input "range" at bounding box center [1241, 438] width 365 height 30
click at [1080, 554] on button "Save" at bounding box center [1104, 556] width 112 height 35
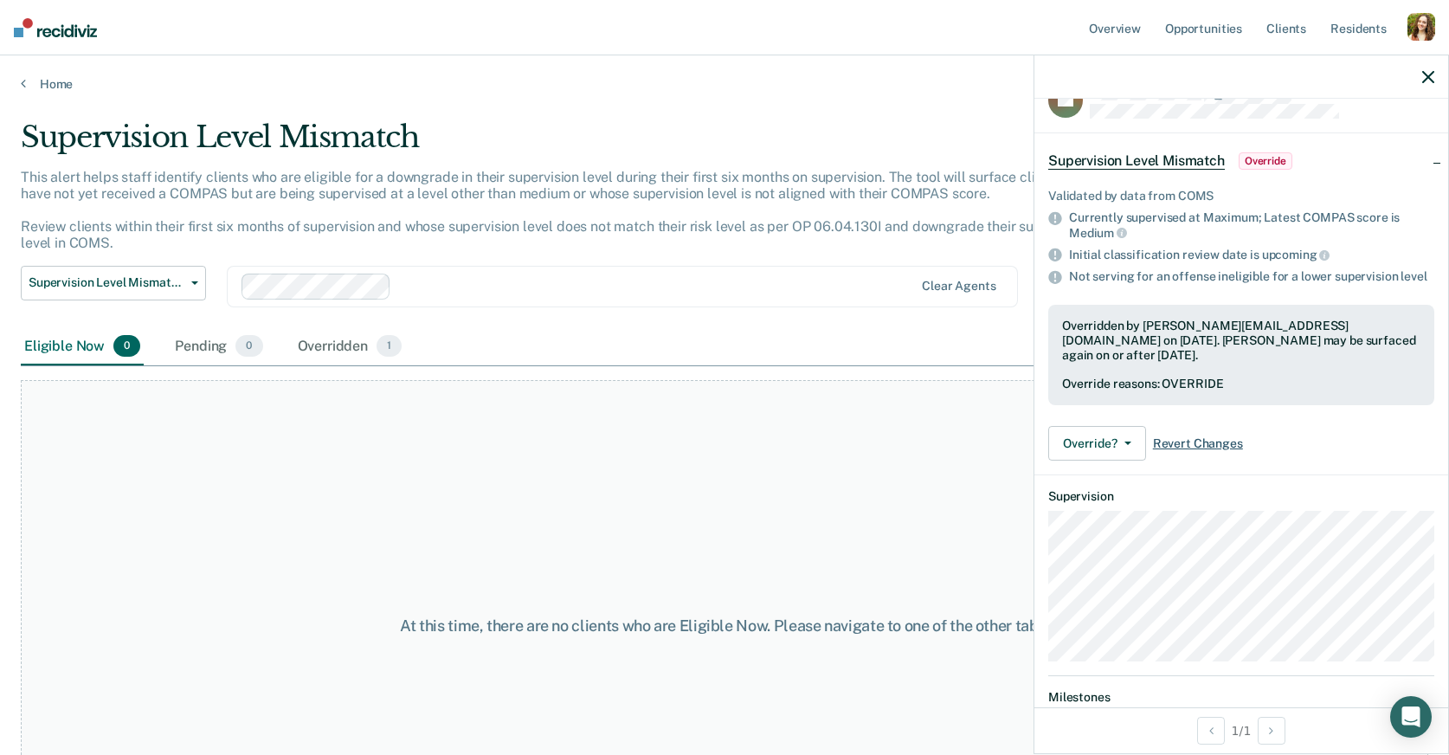
scroll to position [74, 0]
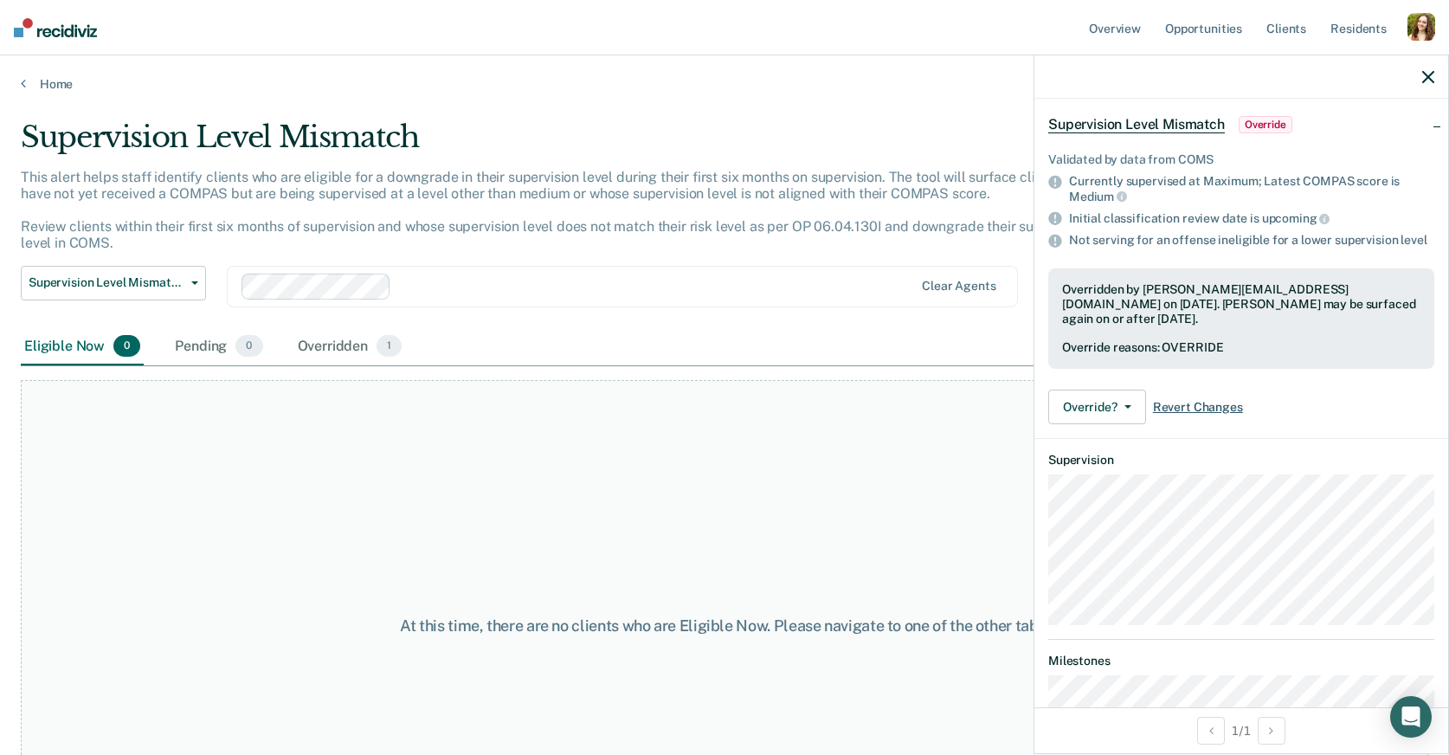
click at [1202, 400] on span "Revert Changes" at bounding box center [1198, 407] width 90 height 15
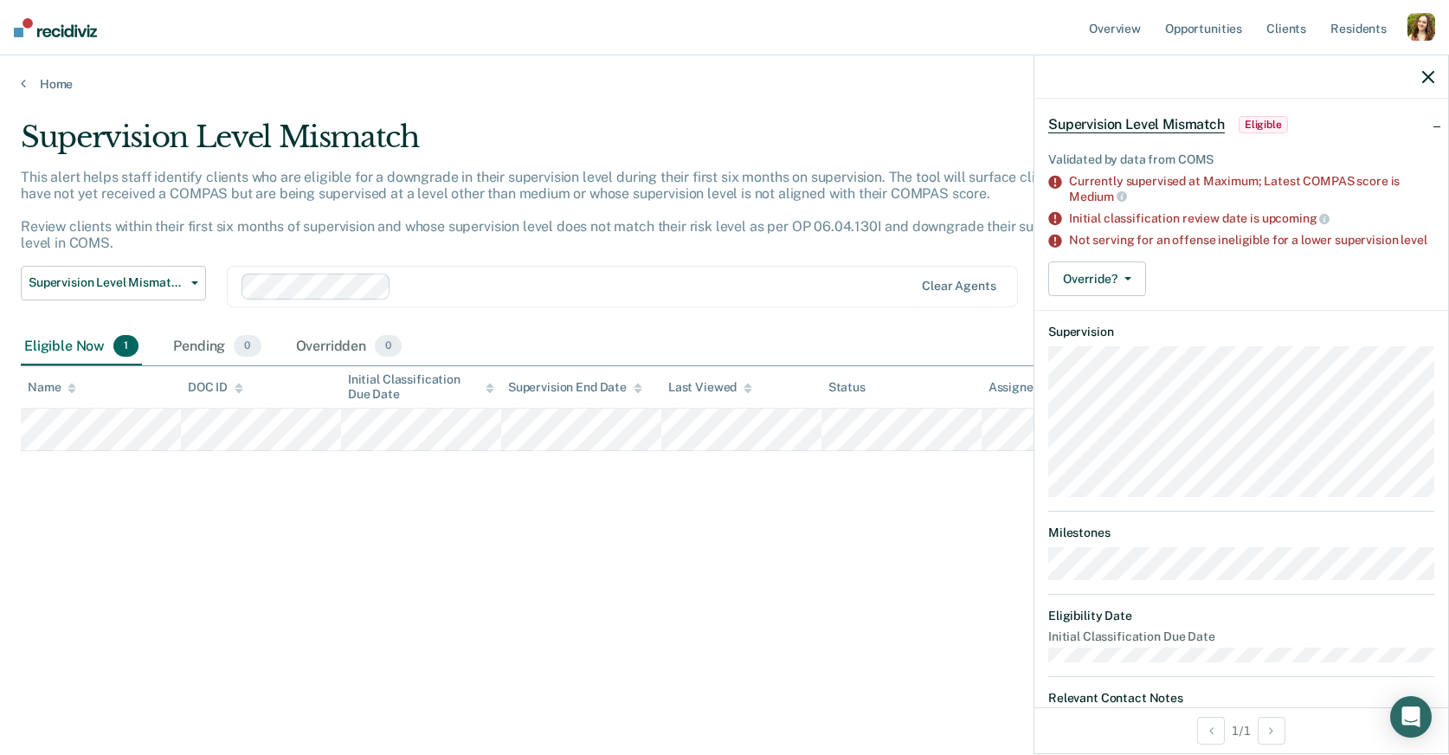
click at [536, 612] on div "Supervision Level Mismatch This alert helps staff identify clients who are elig…" at bounding box center [724, 371] width 1407 height 505
click at [1418, 90] on div at bounding box center [1241, 76] width 414 height 43
click at [1428, 81] on icon "button" at bounding box center [1428, 77] width 12 height 12
